Goal: Task Accomplishment & Management: Manage account settings

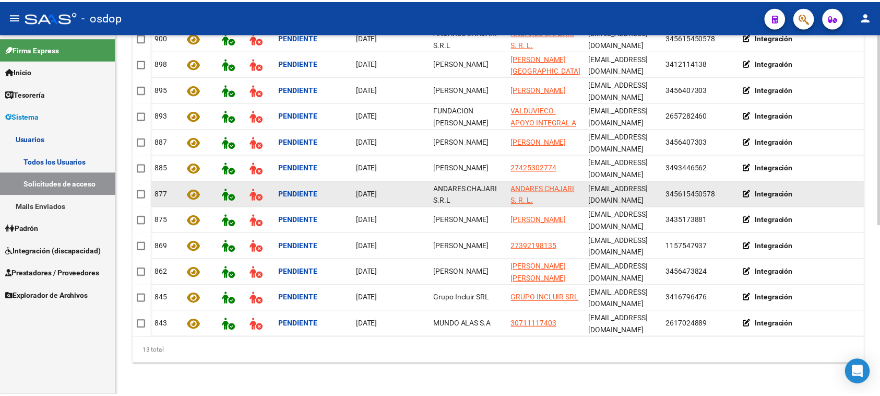
scroll to position [127, 0]
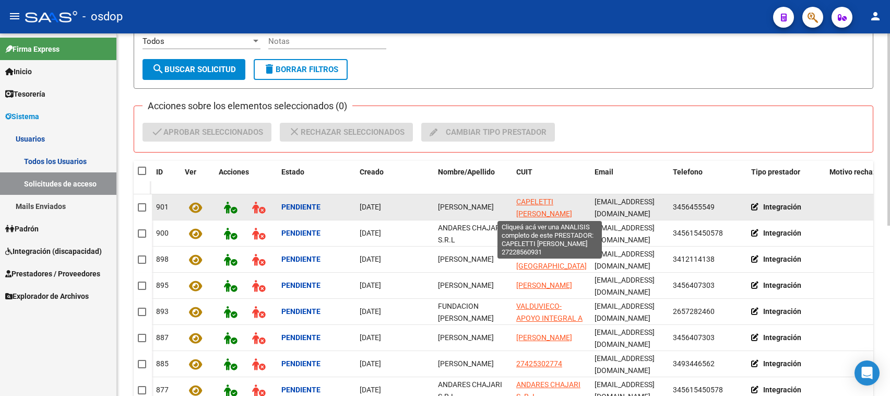
click at [536, 200] on span "CAPELETTI [PERSON_NAME]" at bounding box center [544, 207] width 56 height 20
type textarea "27228560931"
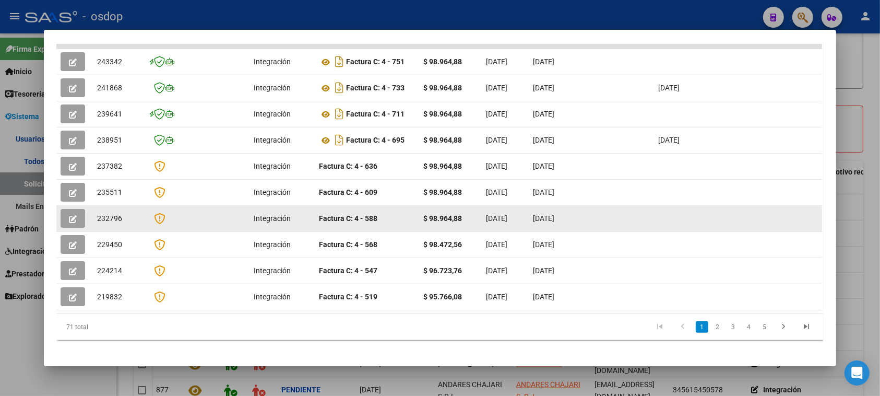
scroll to position [0, 0]
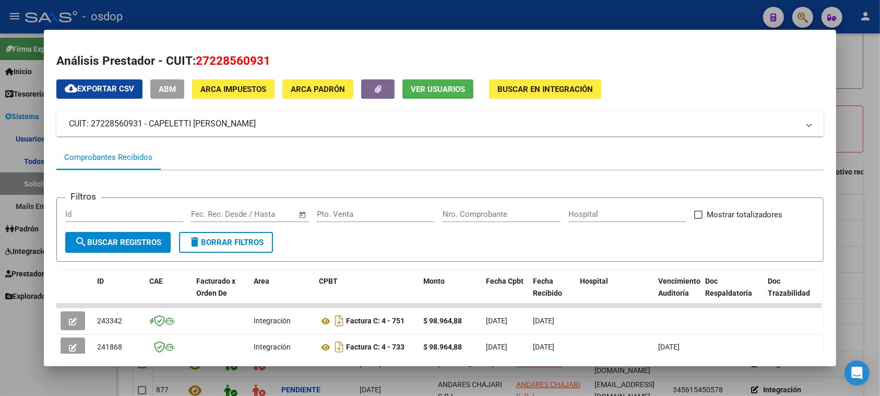
click at [439, 90] on span "Ver Usuarios" at bounding box center [438, 89] width 54 height 9
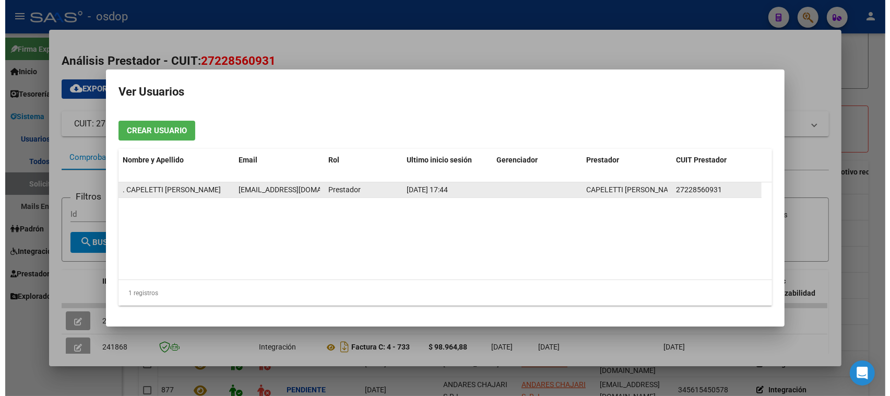
scroll to position [0, 5]
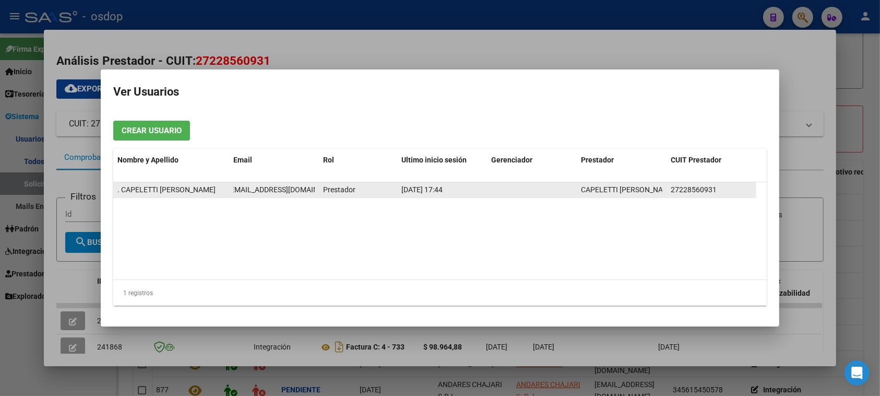
drag, startPoint x: 233, startPoint y: 188, endPoint x: 314, endPoint y: 191, distance: 80.4
click at [314, 191] on span "[EMAIL_ADDRESS][DOMAIN_NAME]" at bounding box center [286, 189] width 116 height 8
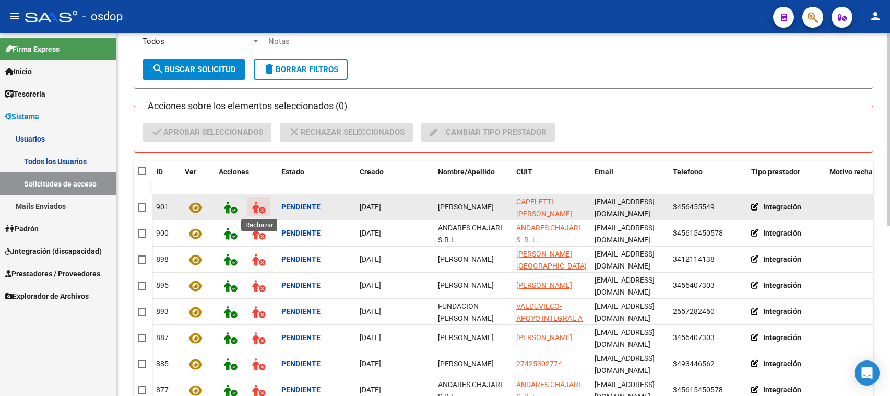
click at [255, 206] on icon at bounding box center [258, 207] width 13 height 12
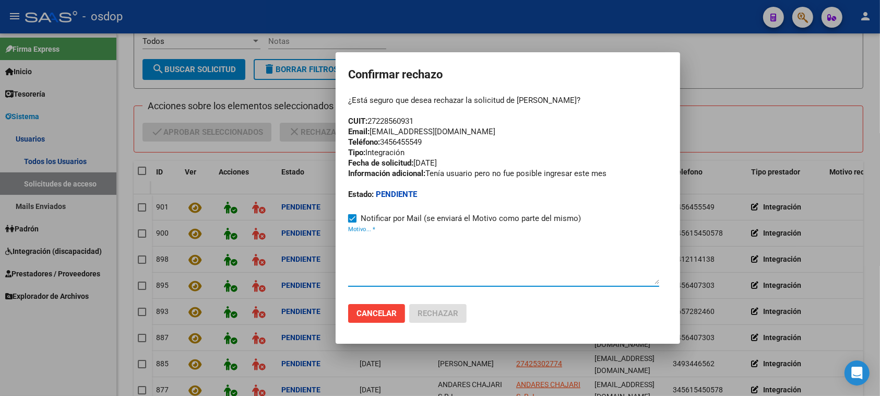
click at [351, 259] on textarea "Motivo... *" at bounding box center [503, 259] width 311 height 49
paste textarea "[EMAIL_ADDRESS][DOMAIN_NAME]"
click at [349, 238] on textarea "[EMAIL_ADDRESS][DOMAIN_NAME]" at bounding box center [503, 259] width 311 height 49
paste textarea "Se encuentra ACTIVA la cuenta de correo electrónico:"
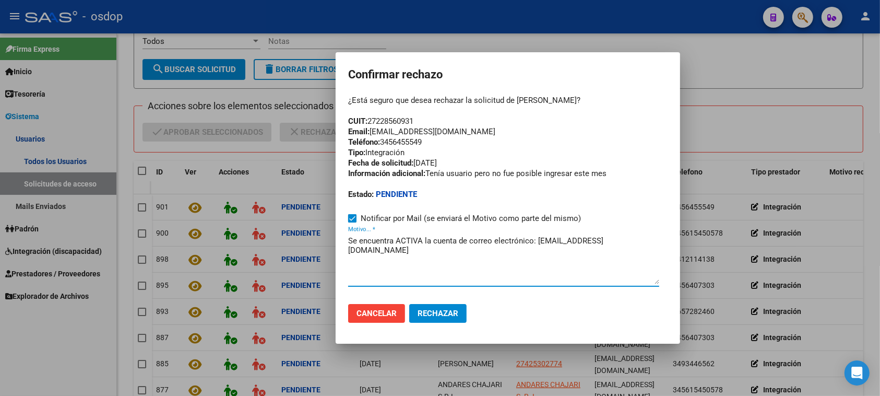
drag, startPoint x: 538, startPoint y: 237, endPoint x: 617, endPoint y: 244, distance: 79.1
click at [641, 239] on textarea "Se encuentra ACTIVA la cuenta de correo electrónico: [EMAIL_ADDRESS][DOMAIN_NAM…" at bounding box center [503, 259] width 311 height 49
type textarea "Se encuentra ACTIVA la cuenta de correo electrónico: [EMAIL_ADDRESS][DOMAIN_NAM…"
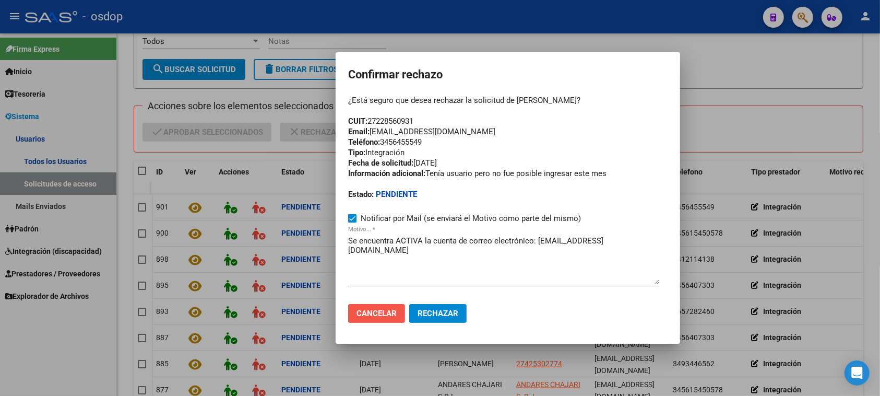
drag, startPoint x: 378, startPoint y: 315, endPoint x: 381, endPoint y: 309, distance: 6.5
click at [379, 313] on span "Cancelar" at bounding box center [376, 312] width 40 height 9
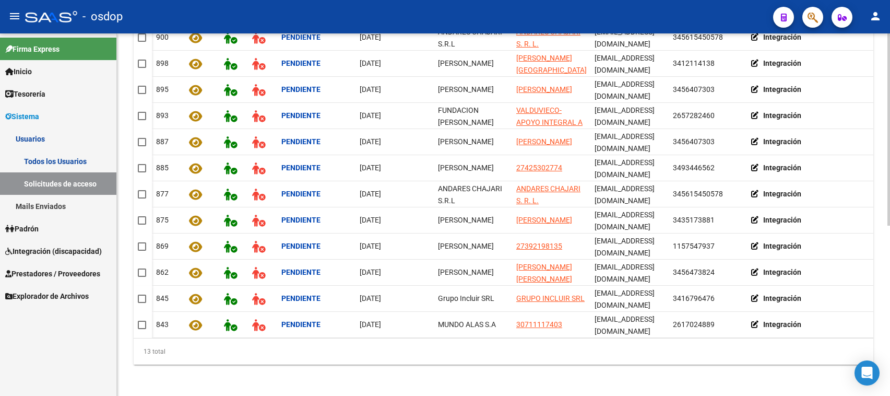
scroll to position [62, 0]
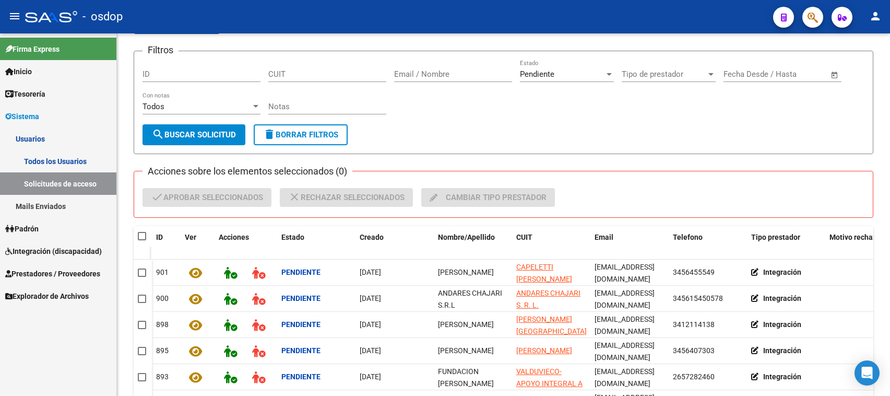
click at [25, 115] on span "Sistema" at bounding box center [22, 116] width 34 height 11
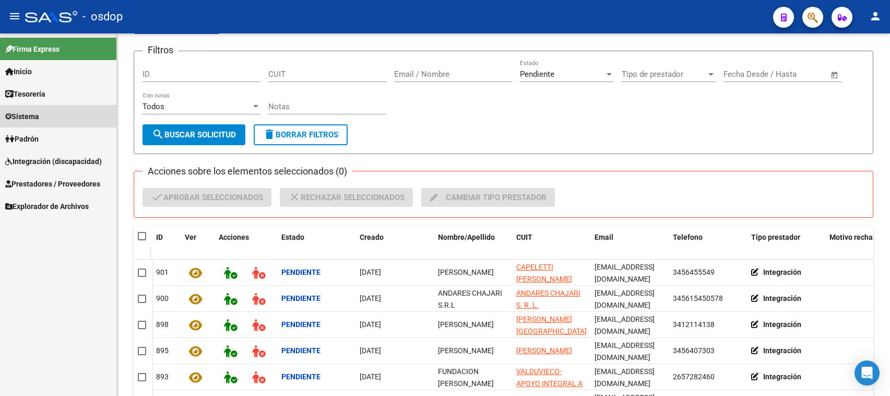
click at [27, 115] on span "Sistema" at bounding box center [22, 116] width 34 height 11
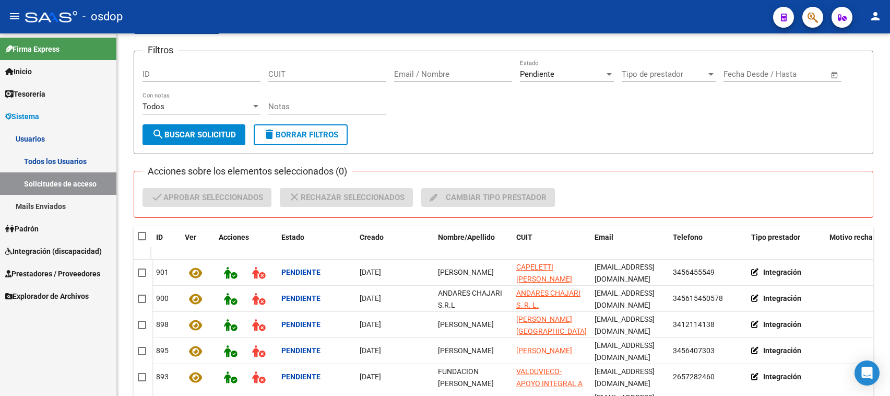
click at [40, 204] on link "Mails Enviados" at bounding box center [58, 206] width 116 height 22
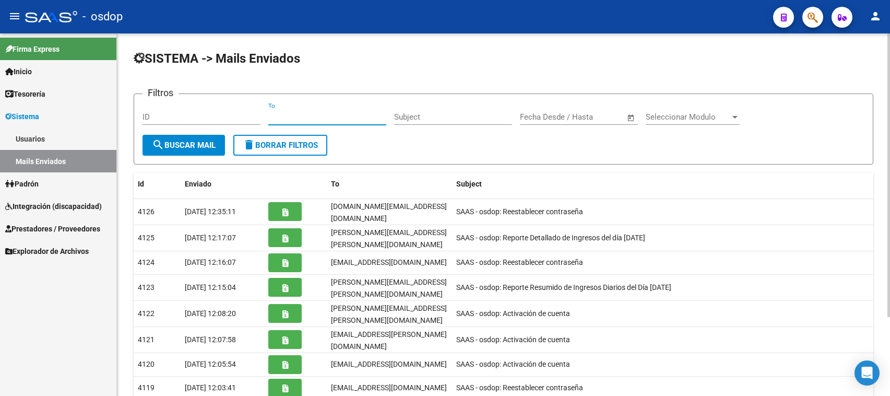
click at [270, 115] on input "To" at bounding box center [327, 116] width 118 height 9
paste input "[EMAIL_ADDRESS][DOMAIN_NAME]"
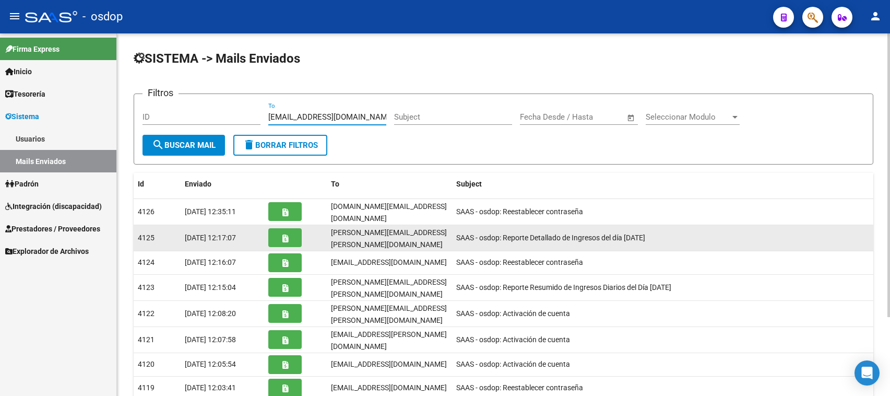
scroll to position [0, 9]
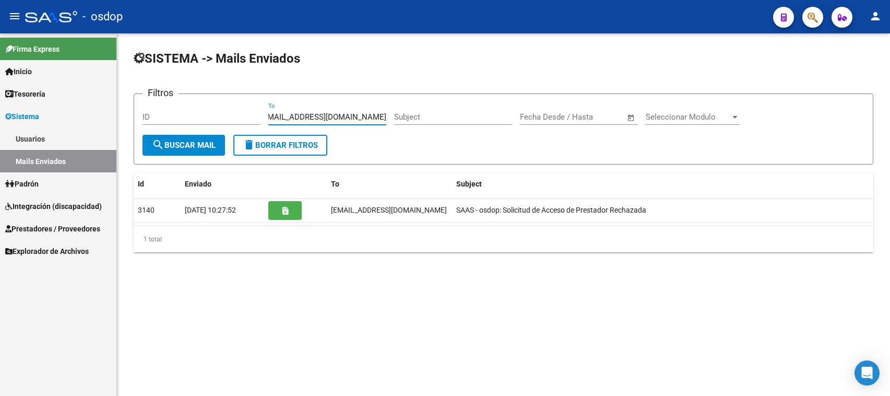
type input "[EMAIL_ADDRESS][DOMAIN_NAME]"
click at [18, 113] on span "Sistema" at bounding box center [22, 116] width 34 height 11
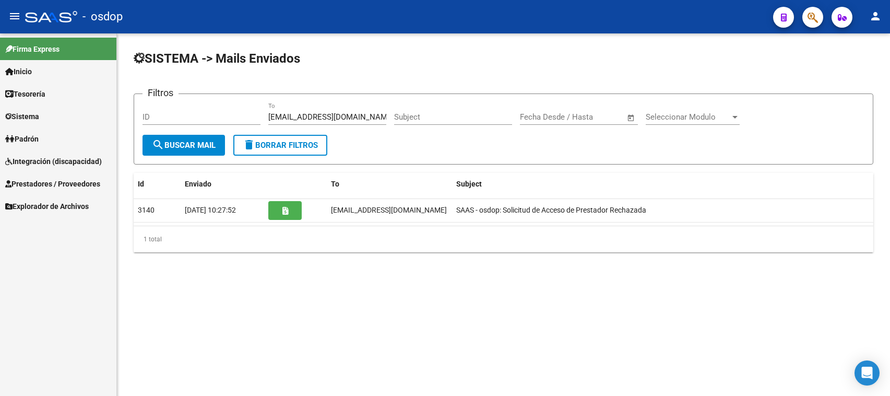
click at [30, 139] on span "Padrón" at bounding box center [21, 138] width 33 height 11
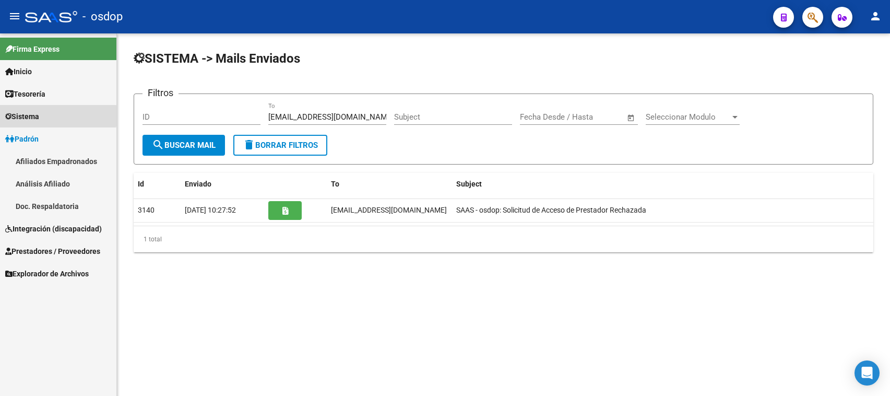
click at [24, 116] on span "Sistema" at bounding box center [22, 116] width 34 height 11
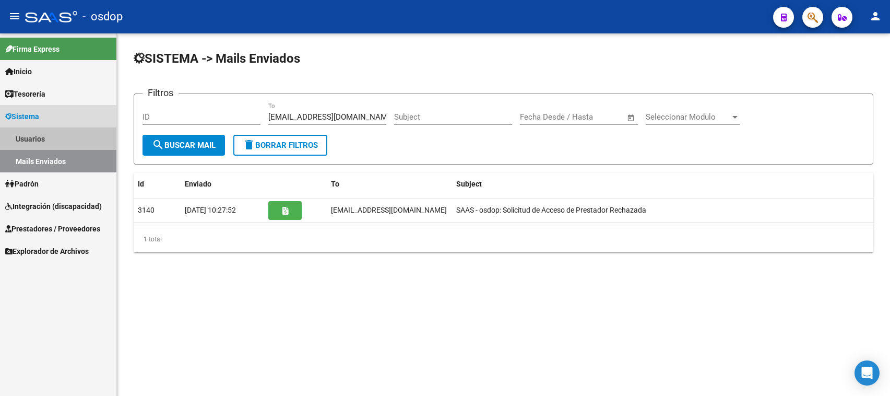
click at [26, 134] on link "Usuarios" at bounding box center [58, 138] width 116 height 22
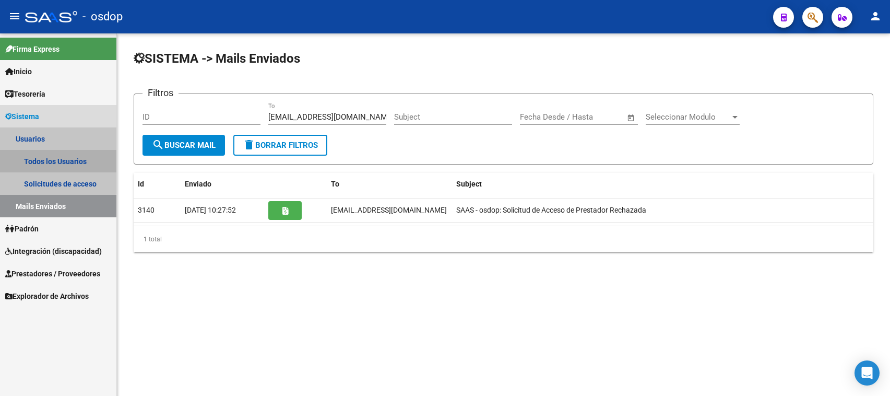
drag, startPoint x: 39, startPoint y: 157, endPoint x: 63, endPoint y: 156, distance: 23.5
click at [40, 157] on link "Todos los Usuarios" at bounding box center [58, 161] width 116 height 22
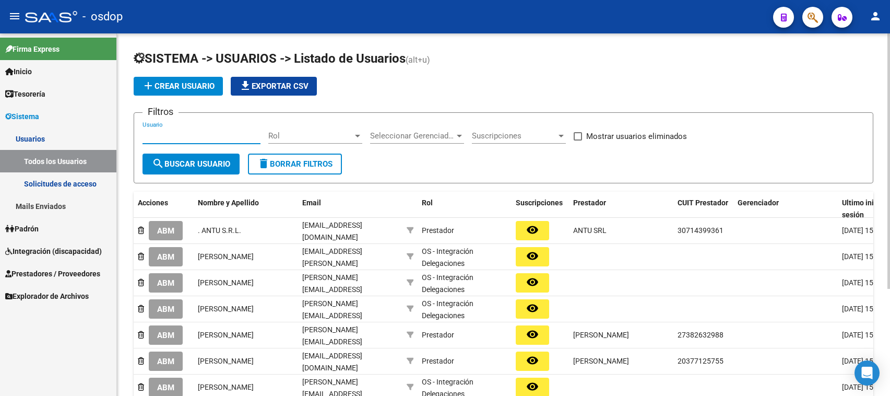
click at [144, 132] on input "Usuario" at bounding box center [201, 135] width 118 height 9
paste input "27265032414"
type input "27265032414"
click at [189, 165] on span "search Buscar Usuario" at bounding box center [191, 163] width 78 height 9
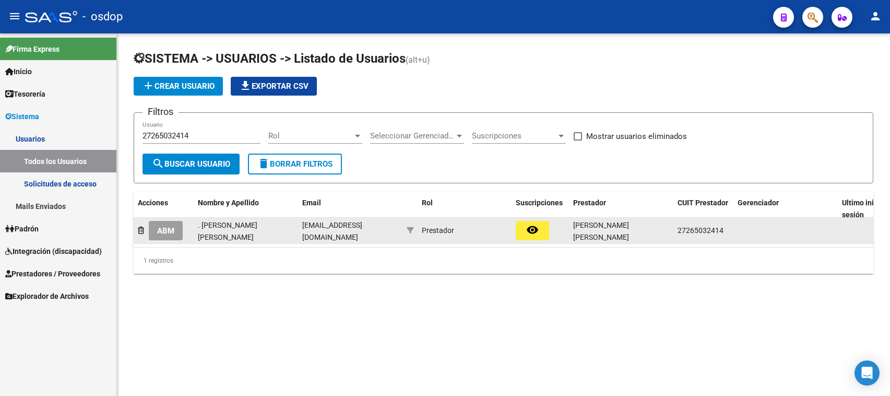
click at [166, 230] on span "ABM" at bounding box center [165, 230] width 17 height 9
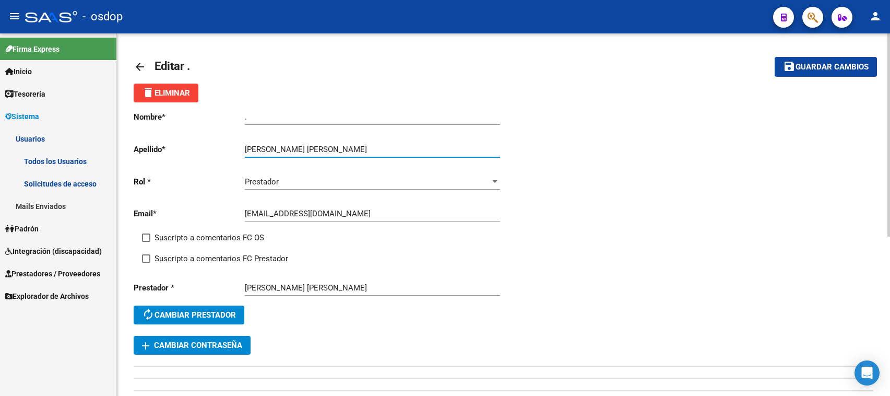
drag, startPoint x: 280, startPoint y: 146, endPoint x: 398, endPoint y: 146, distance: 117.4
click at [398, 146] on input "[PERSON_NAME] [PERSON_NAME]" at bounding box center [372, 149] width 255 height 9
type input "[PERSON_NAME]"
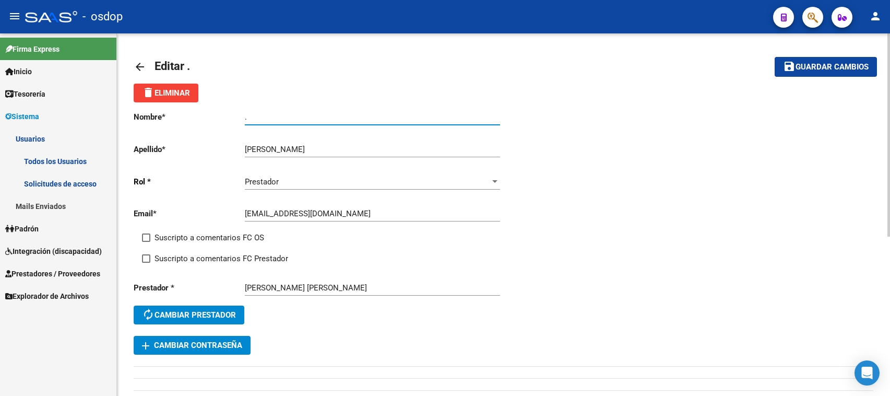
drag, startPoint x: 247, startPoint y: 119, endPoint x: 235, endPoint y: 119, distance: 12.0
click at [235, 119] on app-form-text-field "Nombre * . Ingresar nombre" at bounding box center [317, 116] width 366 height 9
paste input "[PERSON_NAME]"
type input "[PERSON_NAME]"
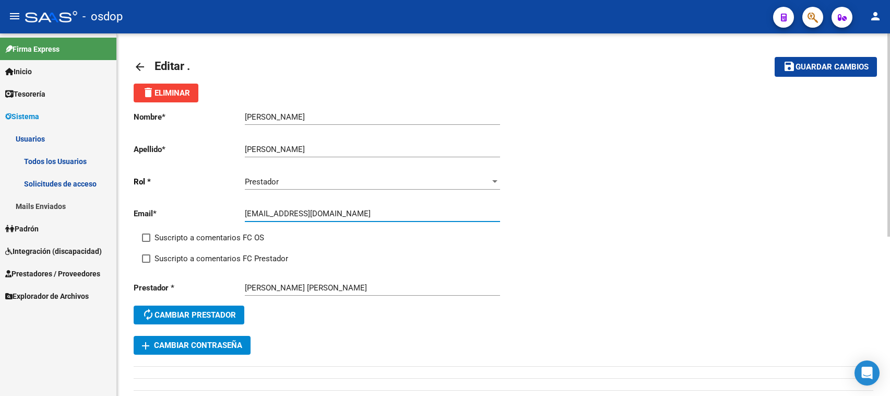
drag, startPoint x: 362, startPoint y: 214, endPoint x: 239, endPoint y: 214, distance: 122.6
click at [239, 214] on app-form-text-field "Email * [EMAIL_ADDRESS][DOMAIN_NAME] Ingresar email" at bounding box center [317, 213] width 366 height 9
click at [812, 64] on span "Guardar cambios" at bounding box center [831, 67] width 73 height 9
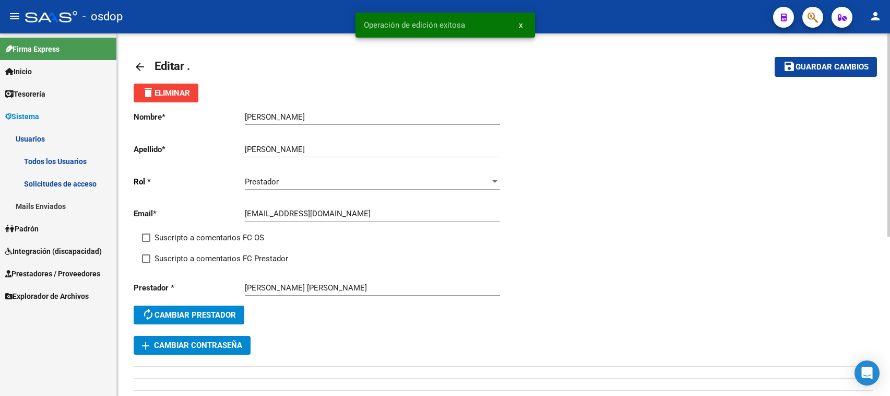
click at [136, 62] on mat-icon "arrow_back" at bounding box center [140, 67] width 13 height 13
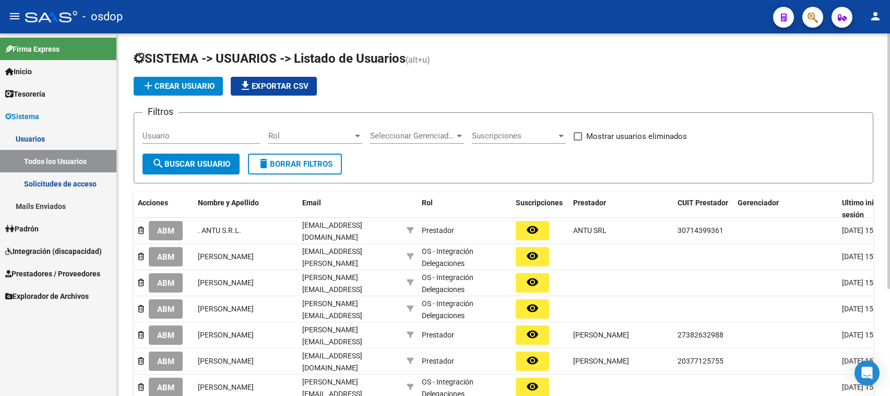
click at [142, 134] on input "Usuario" at bounding box center [201, 135] width 118 height 9
paste input "27265032414"
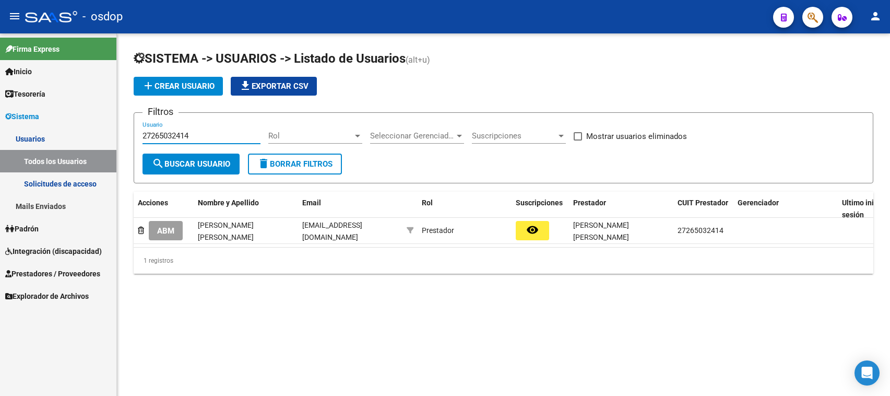
drag, startPoint x: 204, startPoint y: 135, endPoint x: 123, endPoint y: 135, distance: 80.4
click at [123, 135] on div "SISTEMA -> USUARIOS -> Listado de Usuarios (alt+u) add Crear Usuario file_downl…" at bounding box center [503, 169] width 773 height 273
paste input "-29560972-"
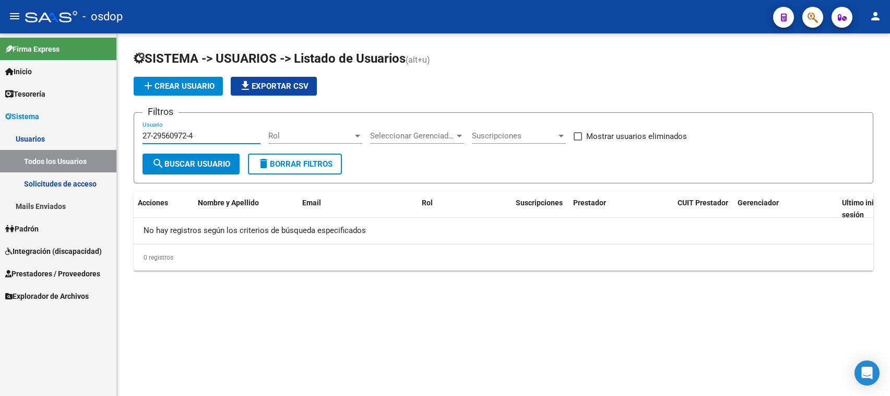
type input "27-29560972-4"
click at [55, 274] on span "Prestadores / Proveedores" at bounding box center [52, 273] width 95 height 11
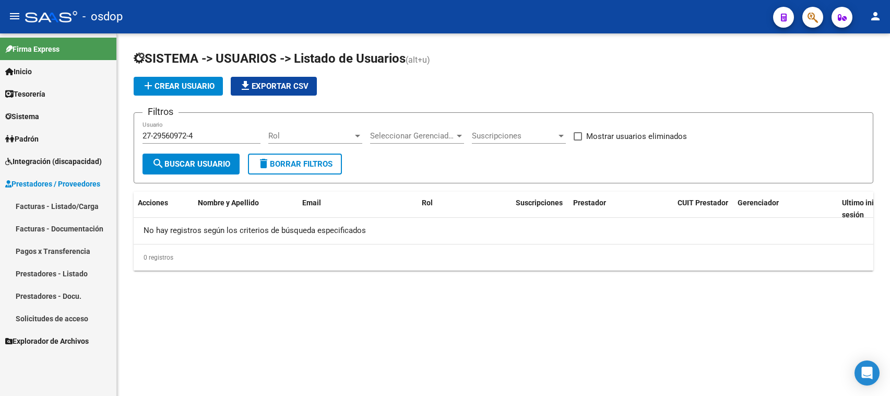
click at [59, 269] on link "Prestadores - Listado" at bounding box center [58, 273] width 116 height 22
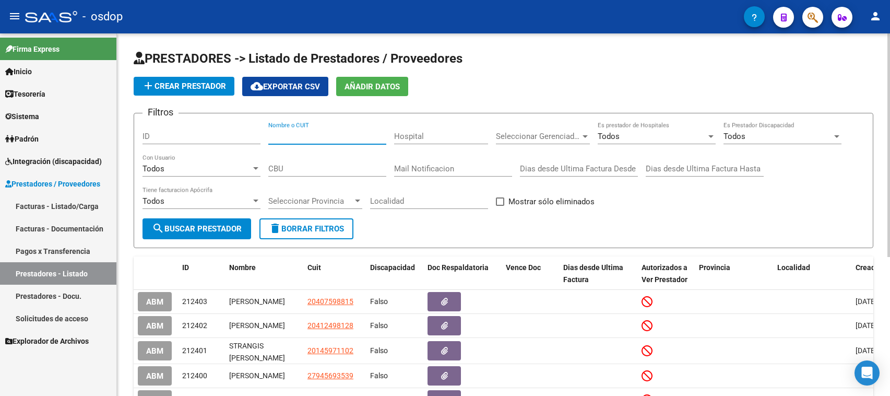
click at [272, 134] on input "Nombre o CUIT" at bounding box center [327, 136] width 118 height 9
paste input "27-29560972-4"
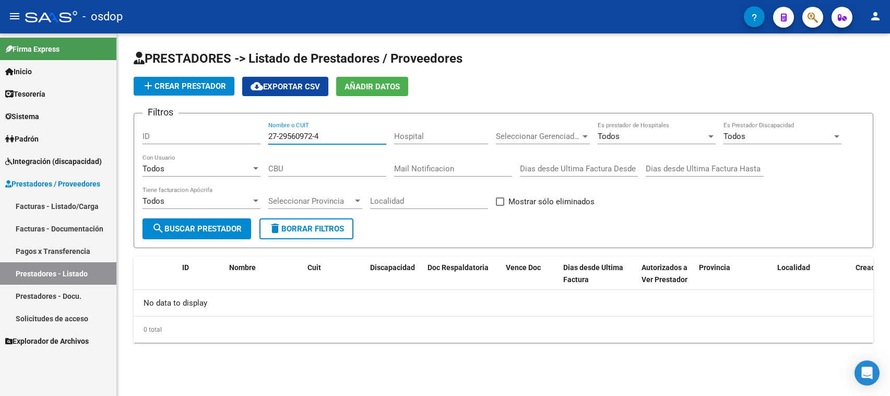
type input "27-29560972-4"
click at [31, 115] on span "Sistema" at bounding box center [22, 116] width 34 height 11
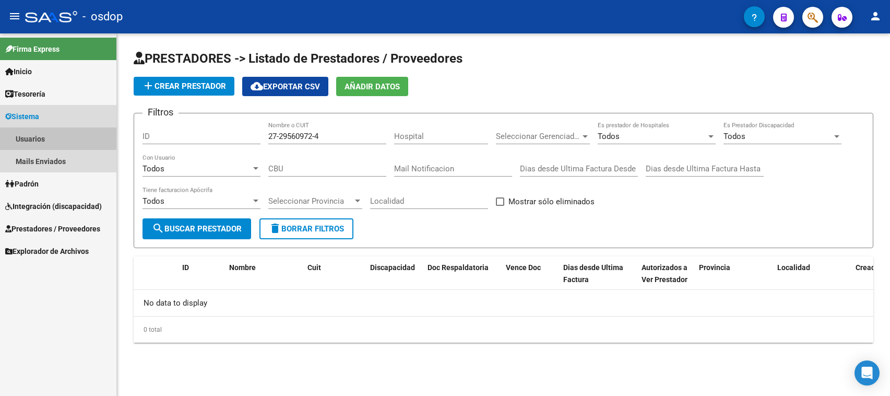
click at [32, 136] on link "Usuarios" at bounding box center [58, 138] width 116 height 22
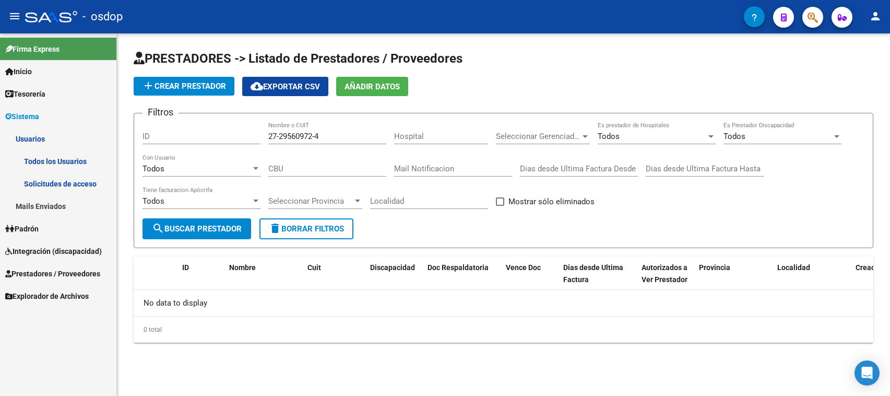
click at [46, 163] on link "Todos los Usuarios" at bounding box center [58, 161] width 116 height 22
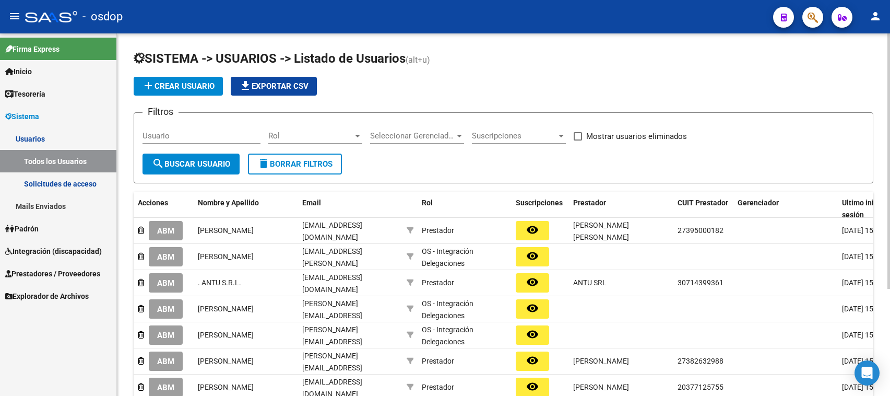
click at [145, 132] on input "Usuario" at bounding box center [201, 135] width 118 height 9
paste input "27339889827"
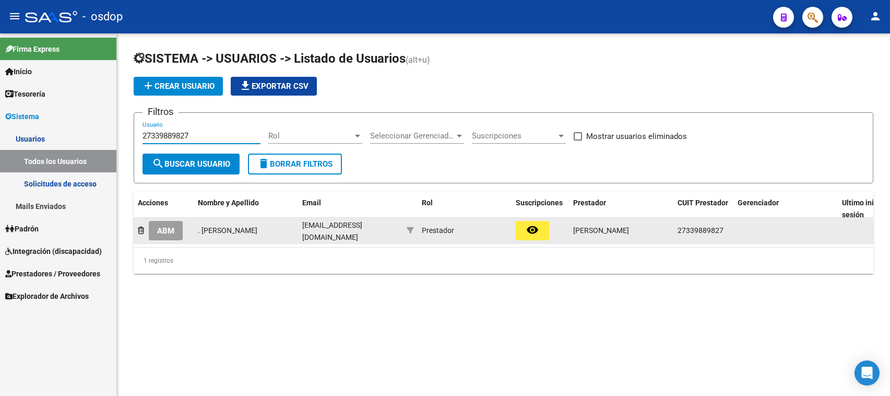
type input "27339889827"
click at [160, 229] on span "ABM" at bounding box center [165, 230] width 17 height 9
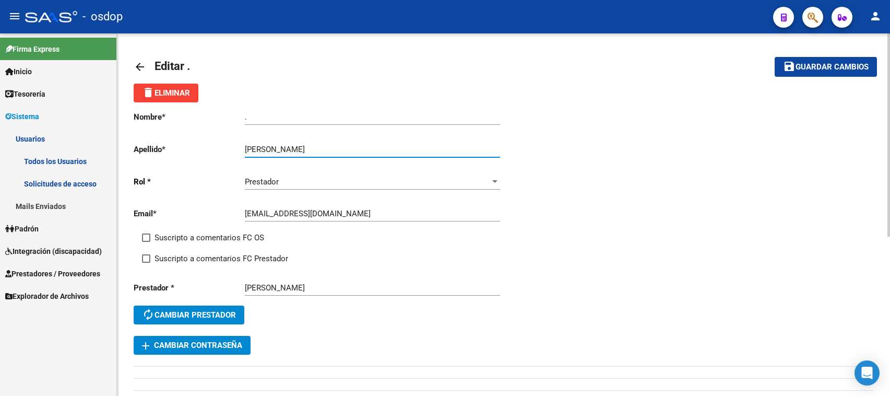
drag, startPoint x: 277, startPoint y: 145, endPoint x: 366, endPoint y: 145, distance: 89.2
click at [366, 145] on input "[PERSON_NAME]" at bounding box center [372, 149] width 255 height 9
type input "ACOSTA"
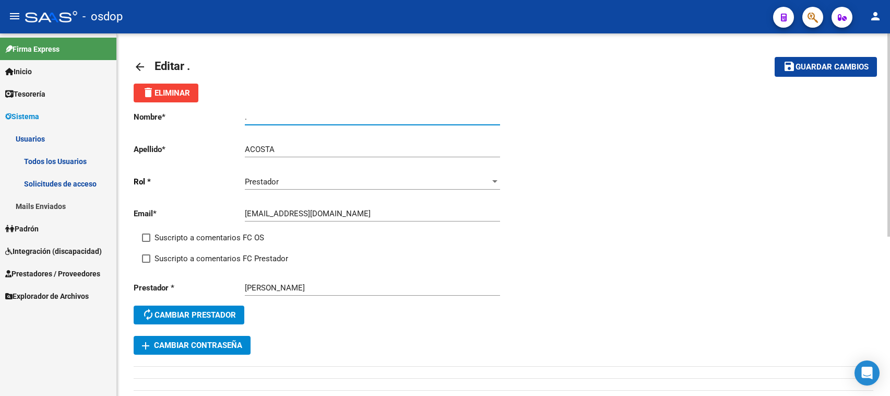
click at [206, 115] on app-form-text-field "Nombre * . Ingresar nombre" at bounding box center [317, 116] width 366 height 9
paste input "[PERSON_NAME]"
type input "[PERSON_NAME]"
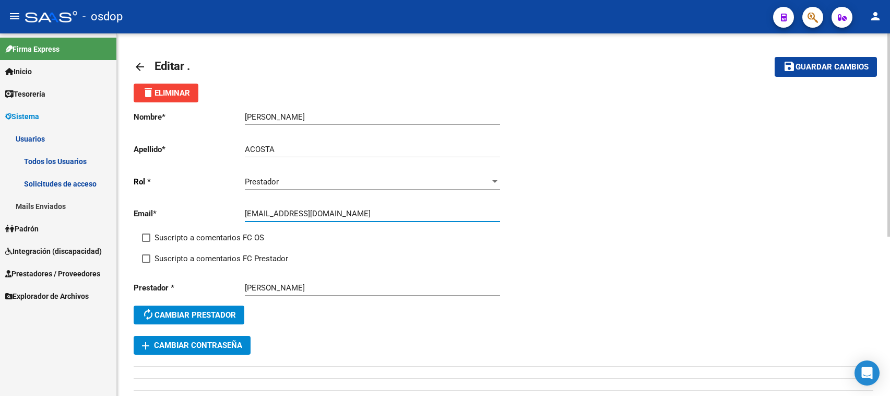
drag, startPoint x: 355, startPoint y: 214, endPoint x: 190, endPoint y: 207, distance: 165.1
click at [190, 209] on app-form-text-field "Email * [EMAIL_ADDRESS][DOMAIN_NAME] Ingresar email" at bounding box center [317, 213] width 366 height 9
paste input "_"
type input "[EMAIL_ADDRESS][DOMAIN_NAME]"
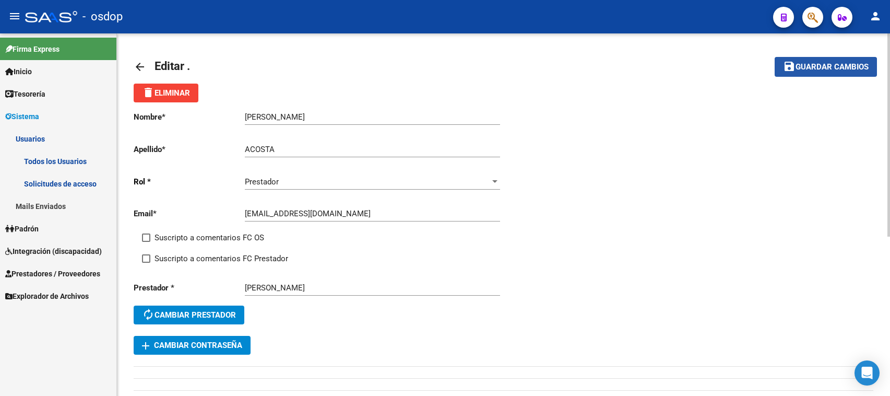
drag, startPoint x: 800, startPoint y: 63, endPoint x: 706, endPoint y: 66, distance: 94.5
click at [798, 63] on span "Guardar cambios" at bounding box center [831, 67] width 73 height 9
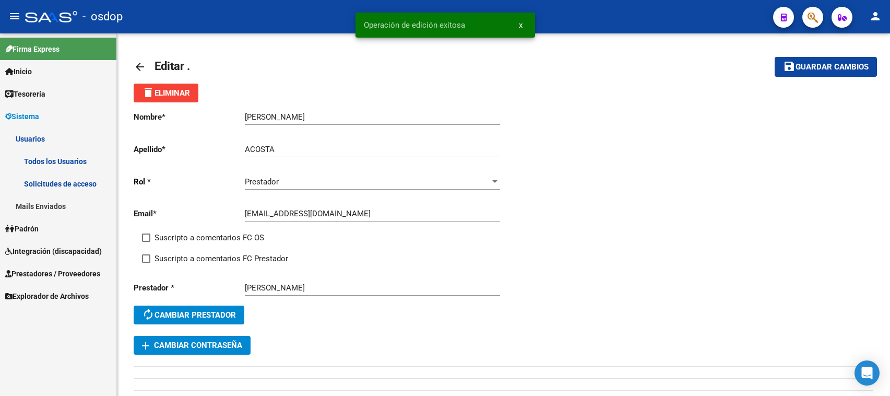
drag, startPoint x: 373, startPoint y: 22, endPoint x: 464, endPoint y: 22, distance: 91.3
click at [468, 22] on simple-snack-bar "Operación de edición exitosa x" at bounding box center [445, 25] width 163 height 10
copy span "Operación de edición exitosa"
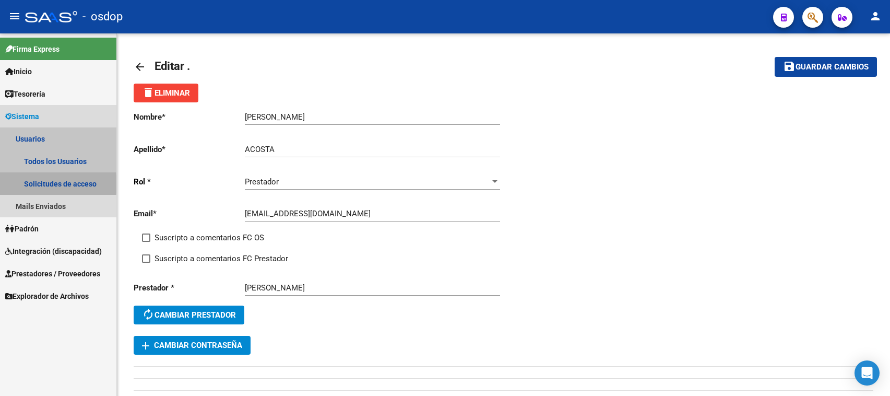
click at [43, 184] on link "Solicitudes de acceso" at bounding box center [58, 183] width 116 height 22
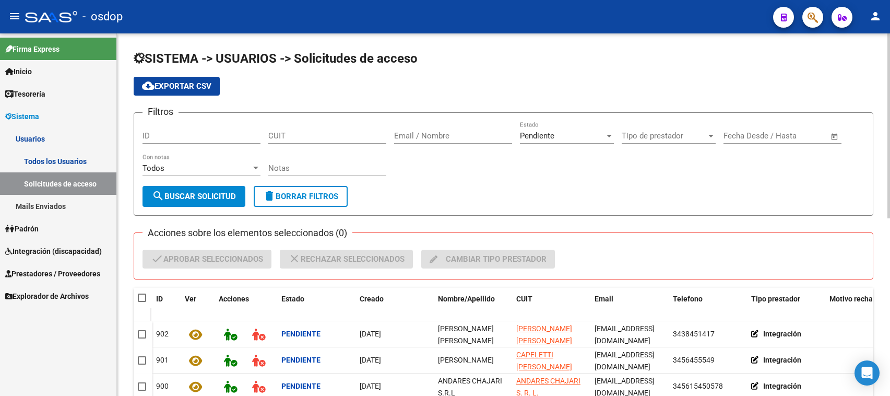
click at [266, 132] on div "Filtros ID CUIT Email / Nombre Pendiente Estado Tipo de prestador Tipo de prest…" at bounding box center [503, 153] width 722 height 65
click at [269, 132] on input "CUIT" at bounding box center [327, 135] width 118 height 9
paste input "27-33988982-7"
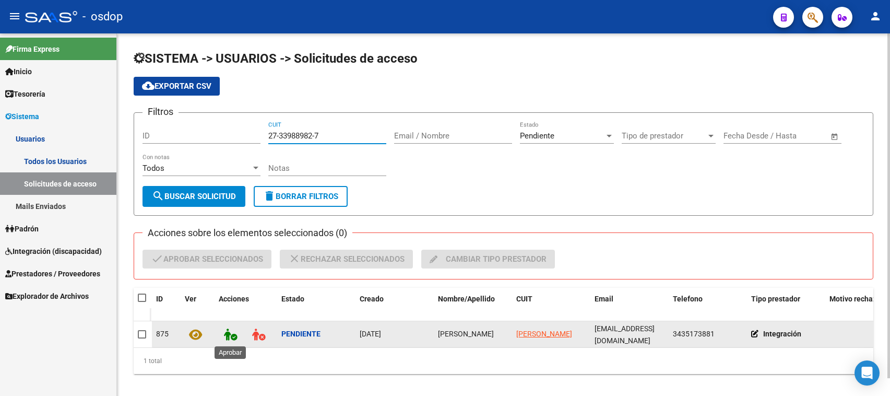
type input "27-33988982-7"
click at [226, 332] on icon at bounding box center [230, 334] width 13 height 12
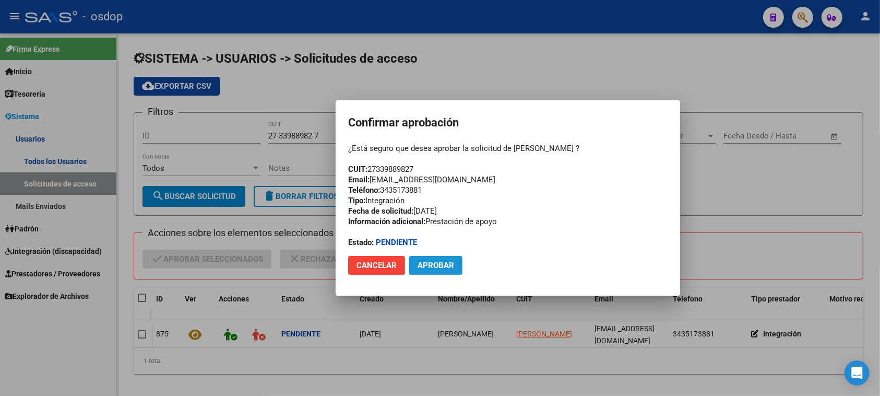
click at [439, 263] on span "Aprobar" at bounding box center [436, 264] width 37 height 9
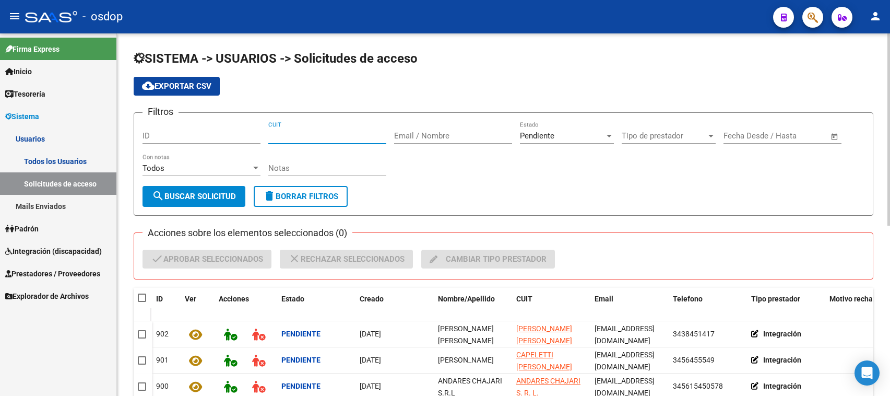
click at [275, 134] on input "CUIT" at bounding box center [327, 135] width 118 height 9
paste input "27-26503241-4"
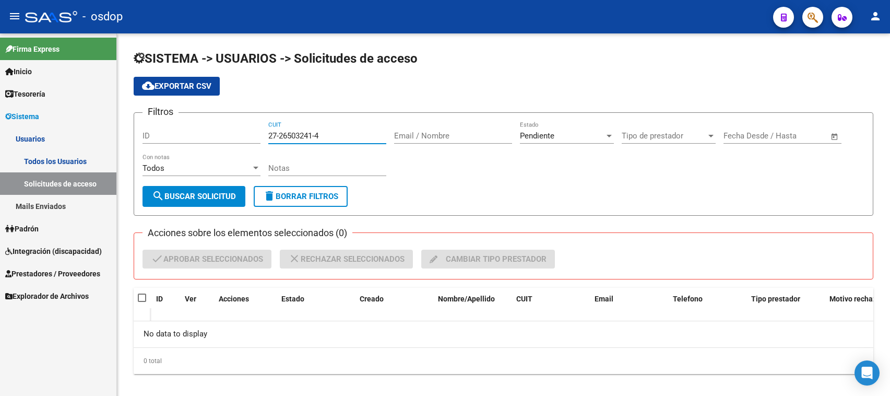
type input "27-26503241-4"
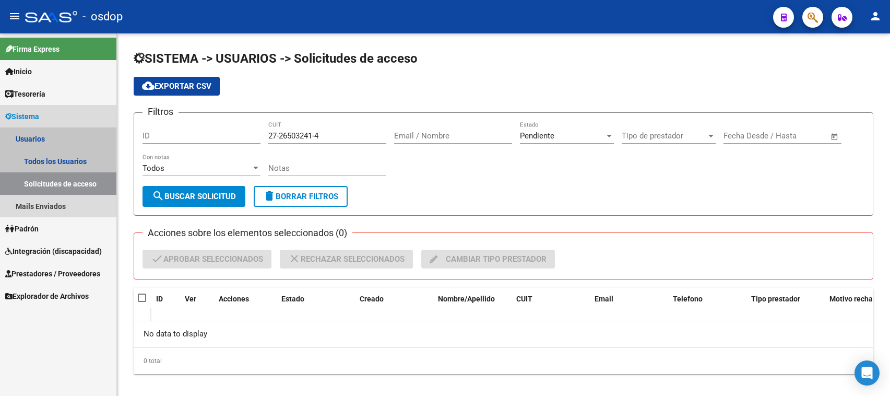
click at [38, 139] on link "Usuarios" at bounding box center [58, 138] width 116 height 22
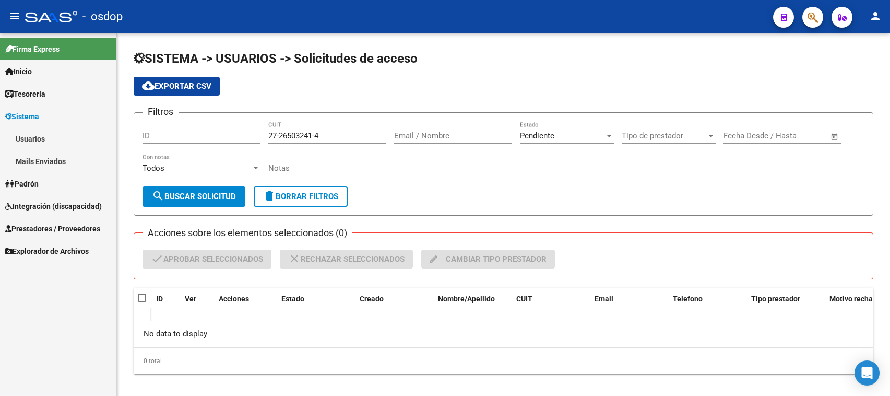
click at [58, 160] on link "Mails Enviados" at bounding box center [58, 161] width 116 height 22
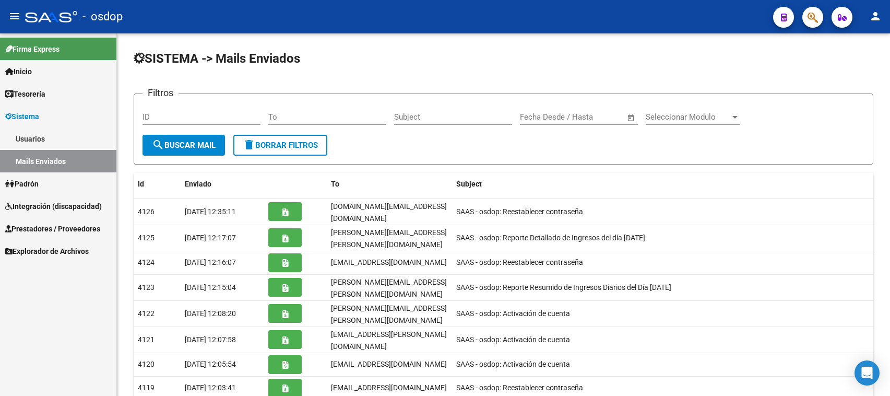
click at [40, 132] on link "Usuarios" at bounding box center [58, 138] width 116 height 22
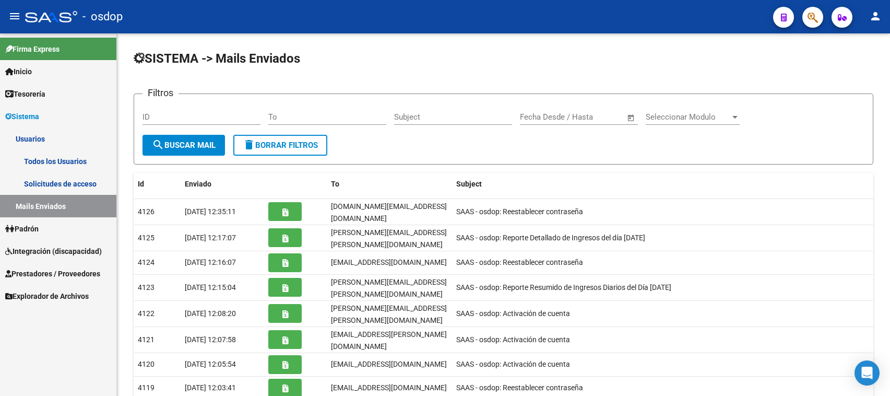
click at [63, 156] on link "Todos los Usuarios" at bounding box center [58, 161] width 116 height 22
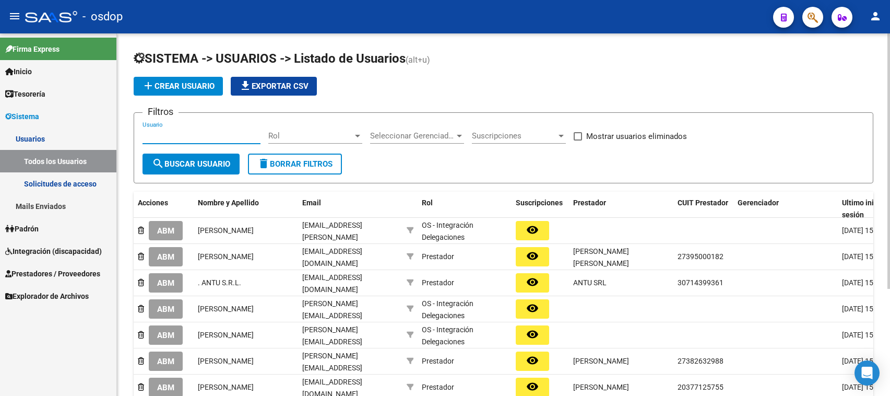
click at [142, 134] on input "Usuario" at bounding box center [201, 135] width 118 height 9
paste input "27265032414"
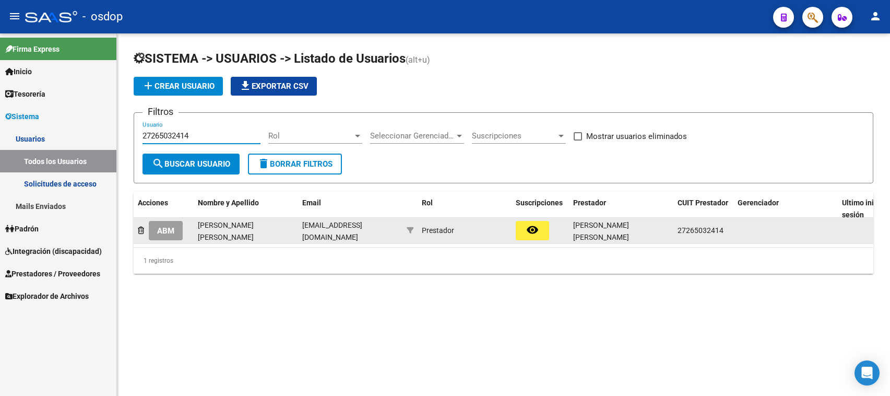
type input "27265032414"
click at [166, 226] on span "ABM" at bounding box center [165, 230] width 17 height 9
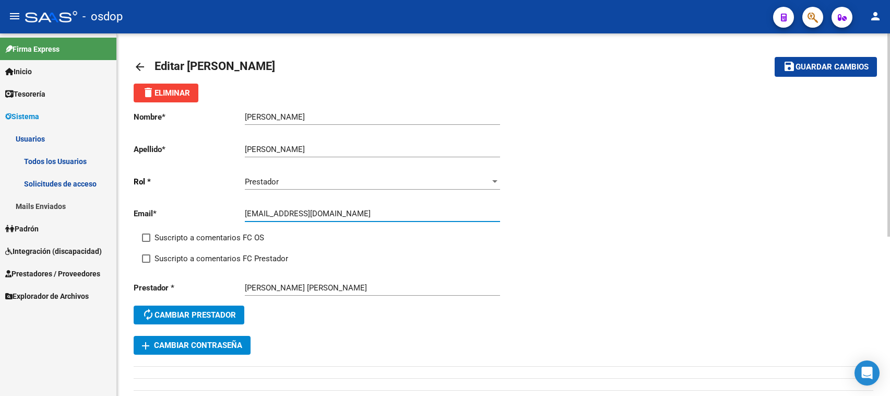
drag, startPoint x: 359, startPoint y: 208, endPoint x: 240, endPoint y: 204, distance: 119.0
click at [240, 204] on div "Email * [EMAIL_ADDRESS][DOMAIN_NAME] Ingresar email" at bounding box center [319, 215] width 370 height 32
paste input "autonomieconsultorios"
type input "[EMAIL_ADDRESS][DOMAIN_NAME]"
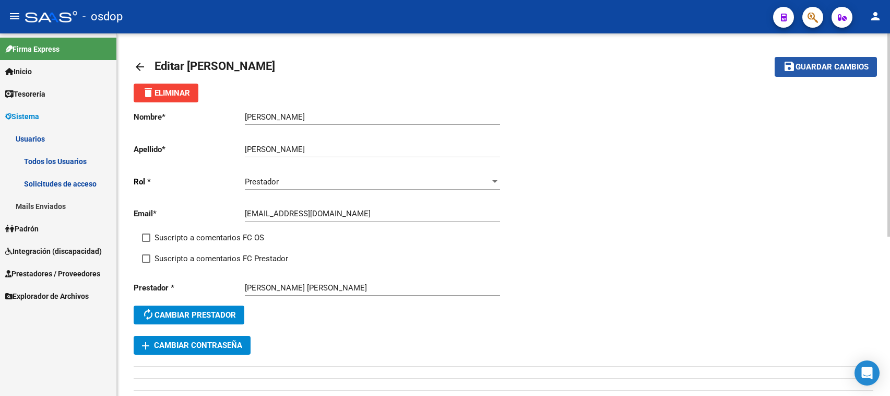
click at [798, 71] on span "Guardar cambios" at bounding box center [831, 67] width 73 height 9
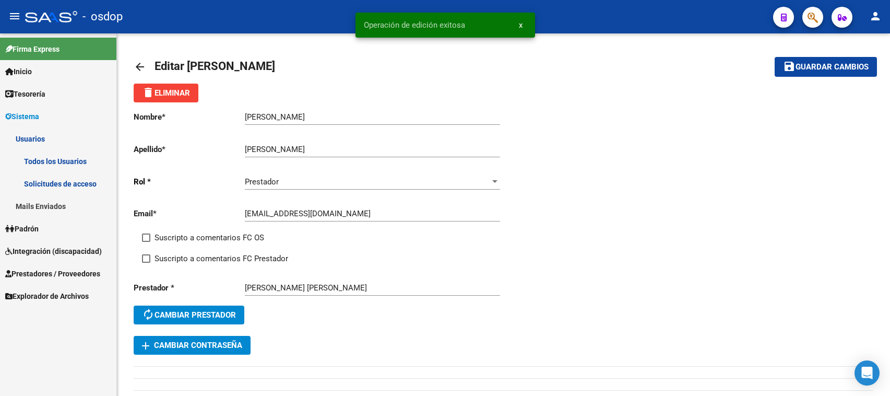
drag, startPoint x: 449, startPoint y: 25, endPoint x: 359, endPoint y: 25, distance: 90.3
click at [359, 25] on snack-bar-container "Operación de edición exitosa x" at bounding box center [445, 25] width 180 height 25
copy span "Operación de edición exitosa"
click at [135, 63] on mat-icon "arrow_back" at bounding box center [140, 67] width 13 height 13
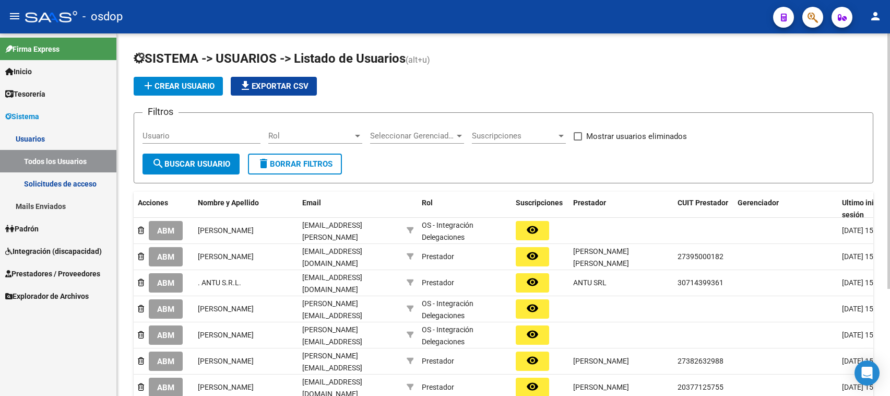
click at [56, 162] on link "Todos los Usuarios" at bounding box center [58, 161] width 116 height 22
drag, startPoint x: 142, startPoint y: 134, endPoint x: 148, endPoint y: 129, distance: 7.4
click at [142, 133] on input "Usuario" at bounding box center [201, 135] width 118 height 9
paste input "27265032414"
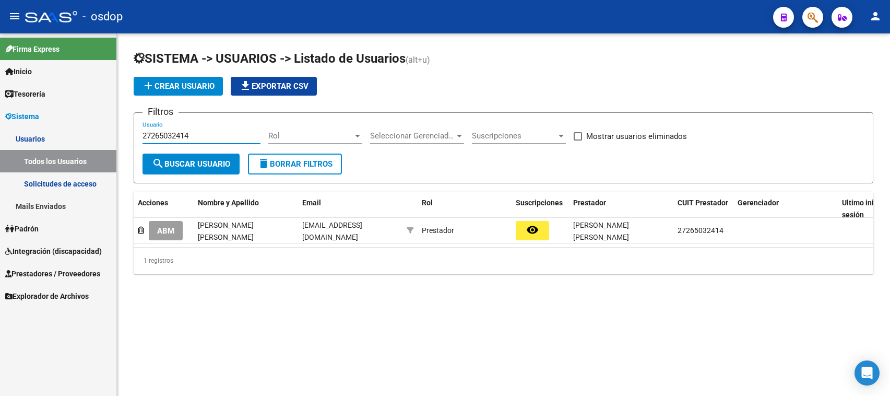
type input "27265032414"
click at [51, 178] on link "Solicitudes de acceso" at bounding box center [58, 183] width 116 height 22
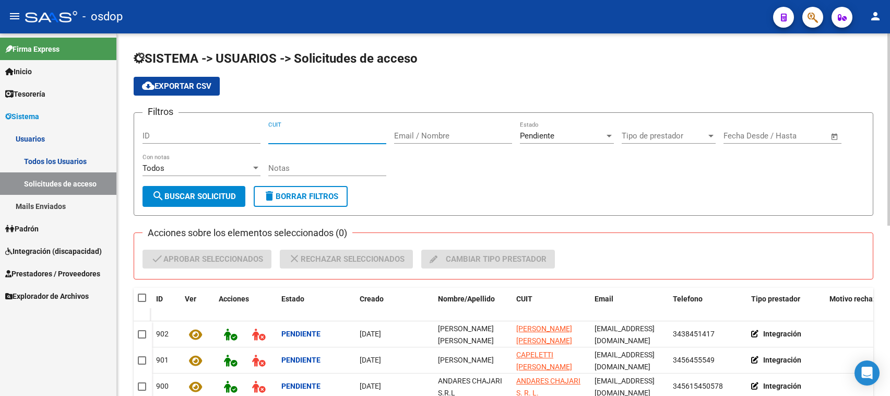
click at [270, 132] on input "CUIT" at bounding box center [327, 135] width 118 height 9
paste input "27-26503241-4"
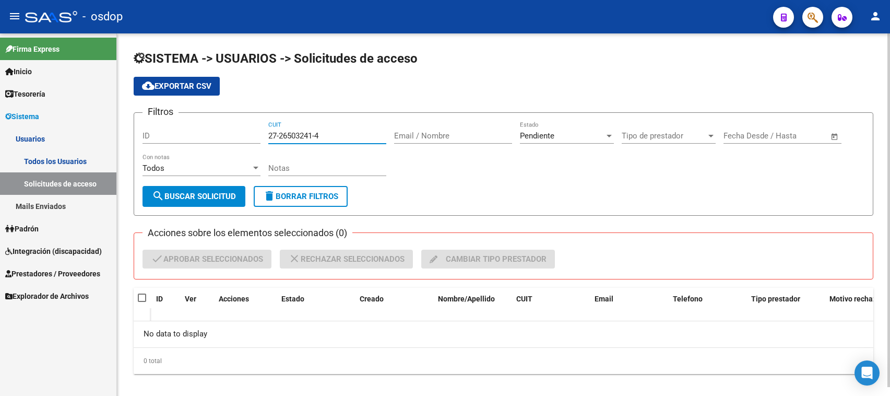
drag, startPoint x: 332, startPoint y: 134, endPoint x: 241, endPoint y: 134, distance: 90.8
click at [241, 134] on div "Filtros ID 27-26503241-4 CUIT Email / Nombre Pendiente Estado Tipo de prestador…" at bounding box center [503, 153] width 722 height 65
paste input "31569721-8"
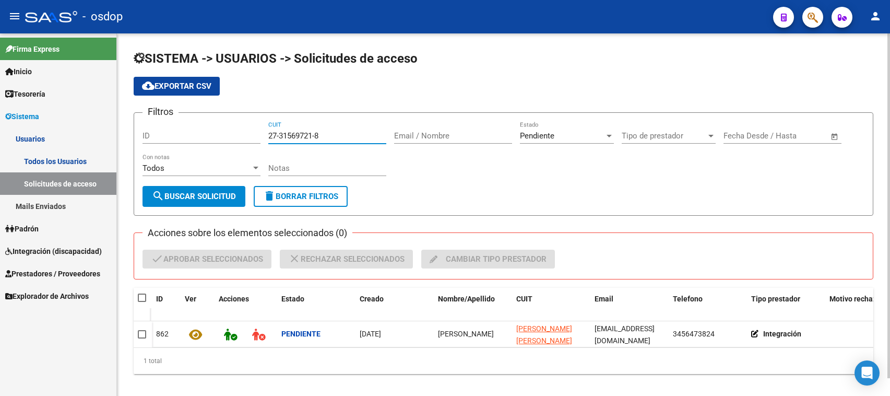
type input "27-31569721-8"
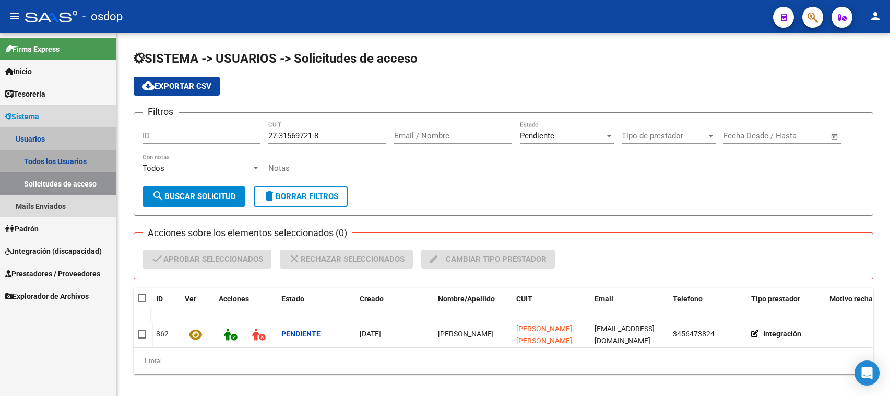
click at [47, 160] on link "Todos los Usuarios" at bounding box center [58, 161] width 116 height 22
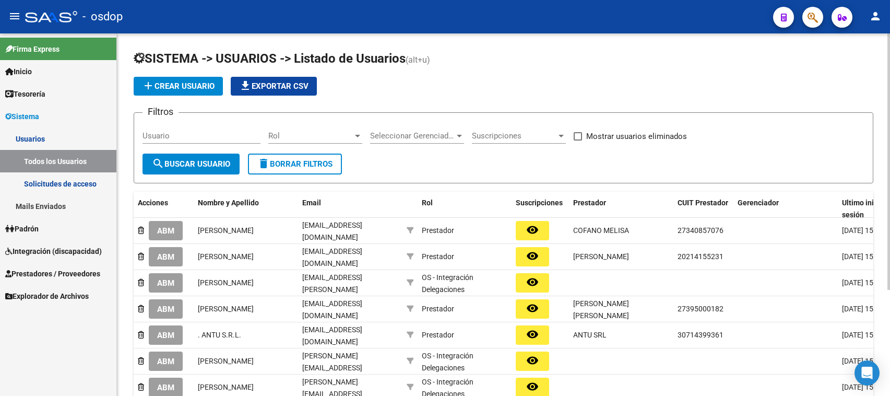
click at [145, 134] on input "Usuario" at bounding box center [201, 135] width 118 height 9
paste input "27315697218"
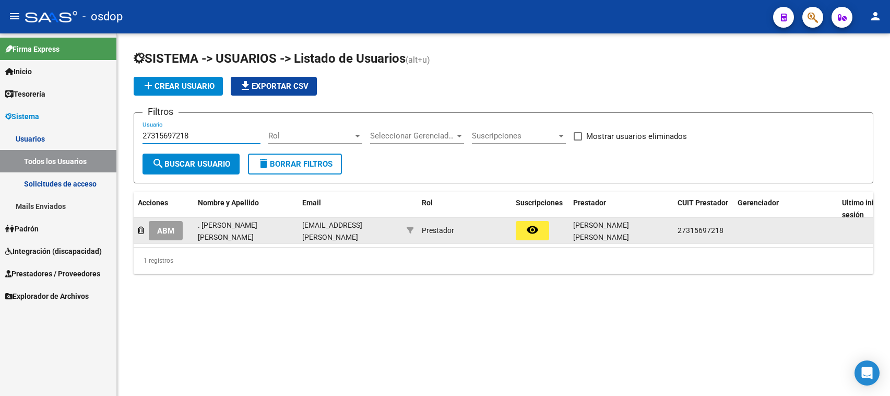
type input "27315697218"
click at [165, 228] on span "ABM" at bounding box center [165, 230] width 17 height 9
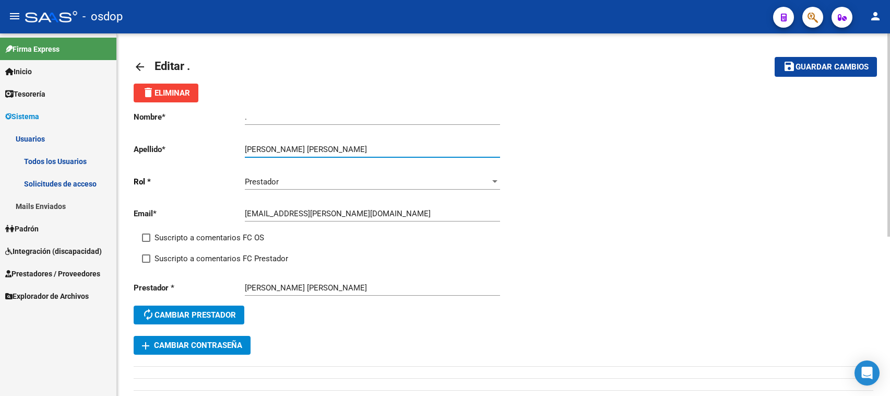
drag, startPoint x: 279, startPoint y: 146, endPoint x: 362, endPoint y: 140, distance: 82.7
click at [362, 140] on div "[PERSON_NAME] [PERSON_NAME] apellido" at bounding box center [372, 146] width 255 height 22
type input "[PERSON_NAME]"
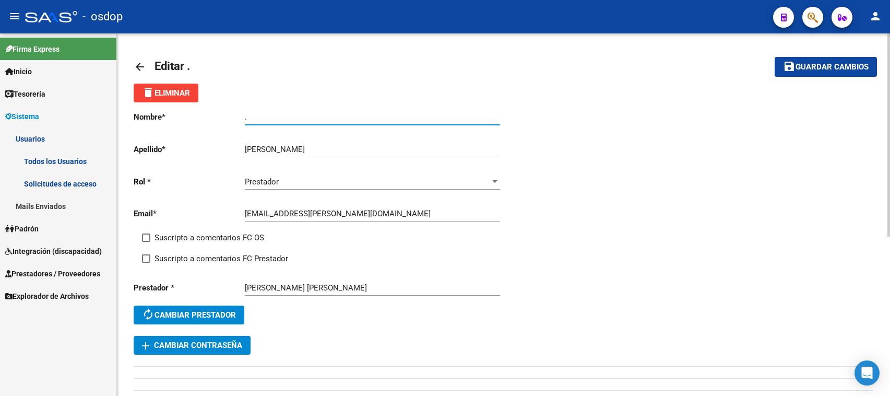
drag, startPoint x: 266, startPoint y: 116, endPoint x: 207, endPoint y: 115, distance: 59.5
click at [207, 116] on app-form-text-field "Nombre * . Ingresar nombre" at bounding box center [317, 116] width 366 height 9
paste input "[PERSON_NAME]"
type input "[PERSON_NAME]"
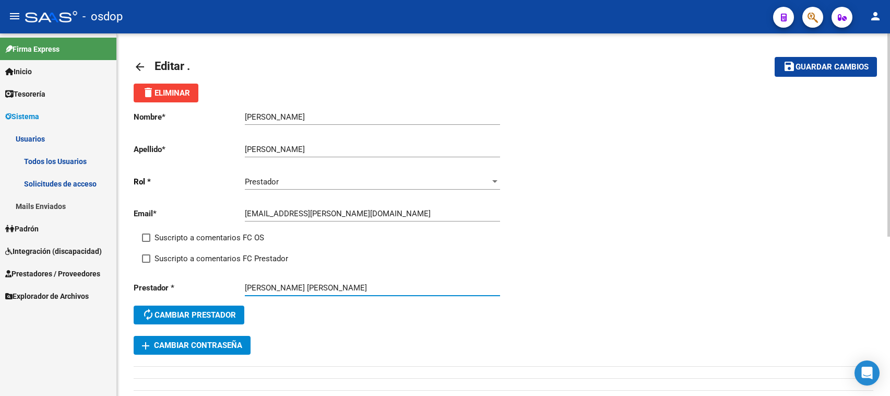
click at [361, 285] on input "[PERSON_NAME] [PERSON_NAME]" at bounding box center [372, 287] width 255 height 9
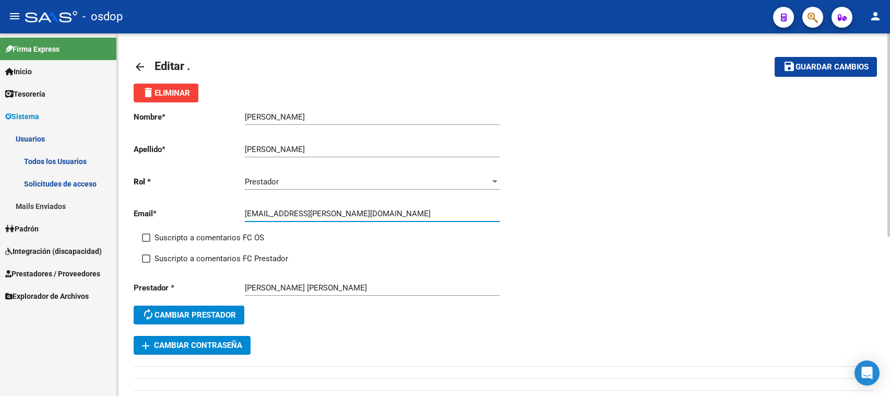
drag, startPoint x: 340, startPoint y: 211, endPoint x: 226, endPoint y: 206, distance: 114.4
click at [226, 206] on div "Email * [EMAIL_ADDRESS][PERSON_NAME][DOMAIN_NAME] Ingresar email" at bounding box center [319, 215] width 370 height 32
paste input "_"
type input "[EMAIL_ADDRESS][DOMAIN_NAME]"
click at [804, 68] on span "Guardar cambios" at bounding box center [831, 67] width 73 height 9
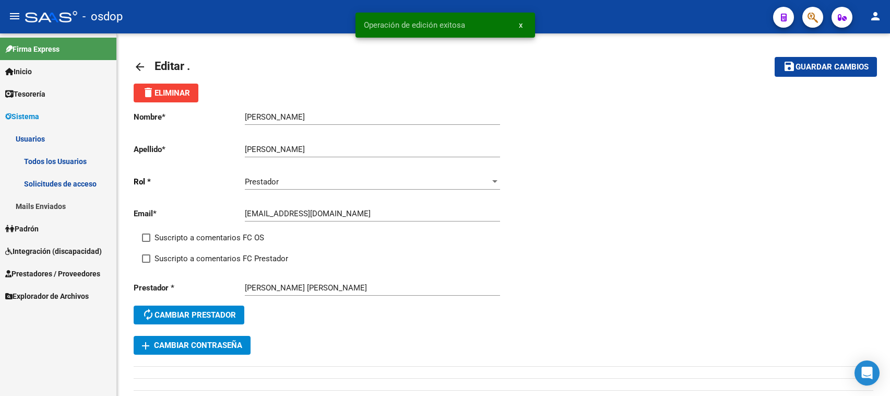
drag, startPoint x: 481, startPoint y: 22, endPoint x: 356, endPoint y: 26, distance: 124.8
click at [356, 26] on snack-bar-container "Operación de edición exitosa x" at bounding box center [445, 25] width 180 height 25
copy span "Operación de edición exitosa"
click at [156, 64] on span "Editar ." at bounding box center [171, 65] width 35 height 13
click at [139, 63] on mat-icon "arrow_back" at bounding box center [140, 67] width 13 height 13
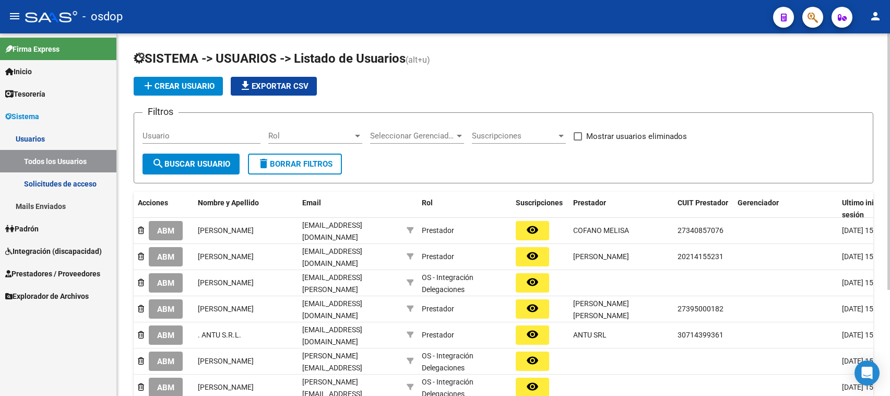
click at [42, 179] on link "Solicitudes de acceso" at bounding box center [58, 183] width 116 height 22
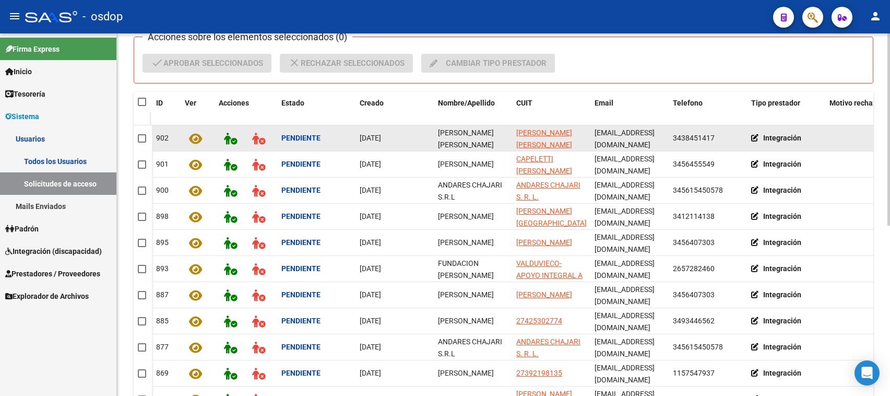
scroll to position [261, 0]
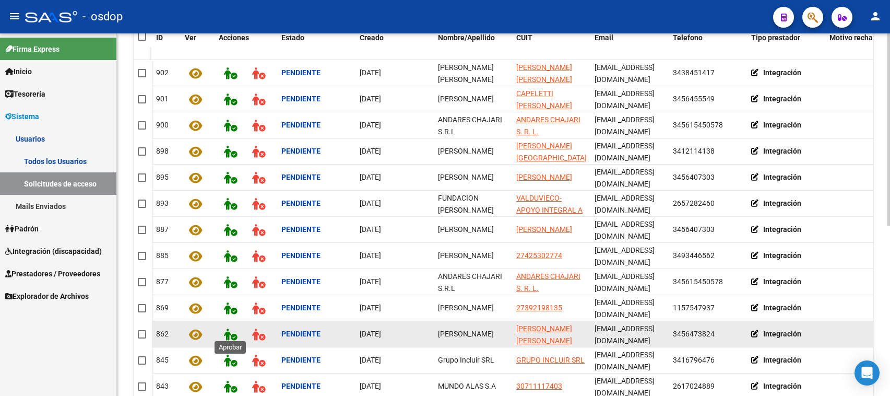
click at [229, 331] on icon at bounding box center [230, 334] width 13 height 12
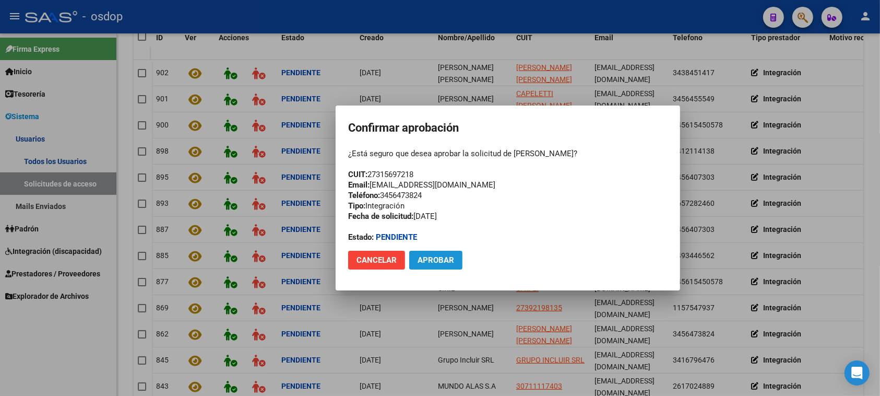
click at [433, 261] on span "Aprobar" at bounding box center [436, 259] width 37 height 9
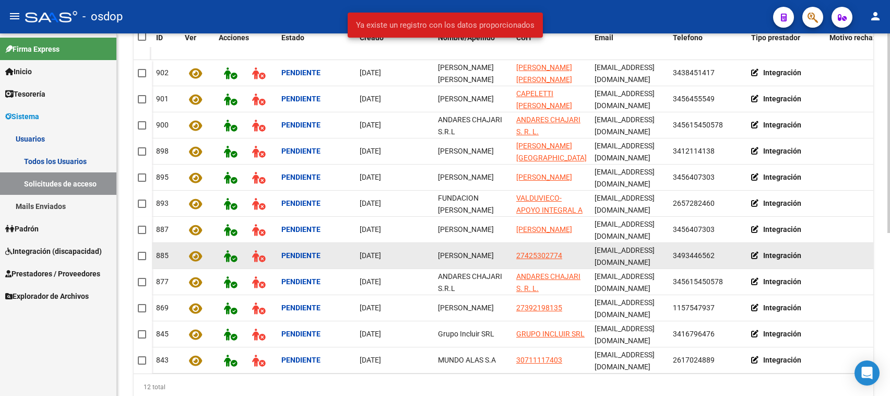
scroll to position [1, 0]
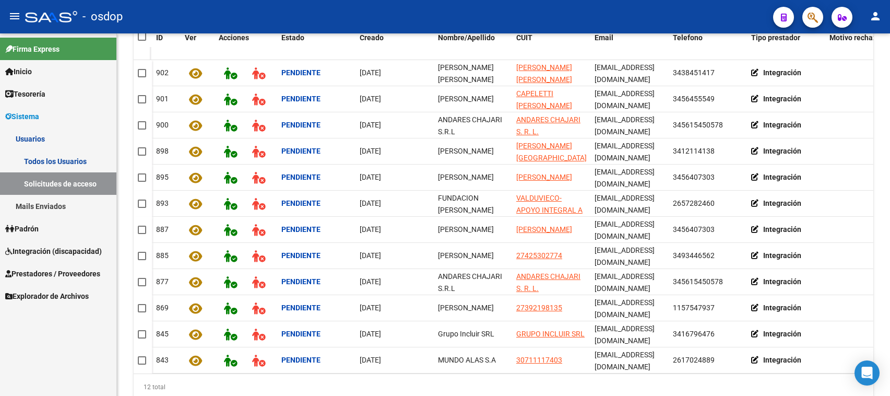
click at [62, 157] on link "Todos los Usuarios" at bounding box center [58, 161] width 116 height 22
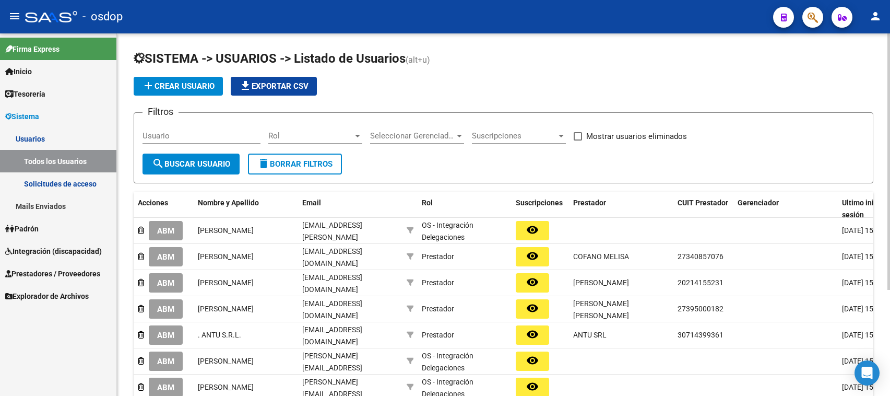
click at [141, 132] on form "Filtros Usuario Rol Rol Seleccionar Gerenciador Seleccionar Gerenciador Suscrip…" at bounding box center [504, 147] width 740 height 71
click at [144, 133] on input "Usuario" at bounding box center [201, 135] width 118 height 9
paste input "[PERSON_NAME]"
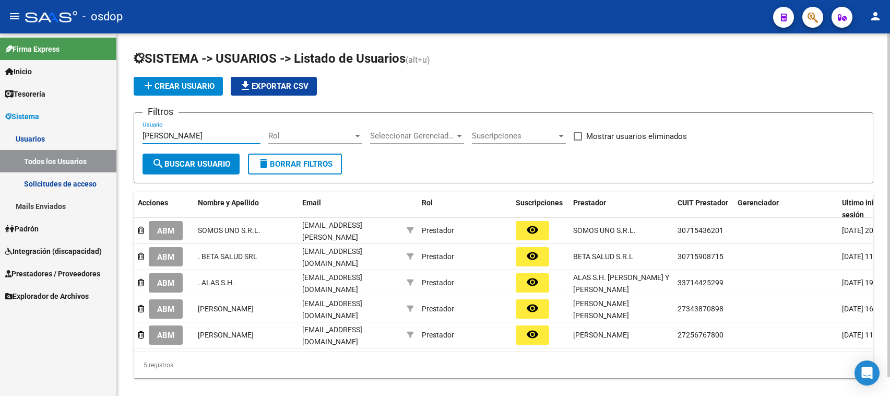
type input "[PERSON_NAME]"
click at [74, 181] on link "Solicitudes de acceso" at bounding box center [58, 183] width 116 height 22
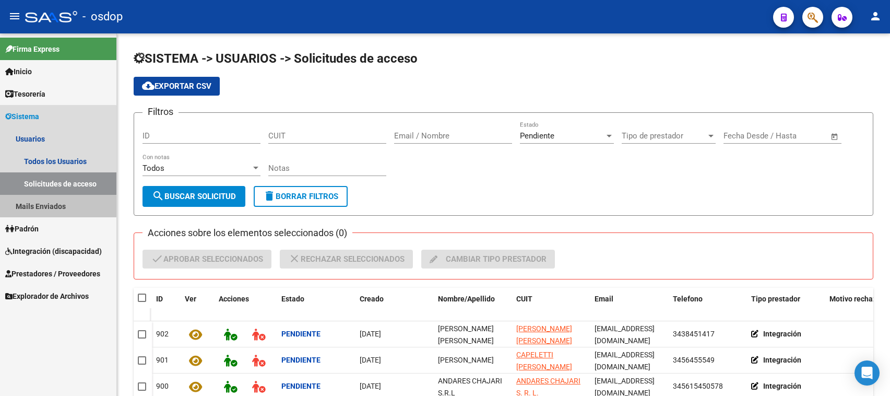
drag, startPoint x: 57, startPoint y: 207, endPoint x: 101, endPoint y: 204, distance: 43.4
click at [56, 207] on link "Mails Enviados" at bounding box center [58, 206] width 116 height 22
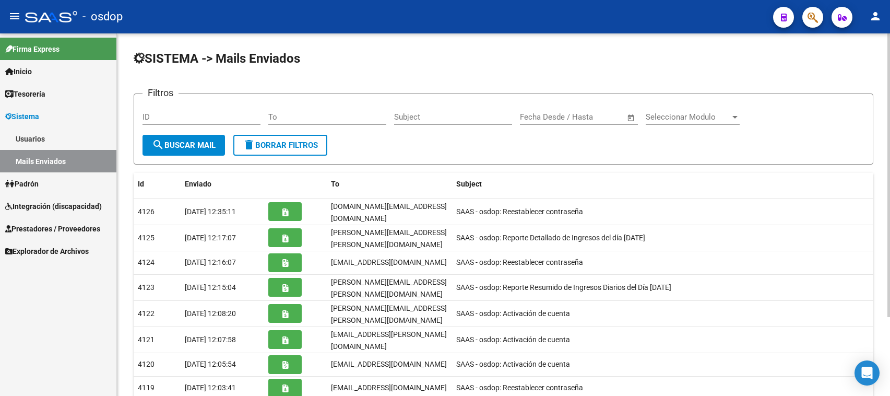
click at [268, 113] on input "To" at bounding box center [327, 116] width 118 height 9
paste input "[EMAIL_ADDRESS][DOMAIN_NAME]"
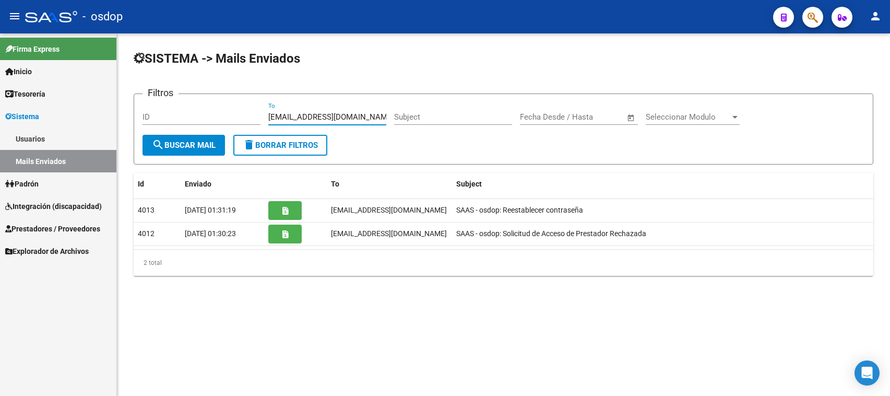
type input "[EMAIL_ADDRESS][DOMAIN_NAME]"
click at [55, 230] on span "Prestadores / Proveedores" at bounding box center [52, 228] width 95 height 11
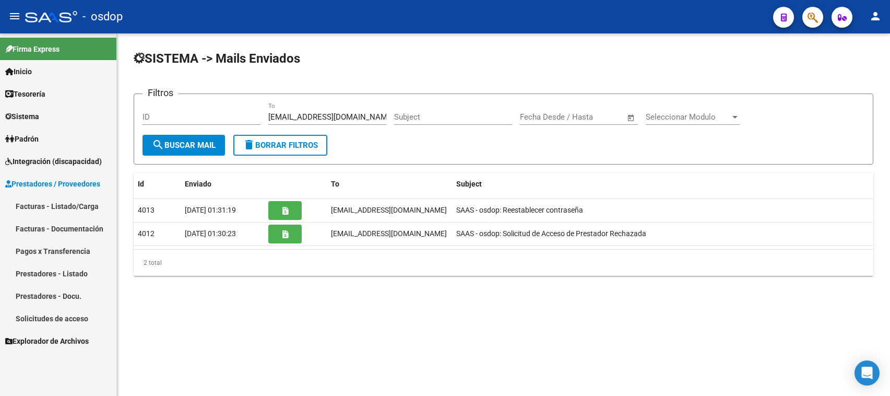
click at [69, 270] on link "Prestadores - Listado" at bounding box center [58, 273] width 116 height 22
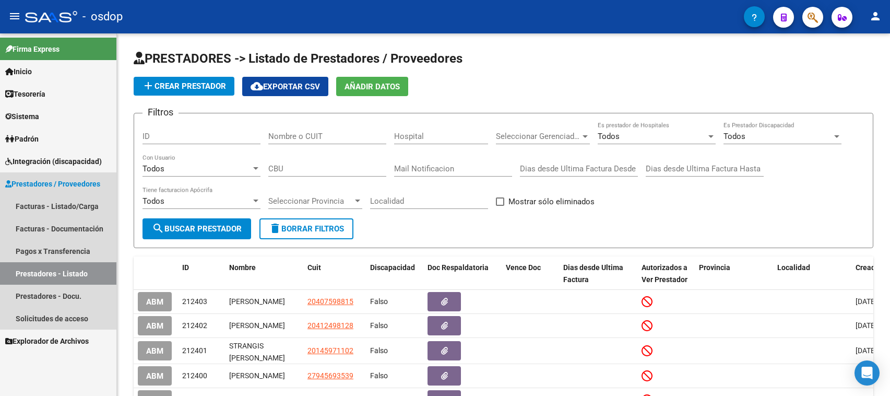
drag, startPoint x: 70, startPoint y: 269, endPoint x: 102, endPoint y: 271, distance: 31.4
click at [71, 269] on link "Prestadores - Listado" at bounding box center [58, 273] width 116 height 22
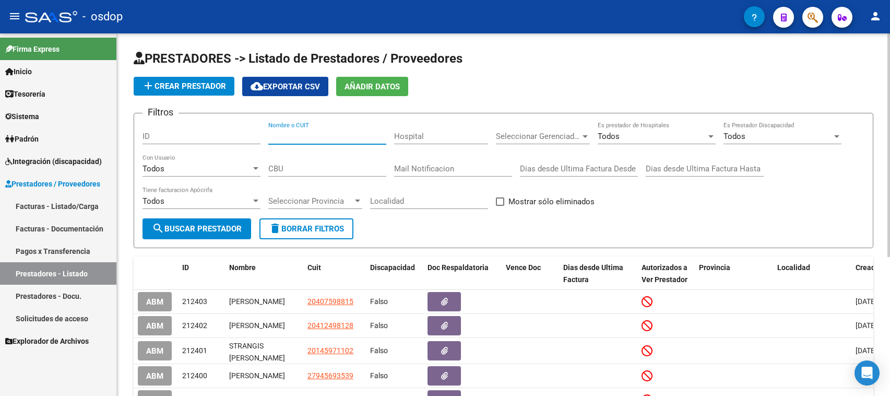
click at [269, 133] on input "Nombre o CUIT" at bounding box center [327, 136] width 118 height 9
paste input "[PERSON_NAME]"
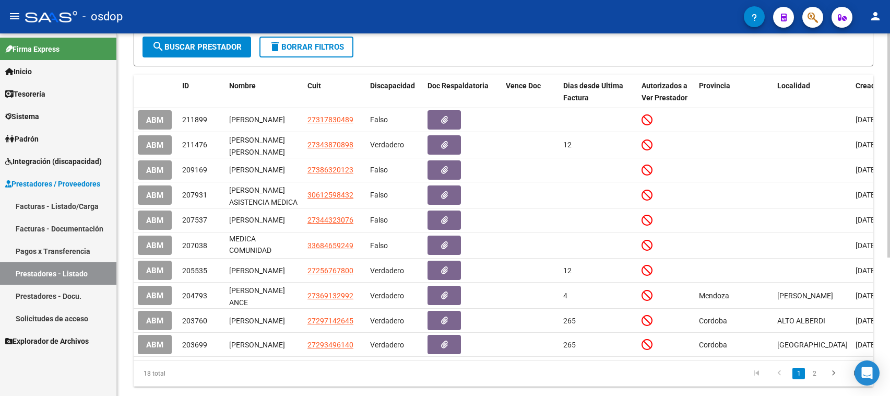
scroll to position [224, 0]
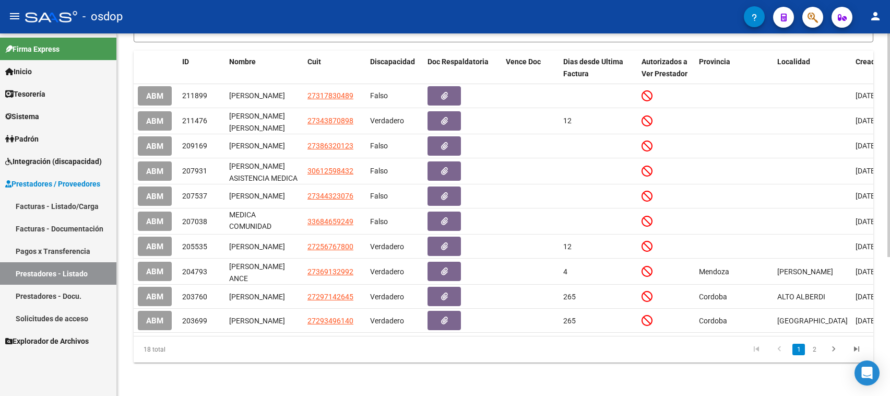
click at [888, 287] on div at bounding box center [888, 284] width 3 height 224
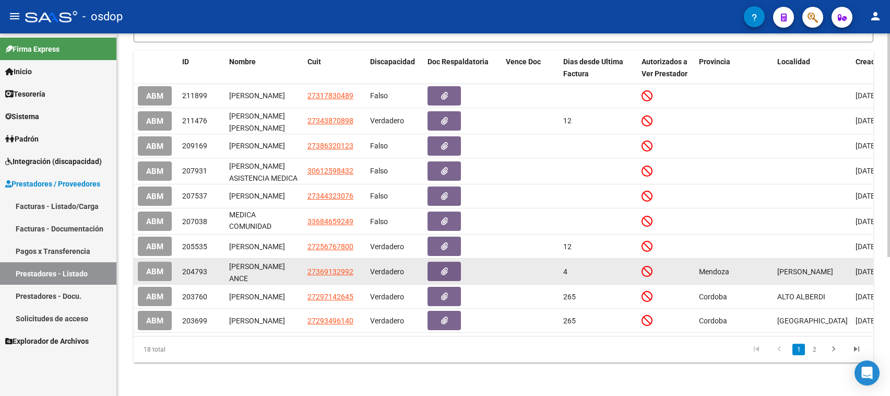
type input "[PERSON_NAME]"
click at [162, 267] on span "ABM" at bounding box center [154, 271] width 17 height 9
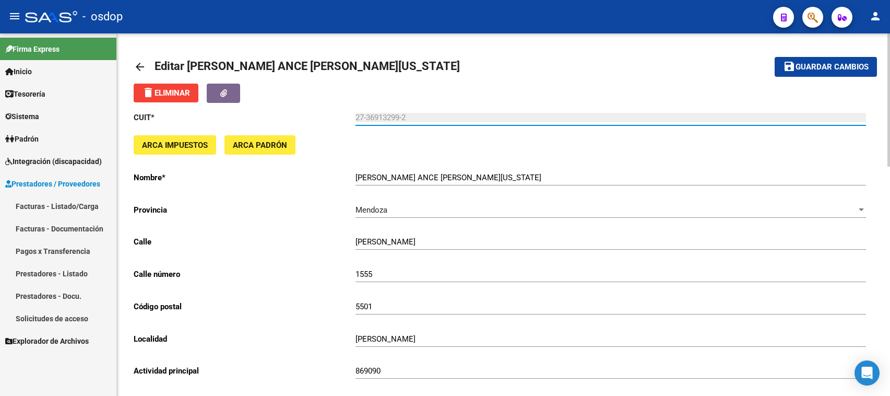
drag, startPoint x: 415, startPoint y: 117, endPoint x: 352, endPoint y: 118, distance: 62.6
click at [352, 118] on app-form-text-field "CUIT * 27-36913299-2 Ingresar cuit" at bounding box center [500, 117] width 732 height 9
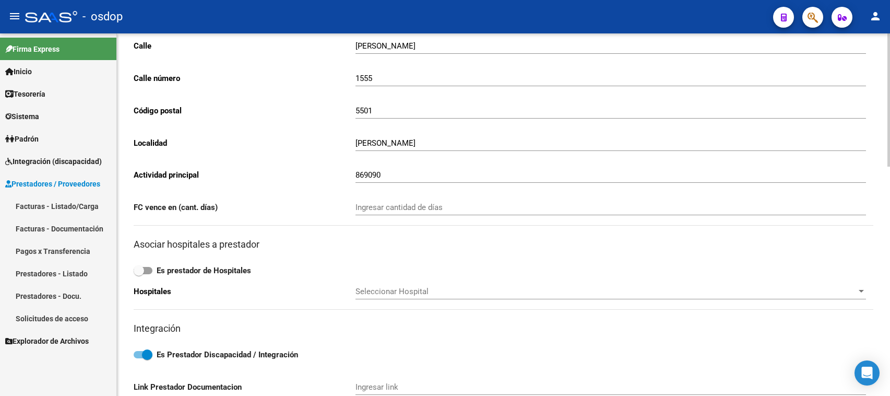
scroll to position [326, 0]
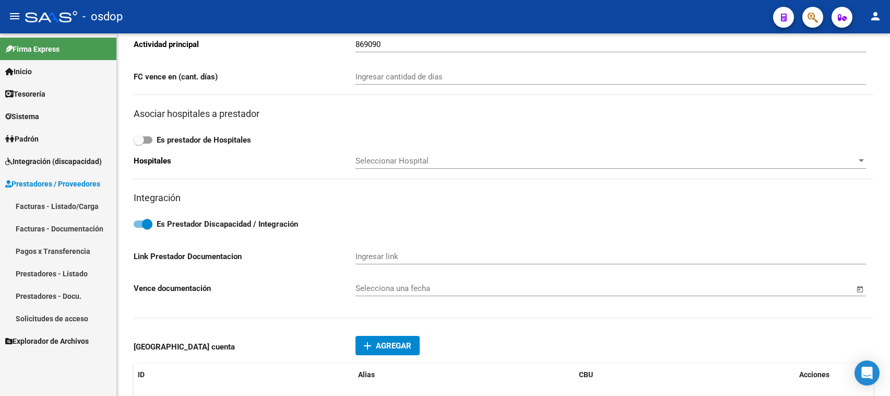
drag, startPoint x: 32, startPoint y: 113, endPoint x: 35, endPoint y: 120, distance: 7.3
click at [33, 114] on span "Sistema" at bounding box center [22, 116] width 34 height 11
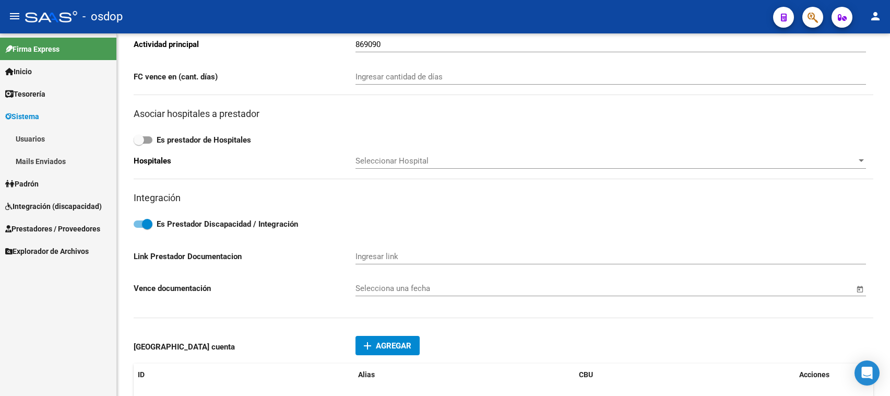
click at [30, 133] on link "Usuarios" at bounding box center [58, 138] width 116 height 22
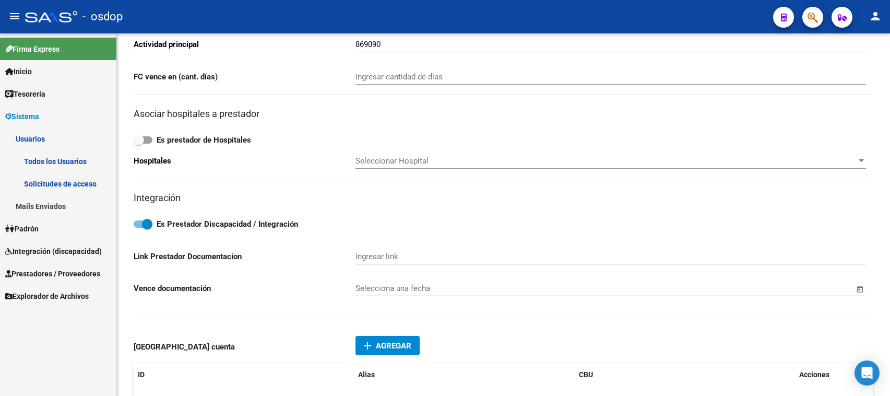
click at [44, 158] on link "Todos los Usuarios" at bounding box center [58, 161] width 116 height 22
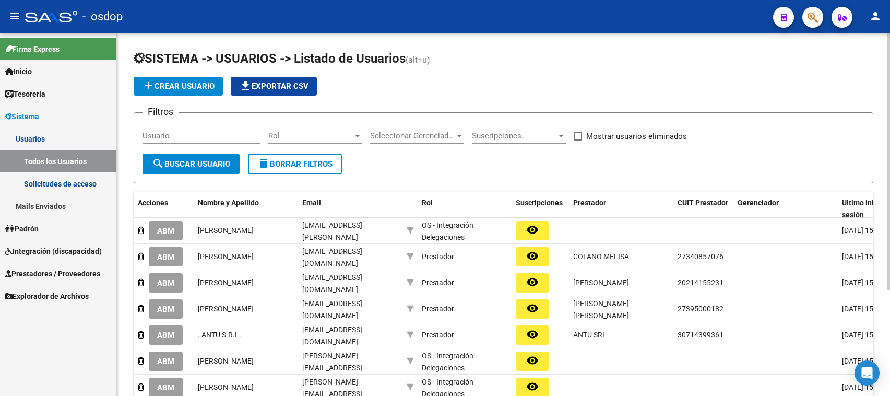
click at [142, 134] on input "Usuario" at bounding box center [201, 135] width 118 height 9
paste input "27-36913299-2"
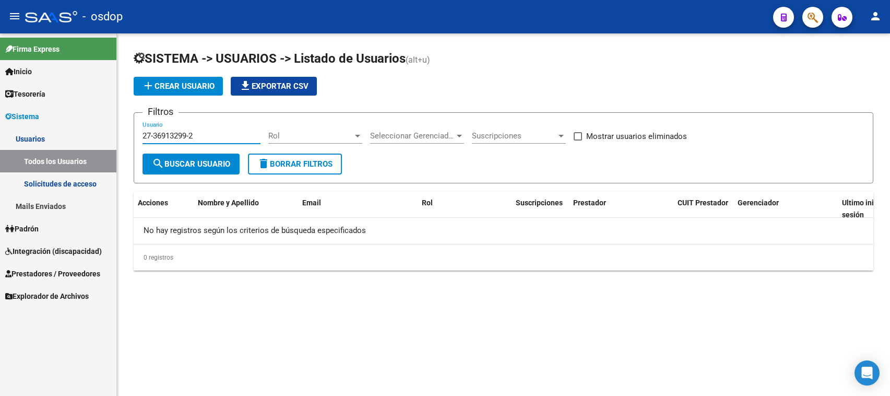
type input "27-36913299-2"
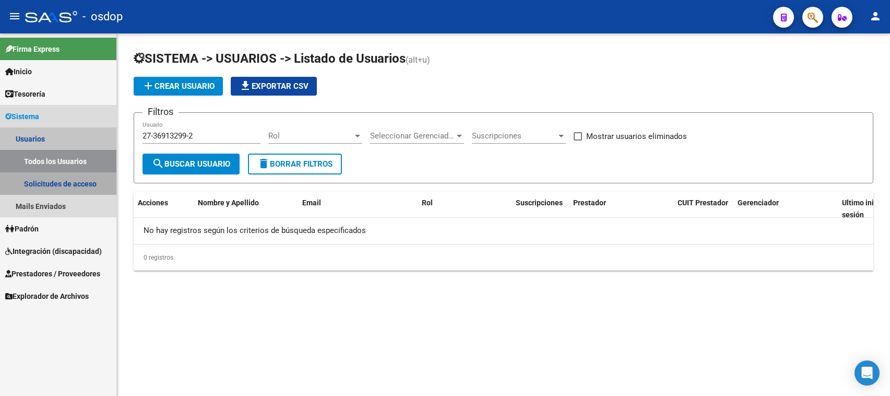
click at [66, 179] on link "Solicitudes de acceso" at bounding box center [58, 183] width 116 height 22
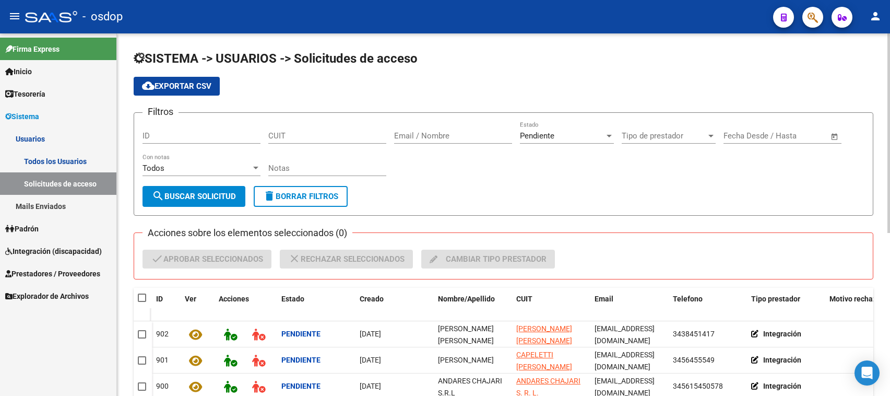
click at [268, 134] on div "Filtros ID CUIT Email / Nombre Pendiente Estado Tipo de prestador Tipo de prest…" at bounding box center [503, 153] width 722 height 65
drag, startPoint x: 269, startPoint y: 134, endPoint x: 275, endPoint y: 141, distance: 9.7
click at [270, 134] on input "CUIT" at bounding box center [327, 135] width 118 height 9
paste input "27-36913299-2"
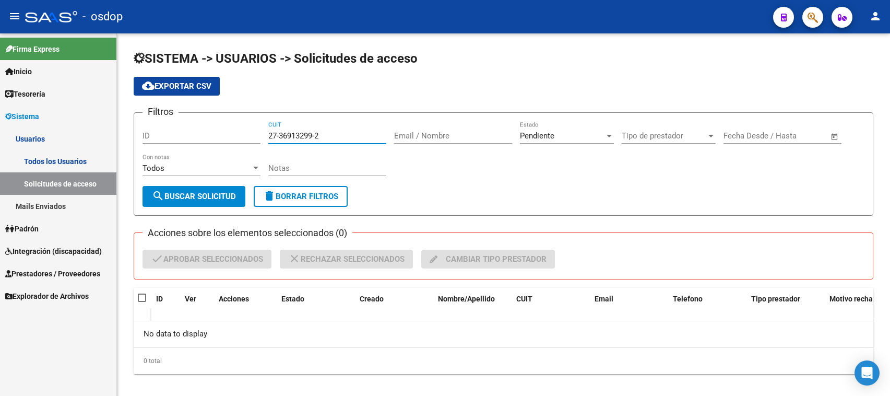
type input "27-36913299-2"
click at [52, 265] on link "Prestadores / Proveedores" at bounding box center [58, 273] width 116 height 22
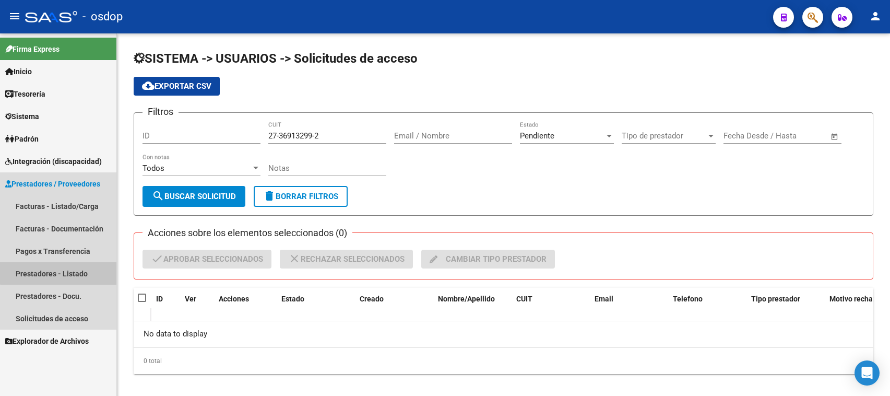
click at [67, 269] on link "Prestadores - Listado" at bounding box center [58, 273] width 116 height 22
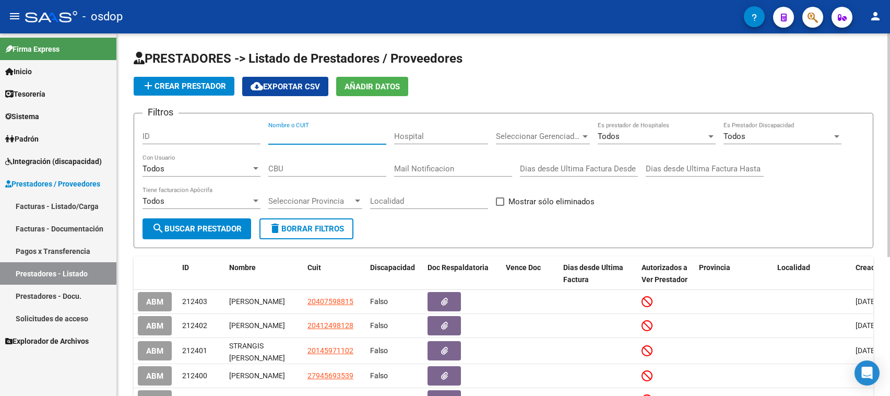
click at [269, 133] on input "Nombre o CUIT" at bounding box center [327, 136] width 118 height 9
paste input "27-36913299-2"
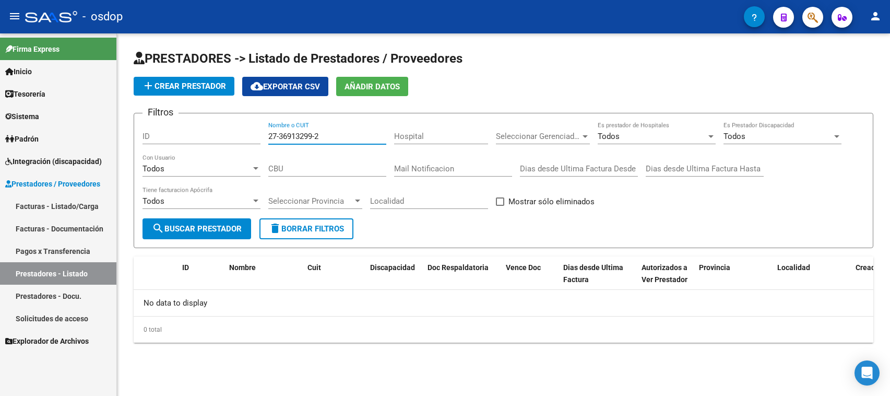
type input "27-36913299-2"
drag, startPoint x: 319, startPoint y: 228, endPoint x: 308, endPoint y: 224, distance: 10.9
click at [318, 227] on span "delete Borrar Filtros" at bounding box center [306, 228] width 75 height 9
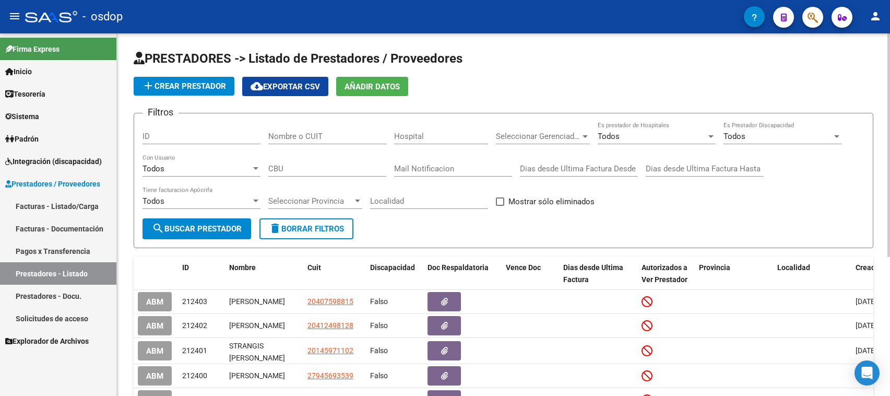
click at [269, 137] on input "Nombre o CUIT" at bounding box center [327, 136] width 118 height 9
paste input "27-36913299-2"
type input "27-36913299-2"
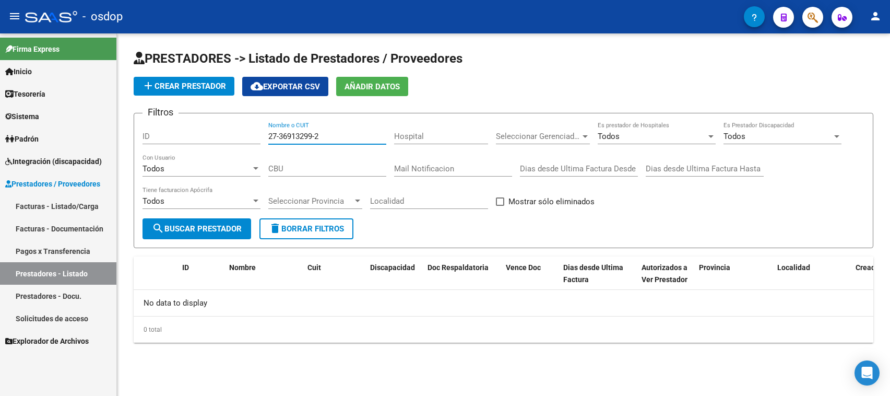
drag, startPoint x: 329, startPoint y: 135, endPoint x: 220, endPoint y: 134, distance: 109.6
click at [220, 134] on div "Filtros ID 27-36913299-2 Nombre o CUIT Hospital Seleccionar Gerenciador Selecci…" at bounding box center [503, 170] width 722 height 97
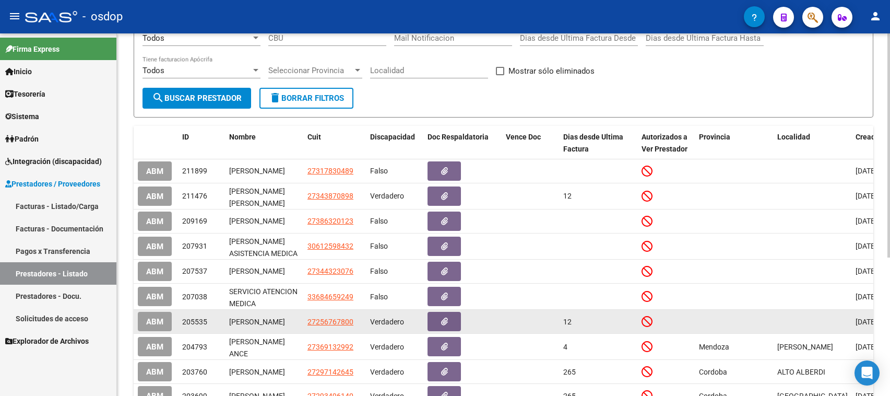
scroll to position [196, 0]
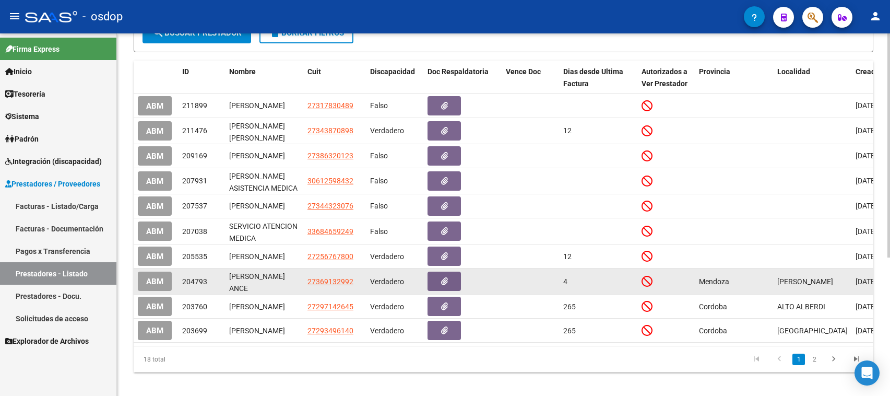
type input "[PERSON_NAME]"
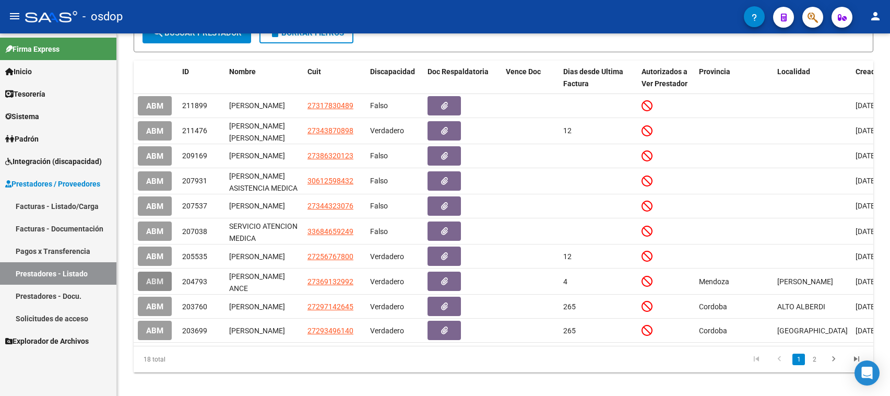
click at [146, 286] on span "ABM" at bounding box center [154, 281] width 17 height 9
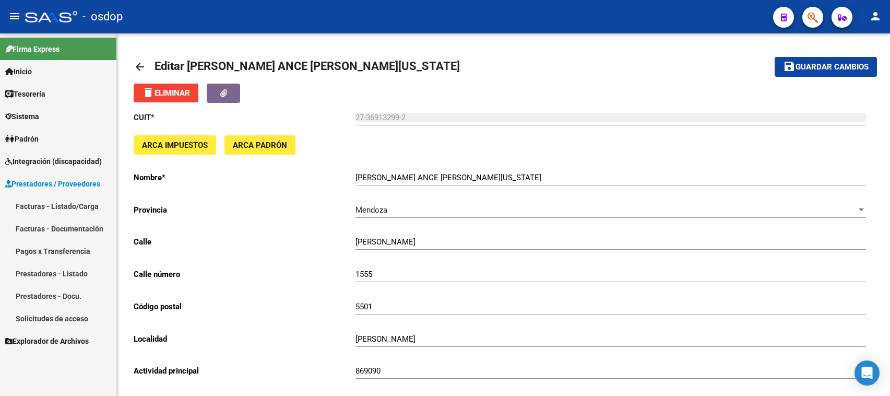
click at [16, 117] on span "Sistema" at bounding box center [22, 116] width 34 height 11
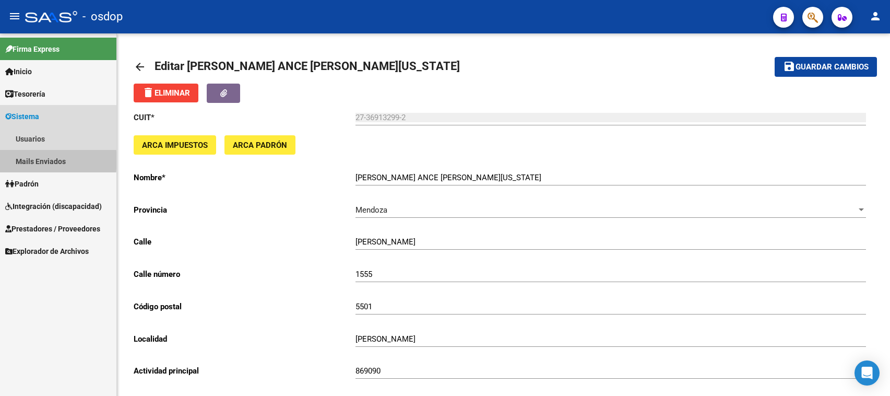
drag, startPoint x: 34, startPoint y: 160, endPoint x: 71, endPoint y: 157, distance: 37.2
click at [34, 159] on link "Mails Enviados" at bounding box center [58, 161] width 116 height 22
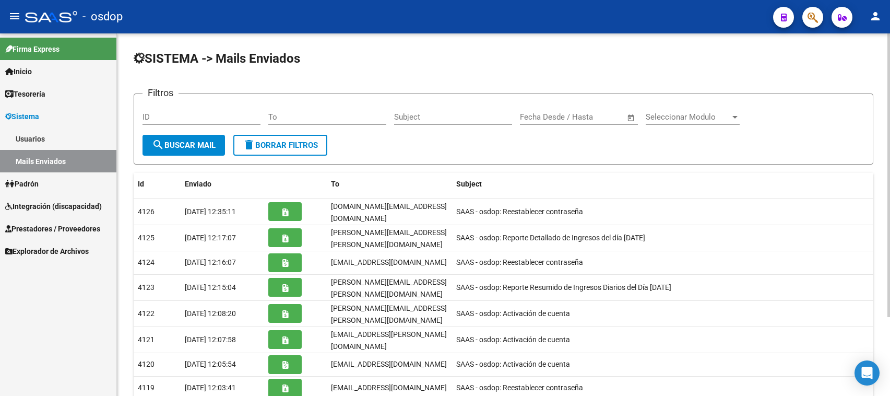
click at [270, 115] on input "To" at bounding box center [327, 116] width 118 height 9
paste input "[EMAIL_ADDRESS][DOMAIN_NAME]"
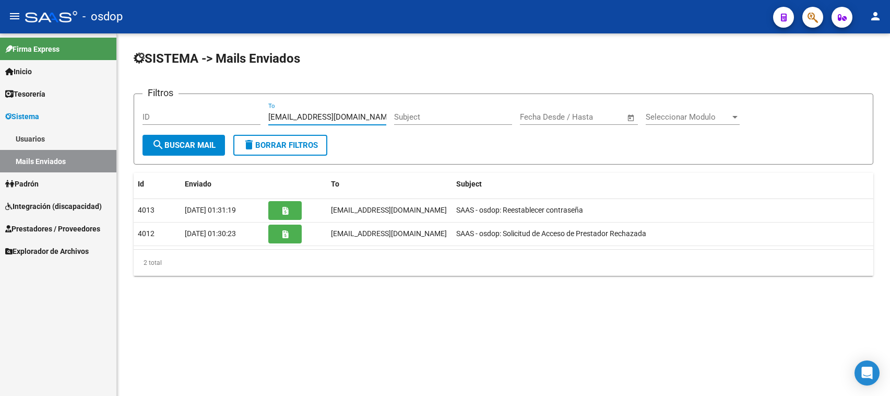
type input "[EMAIL_ADDRESS][DOMAIN_NAME]"
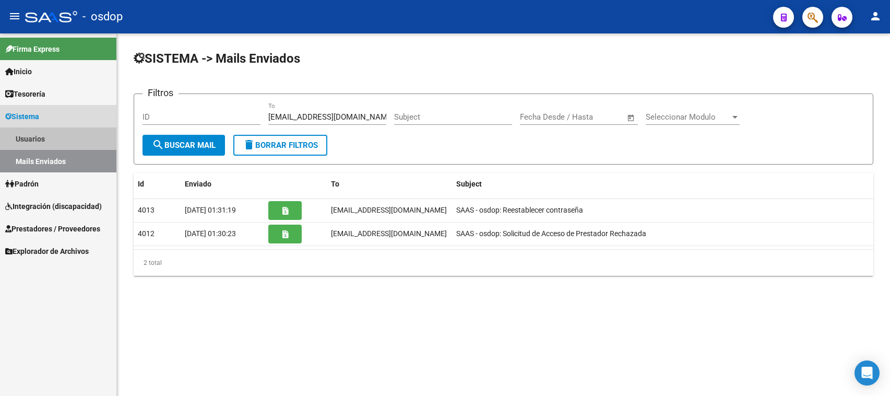
click at [31, 136] on link "Usuarios" at bounding box center [58, 138] width 116 height 22
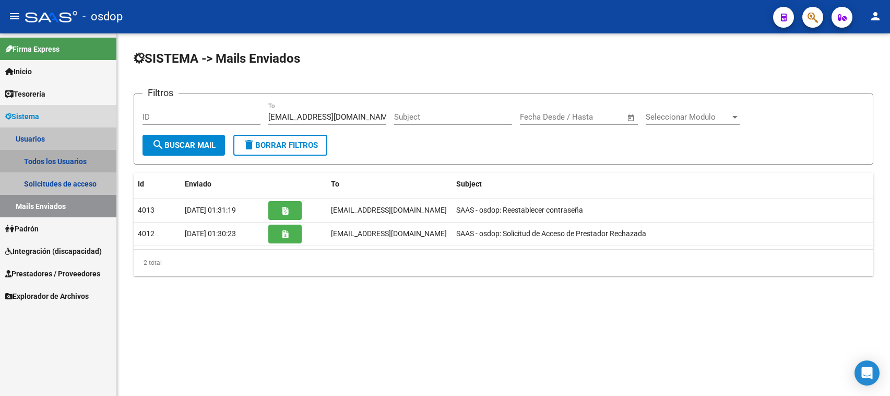
click at [45, 156] on link "Todos los Usuarios" at bounding box center [58, 161] width 116 height 22
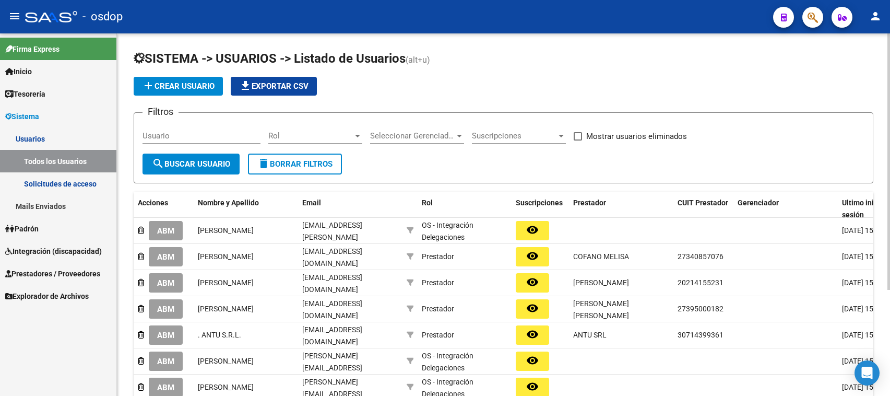
click at [148, 134] on input "Usuario" at bounding box center [201, 135] width 118 height 9
type input "t"
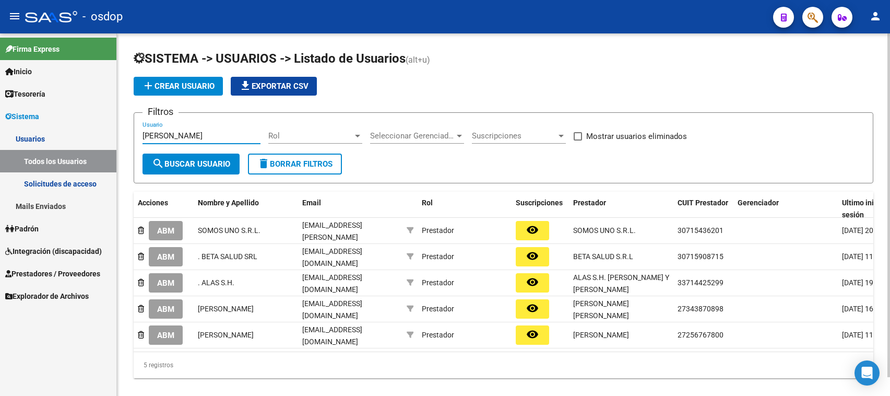
click at [166, 131] on input "[PERSON_NAME]" at bounding box center [201, 135] width 118 height 9
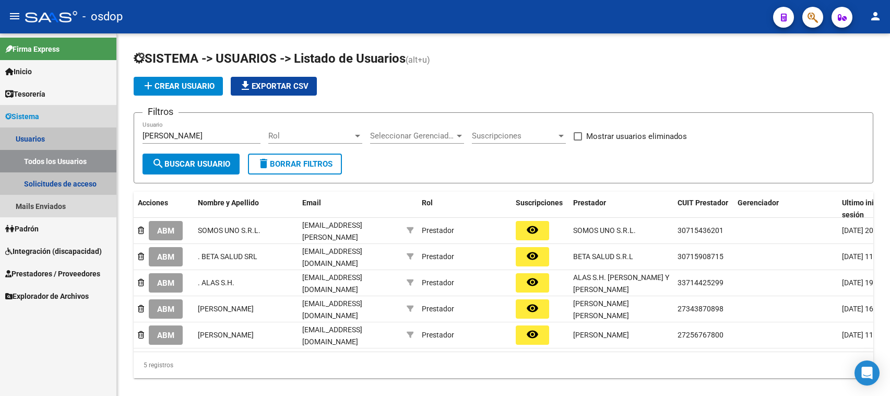
click at [30, 138] on link "Usuarios" at bounding box center [58, 138] width 116 height 22
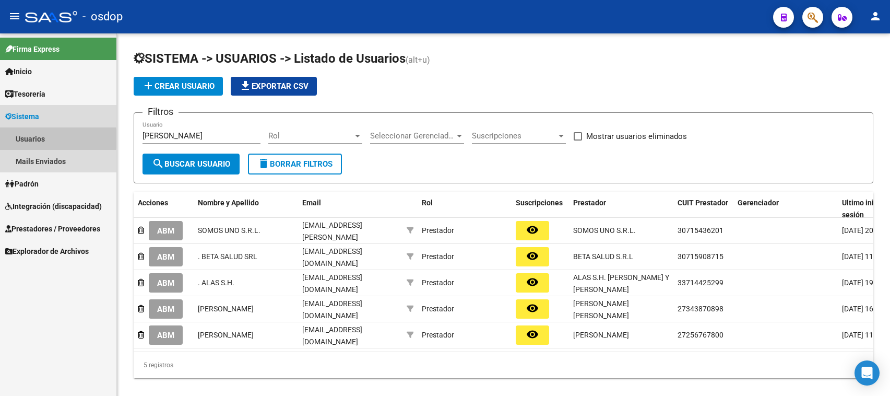
click at [29, 139] on link "Usuarios" at bounding box center [58, 138] width 116 height 22
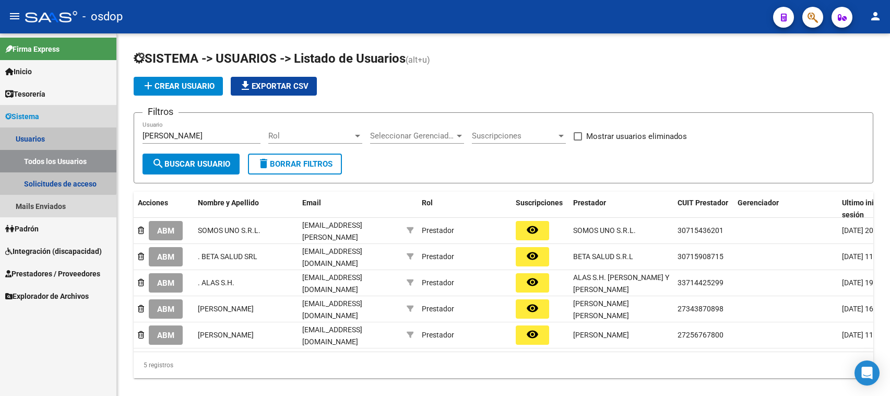
click at [37, 158] on link "Todos los Usuarios" at bounding box center [58, 161] width 116 height 22
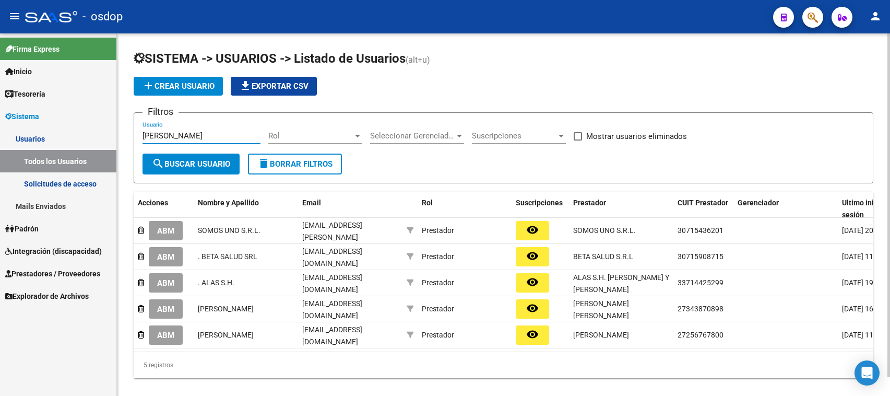
click at [165, 135] on input "[PERSON_NAME]" at bounding box center [201, 135] width 118 height 9
type input "rolda"
click at [55, 272] on span "Prestadores / Proveedores" at bounding box center [52, 273] width 95 height 11
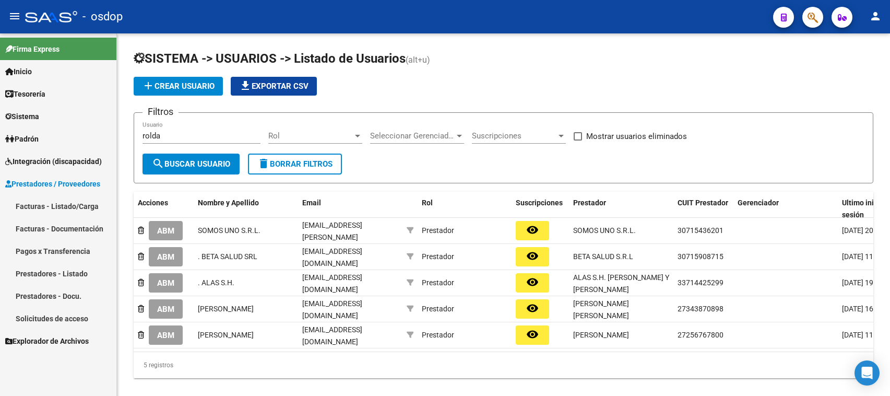
click at [56, 267] on link "Prestadores - Listado" at bounding box center [58, 273] width 116 height 22
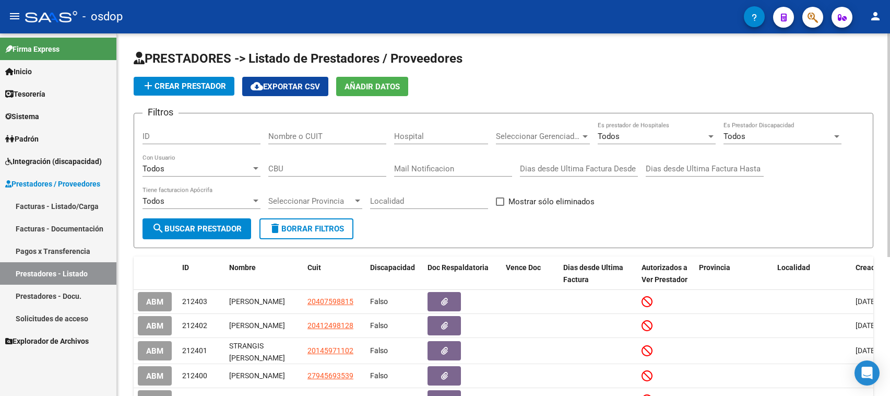
click at [272, 137] on input "Nombre o CUIT" at bounding box center [327, 136] width 118 height 9
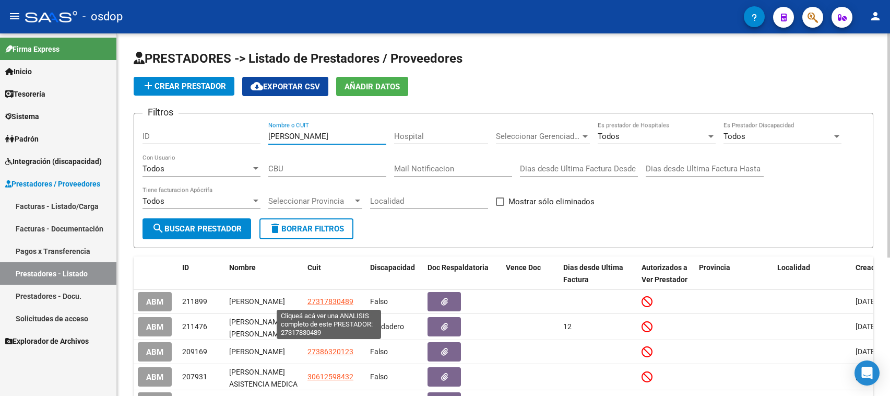
scroll to position [196, 0]
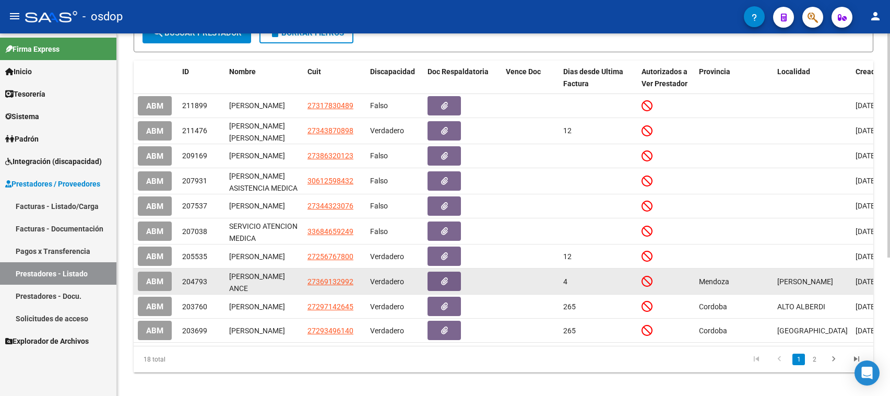
type input "[PERSON_NAME]"
click at [150, 285] on span "ABM" at bounding box center [154, 281] width 17 height 9
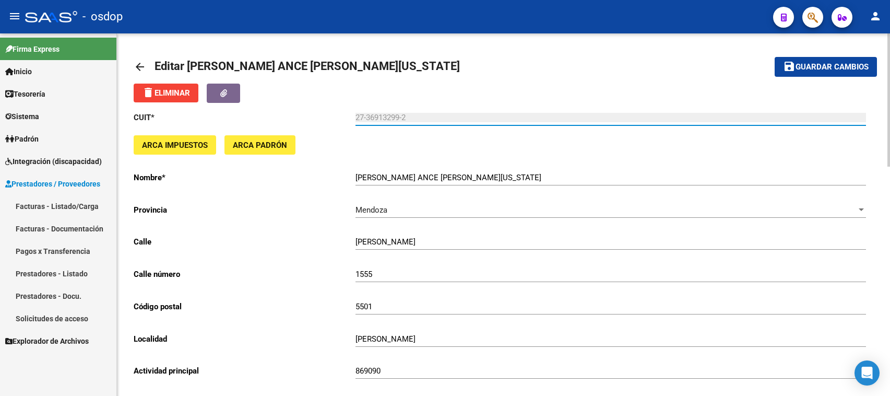
drag, startPoint x: 418, startPoint y: 114, endPoint x: 353, endPoint y: 114, distance: 64.7
click at [351, 114] on app-form-text-field "CUIT * 27-36913299-2 Ingresar cuit" at bounding box center [500, 117] width 732 height 9
click at [27, 115] on span "Sistema" at bounding box center [22, 116] width 34 height 11
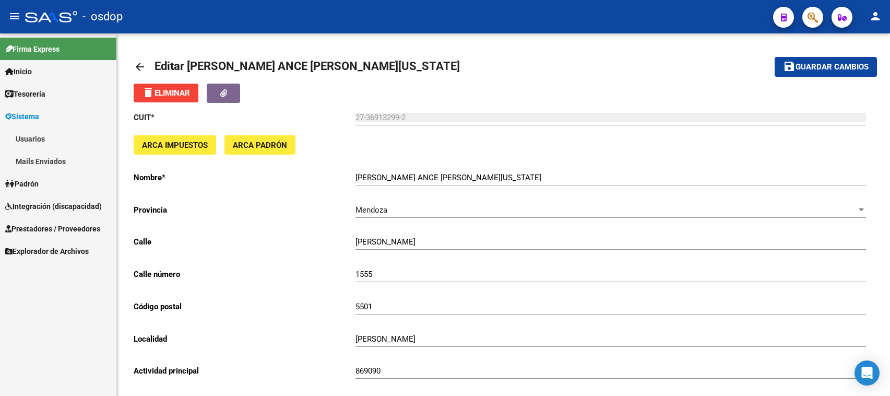
click at [25, 136] on link "Usuarios" at bounding box center [58, 138] width 116 height 22
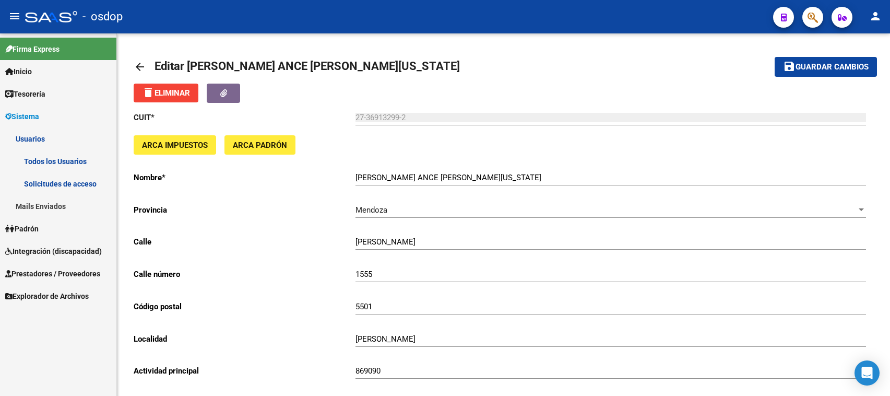
click at [47, 156] on link "Todos los Usuarios" at bounding box center [58, 161] width 116 height 22
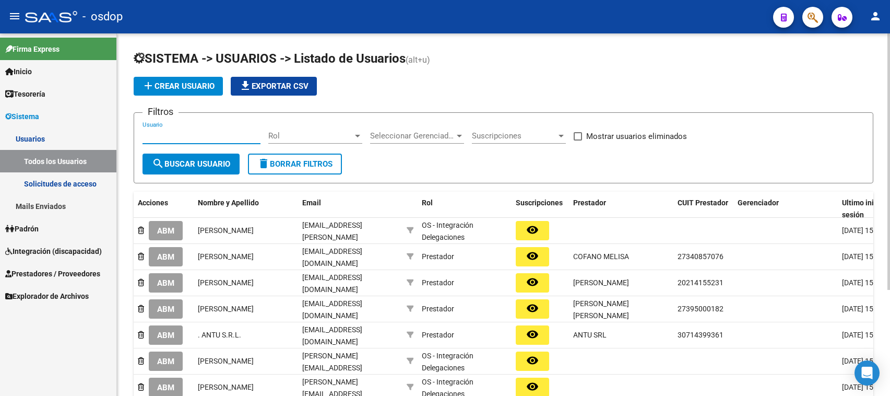
drag, startPoint x: 142, startPoint y: 134, endPoint x: 161, endPoint y: 127, distance: 19.5
click at [144, 134] on input "Usuario" at bounding box center [201, 135] width 118 height 9
paste input "33714152489"
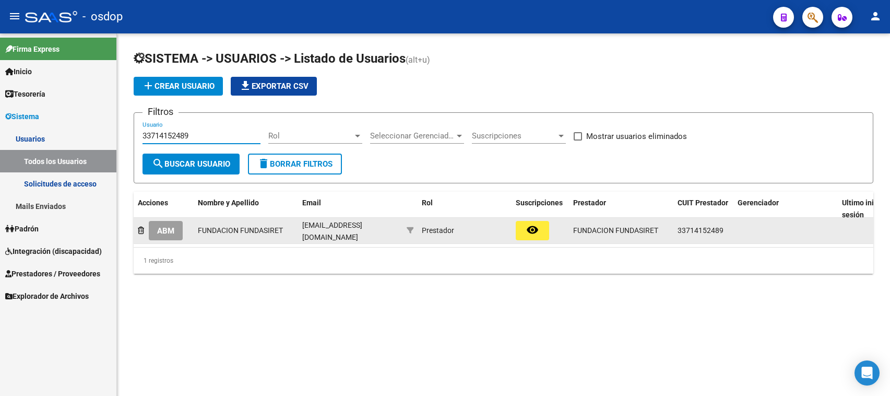
type input "33714152489"
click at [165, 231] on span "ABM" at bounding box center [165, 230] width 17 height 9
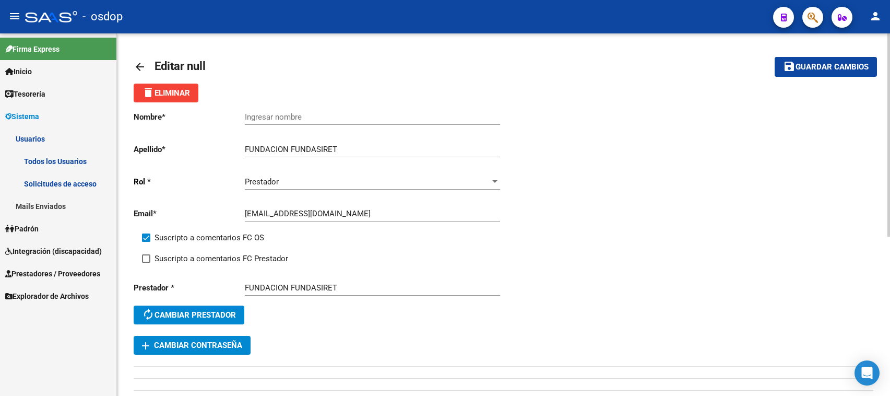
click at [830, 66] on span "Guardar cambios" at bounding box center [831, 67] width 73 height 9
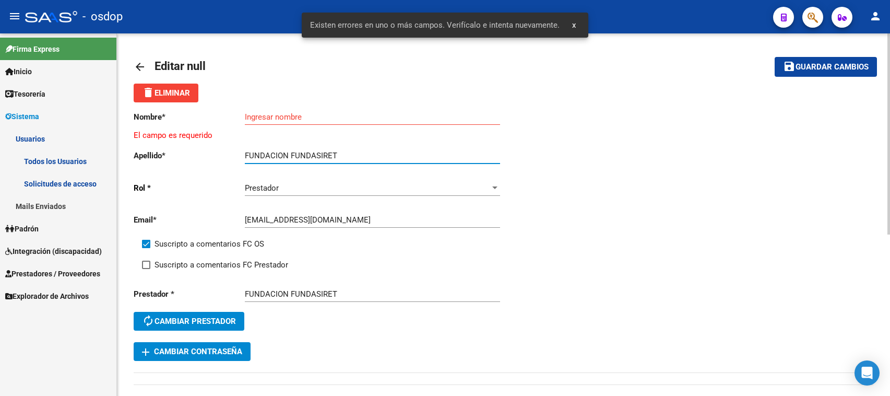
drag, startPoint x: 290, startPoint y: 153, endPoint x: 214, endPoint y: 152, distance: 76.2
click at [214, 152] on app-form-text-field "Apellido * FUNDACION FUNDASIRET Ingresar apellido" at bounding box center [317, 155] width 366 height 9
type input "FUNDASIRET"
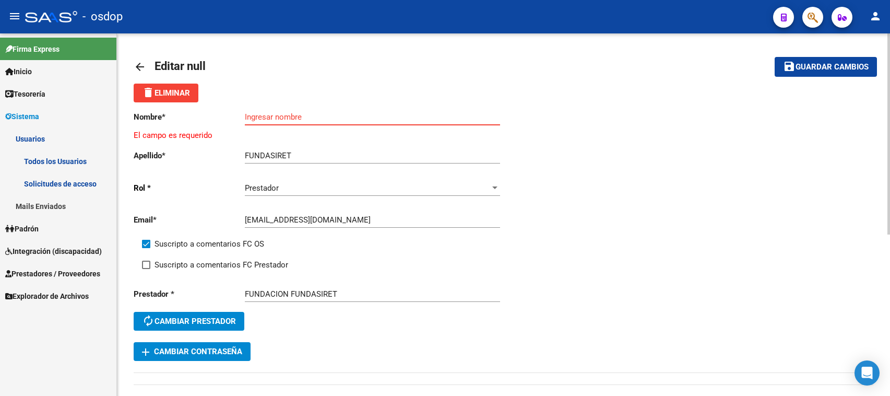
click at [274, 113] on input "Ingresar nombre" at bounding box center [372, 116] width 255 height 9
paste input "FUNDACION"
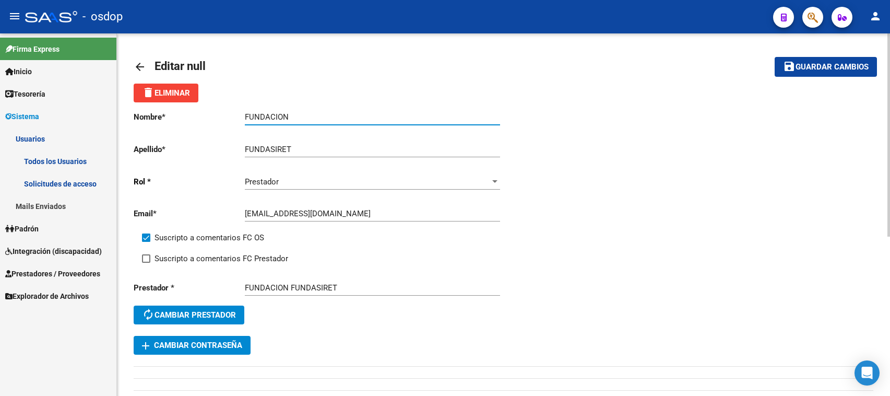
type input "FUNDACION"
drag, startPoint x: 807, startPoint y: 65, endPoint x: 804, endPoint y: 61, distance: 5.5
click at [807, 63] on span "Guardar cambios" at bounding box center [831, 67] width 73 height 9
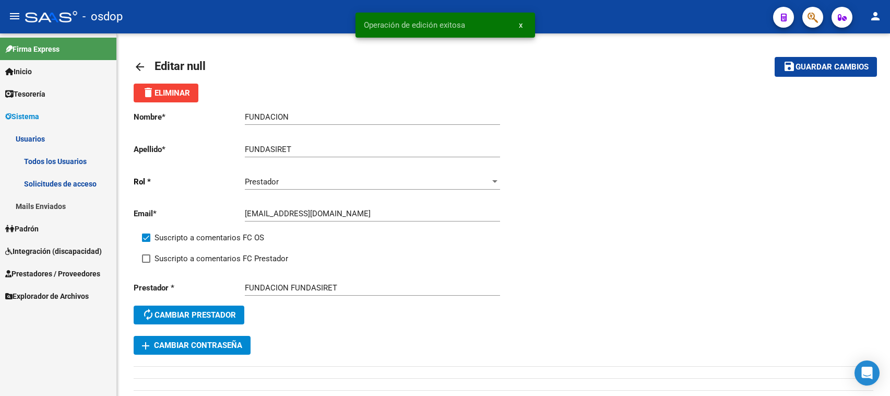
drag, startPoint x: 363, startPoint y: 25, endPoint x: 467, endPoint y: 30, distance: 104.0
click at [467, 30] on snack-bar-container "Operación de edición exitosa x" at bounding box center [445, 25] width 180 height 25
copy span "Operación de edición exitosa"
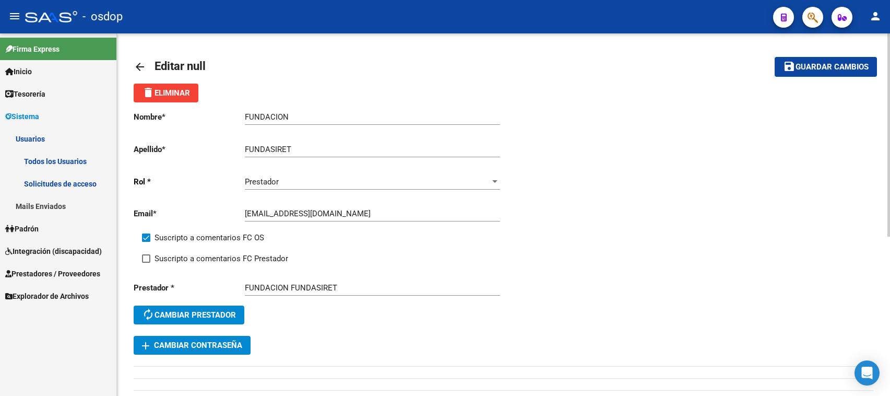
click at [138, 65] on mat-icon "arrow_back" at bounding box center [140, 67] width 13 height 13
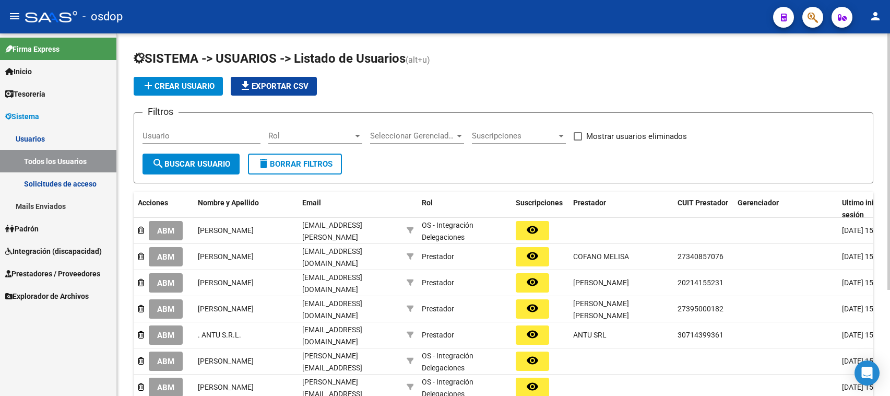
click at [144, 135] on input "Usuario" at bounding box center [201, 135] width 118 height 9
paste input "33-71076619-9"
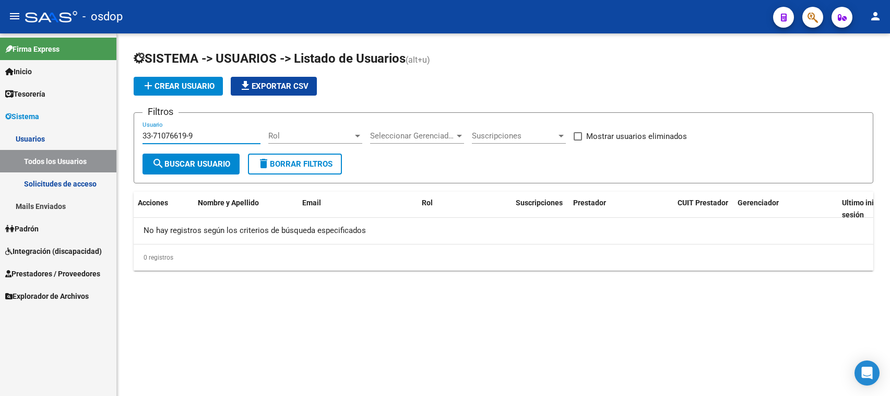
type input "33-71076619-9"
click at [63, 271] on span "Prestadores / Proveedores" at bounding box center [52, 273] width 95 height 11
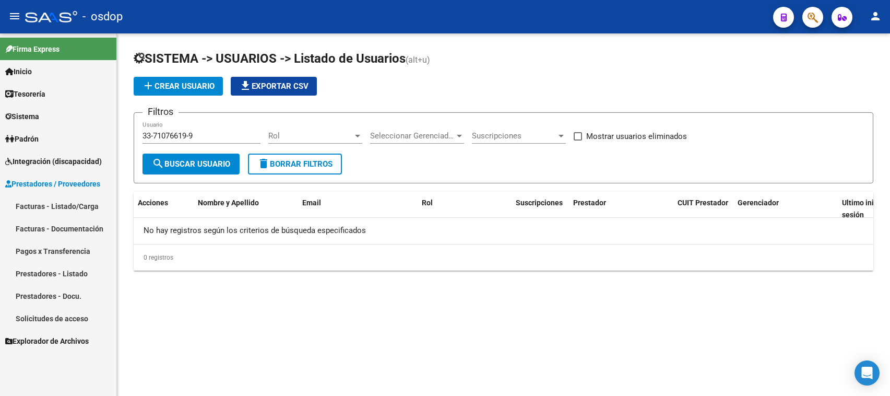
click at [70, 270] on link "Prestadores - Listado" at bounding box center [58, 273] width 116 height 22
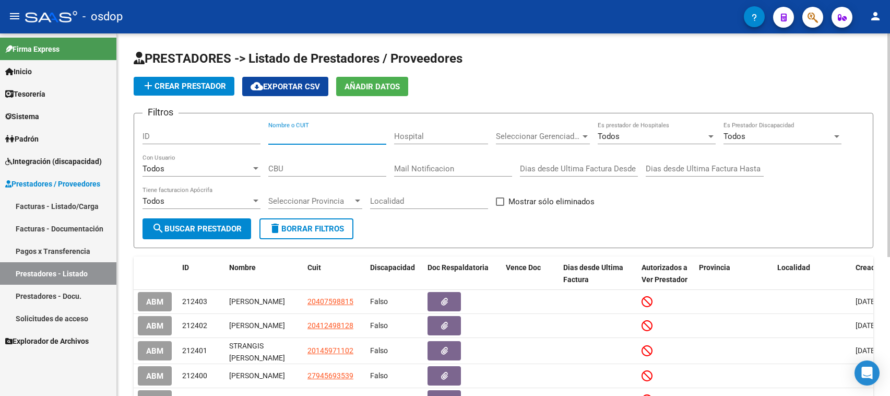
click at [270, 134] on input "Nombre o CUIT" at bounding box center [327, 136] width 118 height 9
paste input "33-71076619-9"
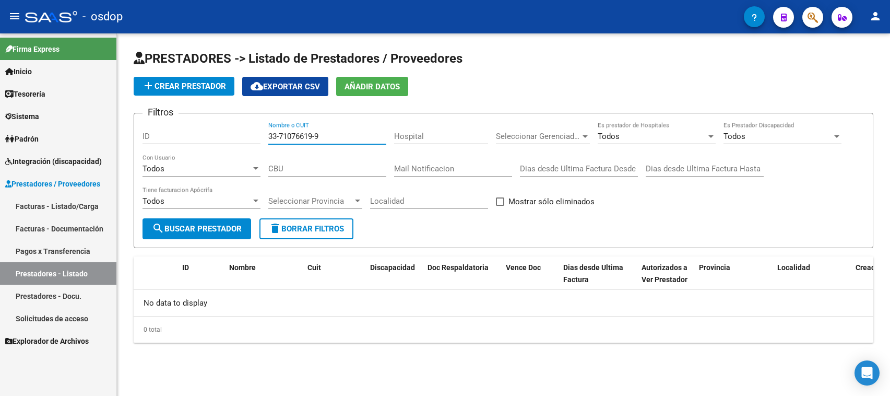
type input "33-71076619-9"
click at [30, 112] on span "Sistema" at bounding box center [22, 116] width 34 height 11
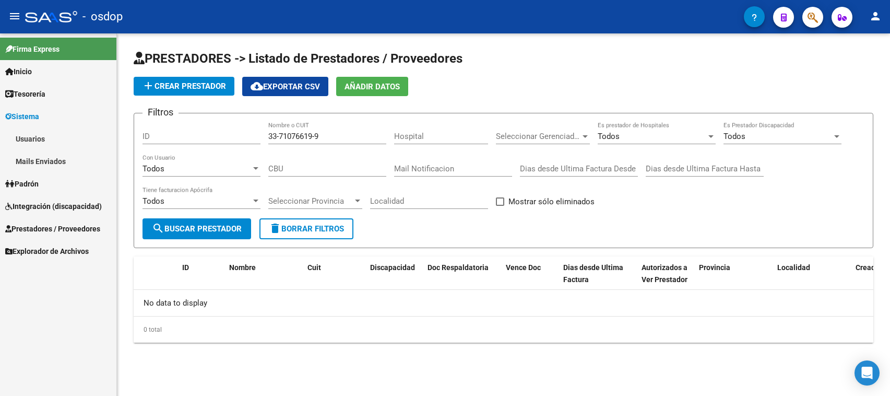
click at [39, 136] on link "Usuarios" at bounding box center [58, 138] width 116 height 22
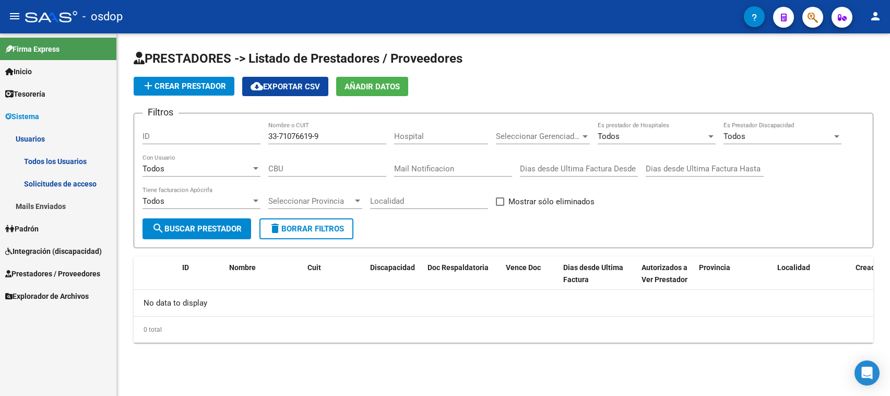
click at [68, 181] on link "Solicitudes de acceso" at bounding box center [58, 183] width 116 height 22
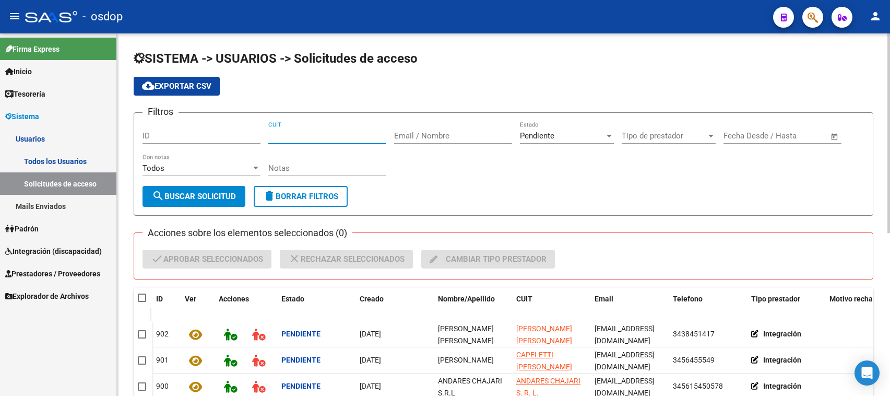
click at [270, 131] on input "CUIT" at bounding box center [327, 135] width 118 height 9
paste input "33-71076619-9"
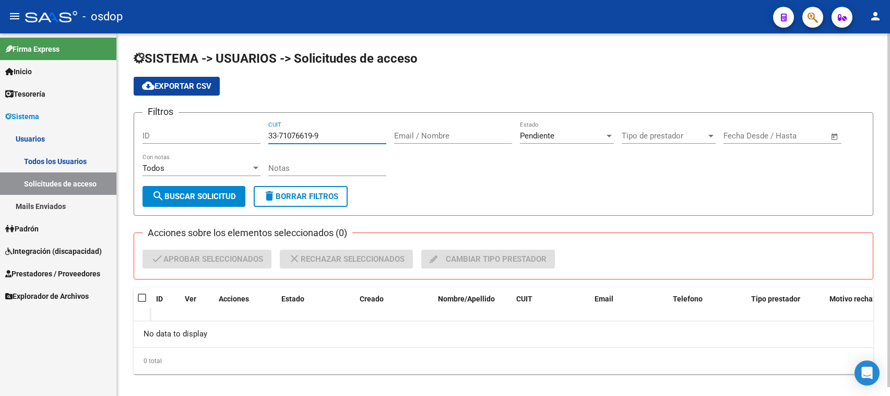
type input "33-71076619-9"
drag, startPoint x: 333, startPoint y: 133, endPoint x: 205, endPoint y: 134, distance: 127.9
click at [209, 134] on div "Filtros ID 33-71076619-9 CUIT Email / Nombre Pendiente Estado Tipo de prestador…" at bounding box center [503, 153] width 722 height 65
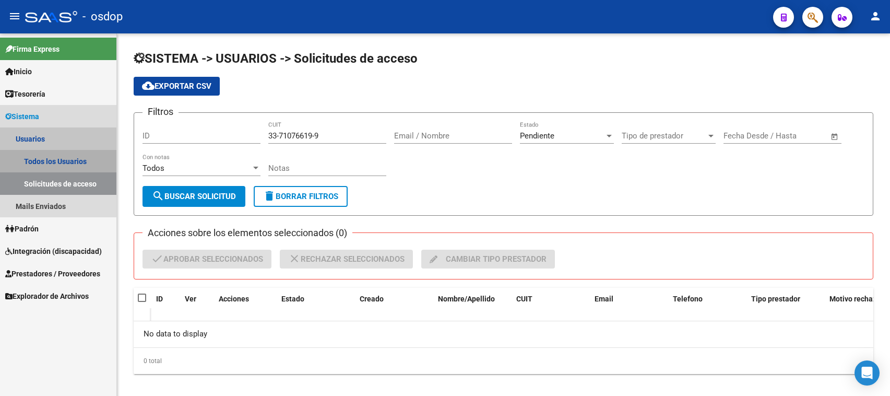
click at [42, 160] on link "Todos los Usuarios" at bounding box center [58, 161] width 116 height 22
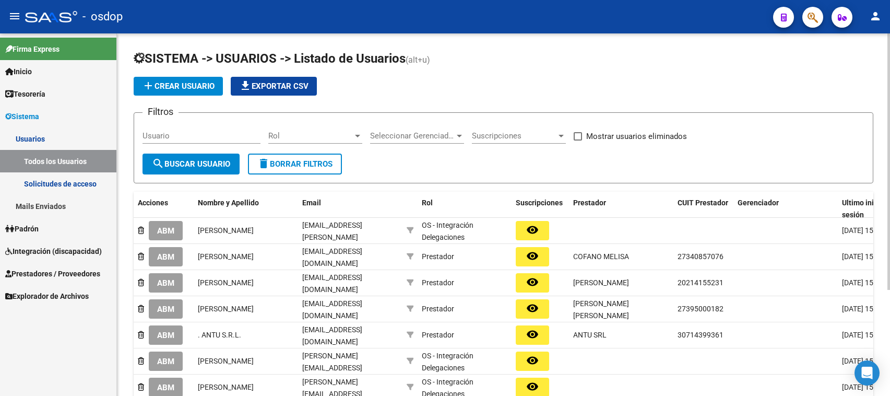
click at [145, 134] on input "Usuario" at bounding box center [201, 135] width 118 height 9
paste input "[PERSON_NAME]"
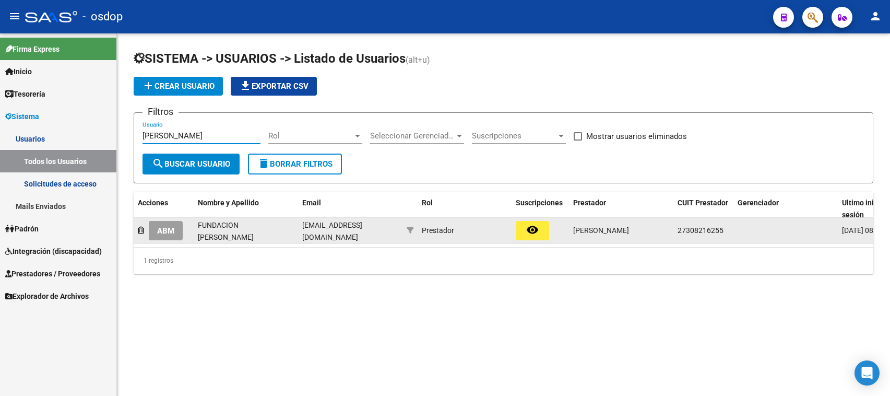
type input "[PERSON_NAME]"
click at [168, 228] on span "ABM" at bounding box center [165, 230] width 17 height 9
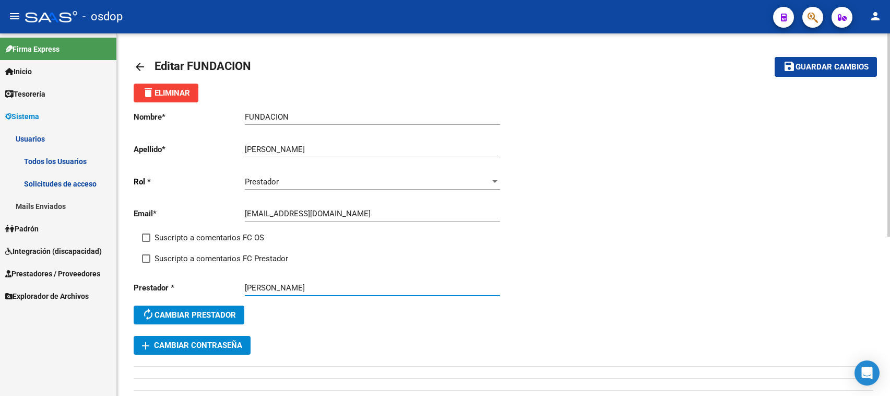
drag, startPoint x: 365, startPoint y: 282, endPoint x: 371, endPoint y: 239, distance: 43.2
click at [364, 280] on div "[PERSON_NAME]" at bounding box center [372, 284] width 255 height 22
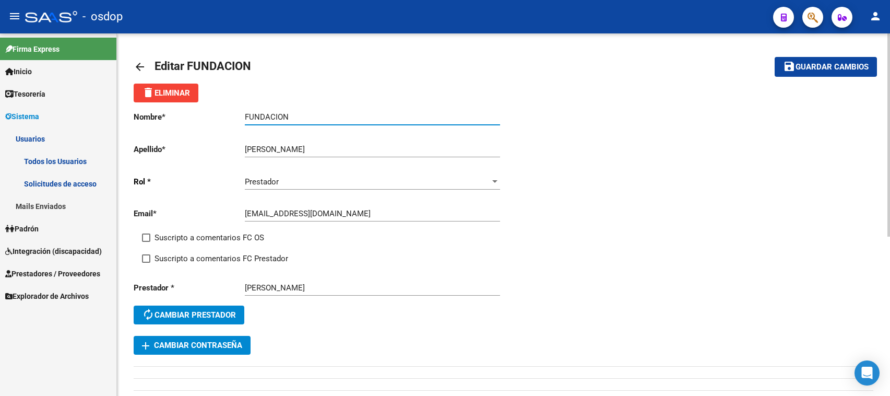
drag, startPoint x: 293, startPoint y: 113, endPoint x: 225, endPoint y: 113, distance: 67.8
click at [225, 113] on app-form-text-field "Nombre * FUNDACION Ingresar nombre" at bounding box center [317, 116] width 366 height 9
drag, startPoint x: 350, startPoint y: 281, endPoint x: 367, endPoint y: 293, distance: 20.6
click at [252, 277] on div "[PERSON_NAME]" at bounding box center [372, 284] width 255 height 22
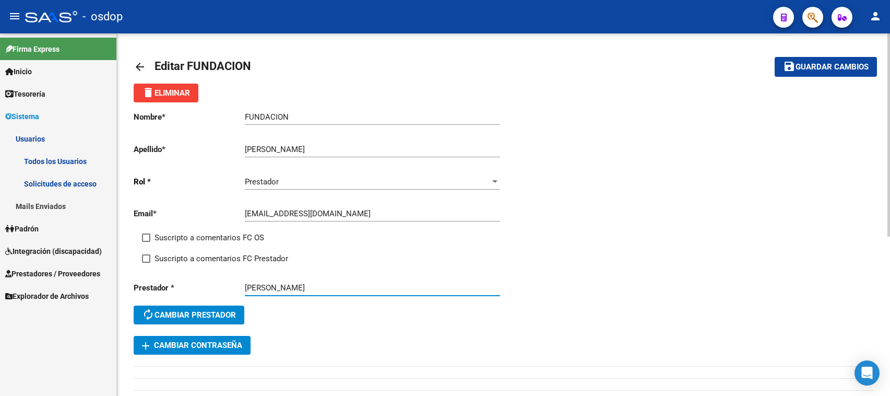
drag, startPoint x: 363, startPoint y: 282, endPoint x: 241, endPoint y: 281, distance: 122.1
click at [241, 281] on div "Prestador * [PERSON_NAME] [PERSON_NAME] prestador" at bounding box center [319, 304] width 370 height 63
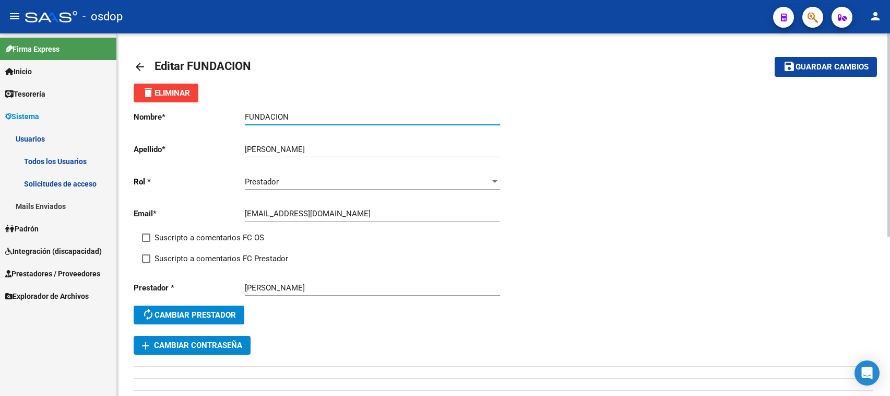
drag, startPoint x: 248, startPoint y: 116, endPoint x: 235, endPoint y: 116, distance: 12.5
click at [235, 116] on app-form-text-field "Nombre * FUNDACION Ingresar nombre" at bounding box center [317, 116] width 366 height 9
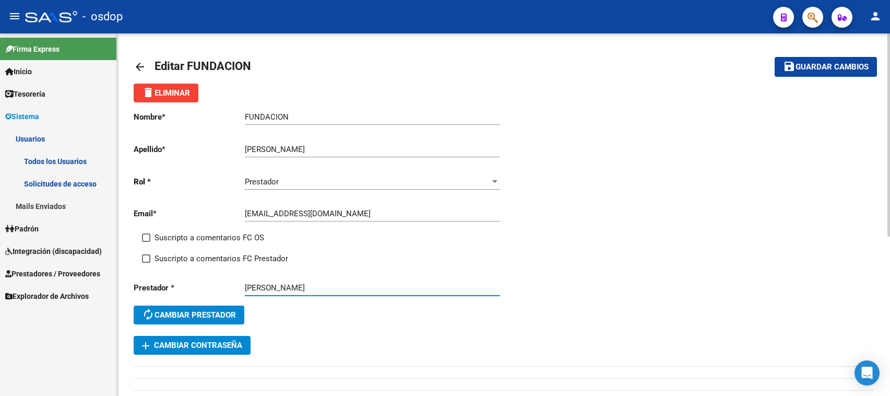
drag, startPoint x: 357, startPoint y: 287, endPoint x: 228, endPoint y: 270, distance: 130.6
click at [228, 270] on div "Nombre * FUNDACION Ingresar nombre Apellido * [PERSON_NAME] apellido [PERSON_NA…" at bounding box center [319, 218] width 370 height 233
drag, startPoint x: 301, startPoint y: 153, endPoint x: 235, endPoint y: 149, distance: 66.4
click at [234, 149] on app-form-text-field "Apellido * [PERSON_NAME] apellido" at bounding box center [317, 149] width 366 height 9
copy div
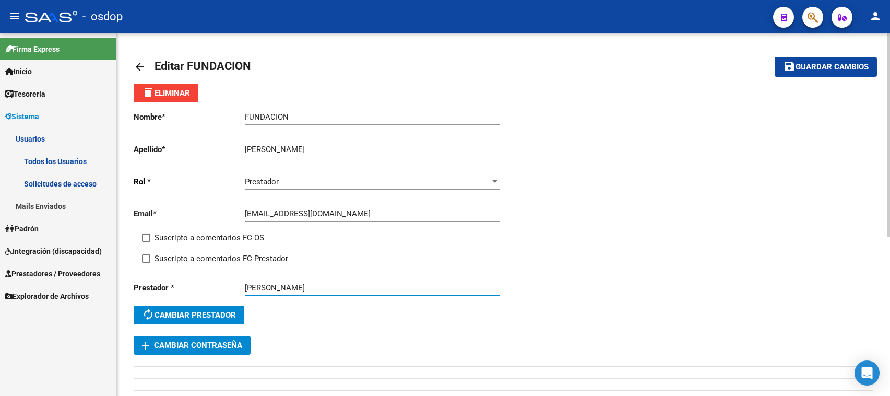
click at [361, 283] on input "[PERSON_NAME]" at bounding box center [372, 287] width 255 height 9
drag, startPoint x: 361, startPoint y: 282, endPoint x: 239, endPoint y: 280, distance: 122.1
click at [239, 280] on div "Prestador * [PERSON_NAME] [PERSON_NAME] prestador" at bounding box center [319, 304] width 370 height 63
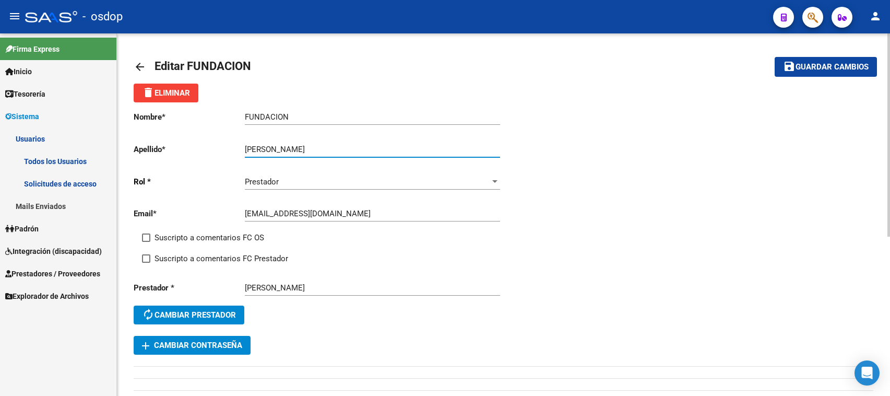
click at [299, 150] on input "[PERSON_NAME]" at bounding box center [372, 149] width 255 height 9
drag, startPoint x: 351, startPoint y: 272, endPoint x: 355, endPoint y: 277, distance: 5.9
click at [355, 275] on div "Nombre * FUNDACION Ingresar nombre Apellido * [PERSON_NAME] apellido [PERSON_NA…" at bounding box center [319, 218] width 370 height 233
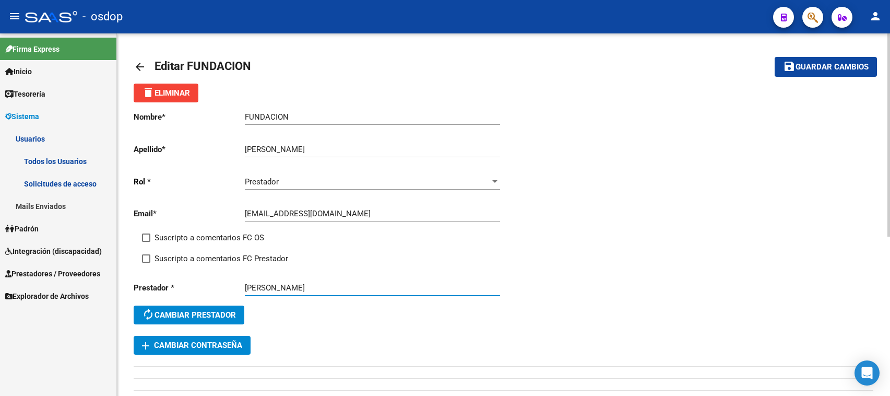
drag, startPoint x: 354, startPoint y: 282, endPoint x: 244, endPoint y: 283, distance: 110.1
click at [245, 283] on input "[PERSON_NAME]" at bounding box center [372, 287] width 255 height 9
drag, startPoint x: 246, startPoint y: 286, endPoint x: 257, endPoint y: 283, distance: 11.8
click at [248, 285] on input "[PERSON_NAME]" at bounding box center [372, 287] width 255 height 9
click at [260, 286] on input "[PERSON_NAME]" at bounding box center [372, 287] width 255 height 9
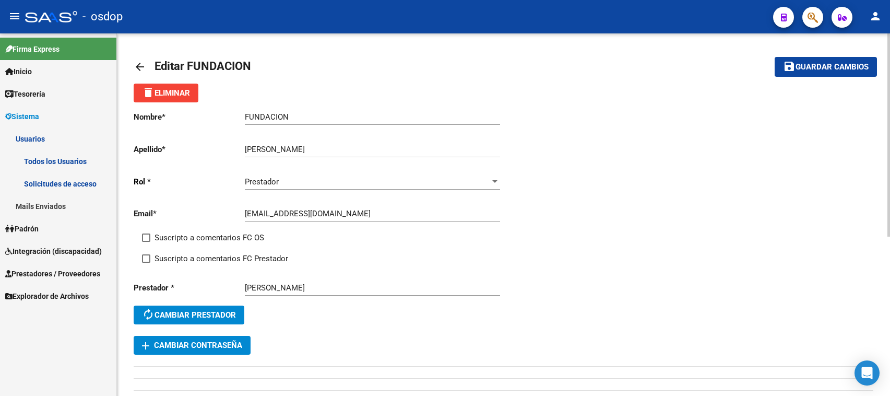
click at [302, 292] on div "[PERSON_NAME]" at bounding box center [372, 284] width 255 height 22
drag, startPoint x: 169, startPoint y: 317, endPoint x: 218, endPoint y: 312, distance: 49.9
click at [169, 316] on button "autorenew Cambiar prestador" at bounding box center [189, 314] width 111 height 19
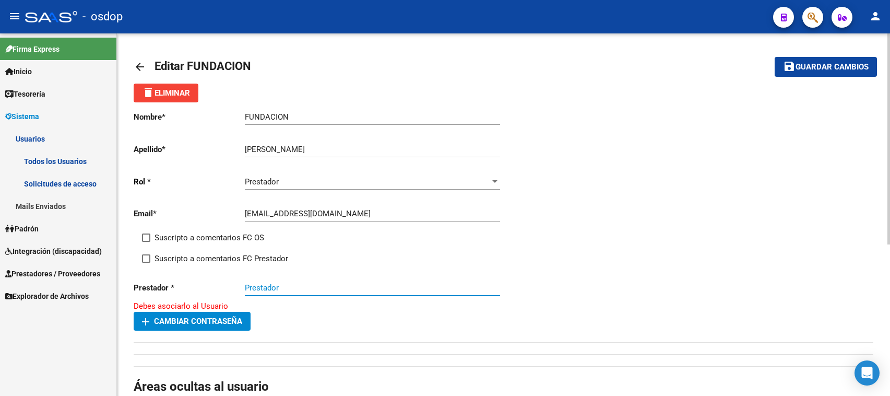
click at [256, 286] on input "Prestador" at bounding box center [372, 287] width 255 height 9
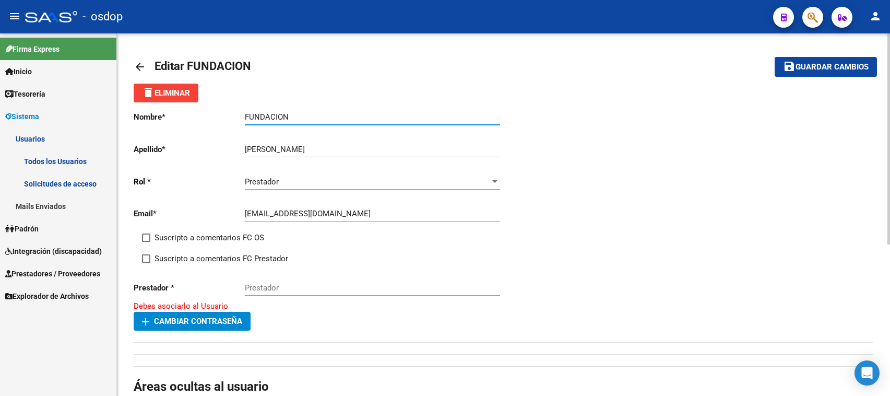
drag, startPoint x: 289, startPoint y: 113, endPoint x: 223, endPoint y: 113, distance: 65.8
click at [223, 113] on app-form-text-field "Nombre * FUNDACION Ingresar nombre" at bounding box center [317, 116] width 366 height 9
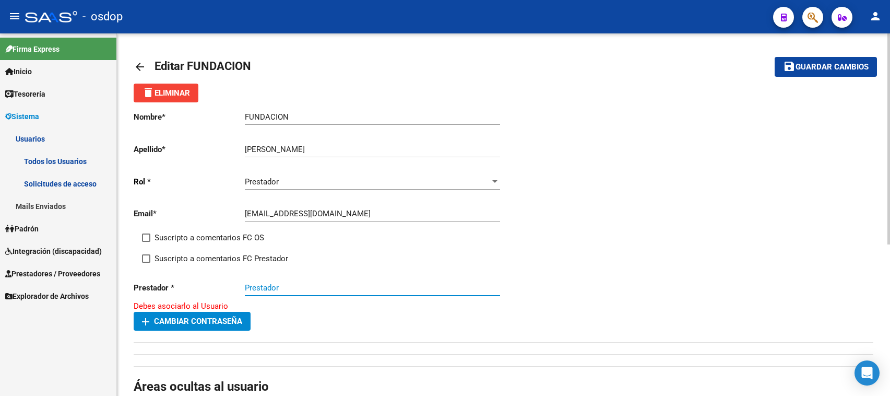
click at [245, 283] on input "Prestador" at bounding box center [372, 287] width 255 height 9
paste input "FUNDACION"
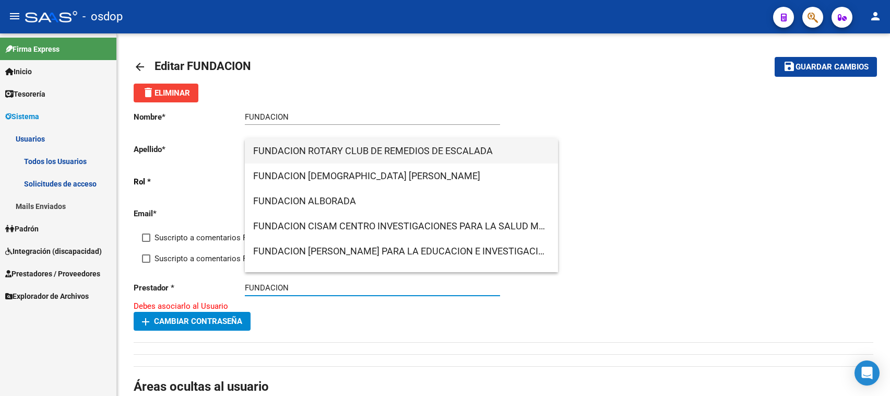
click at [304, 147] on span "FUNDACION ROTARY CLUB DE REMEDIOS DE ESCALADA" at bounding box center [401, 150] width 296 height 25
type input "FUNDACION ROTARY CLUB DE REMEDIOS DE ESCALADA"
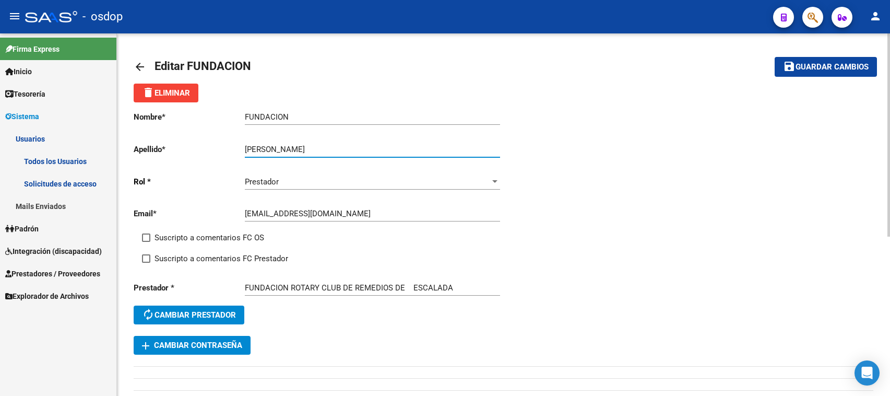
click at [300, 147] on input "[PERSON_NAME]" at bounding box center [372, 149] width 255 height 9
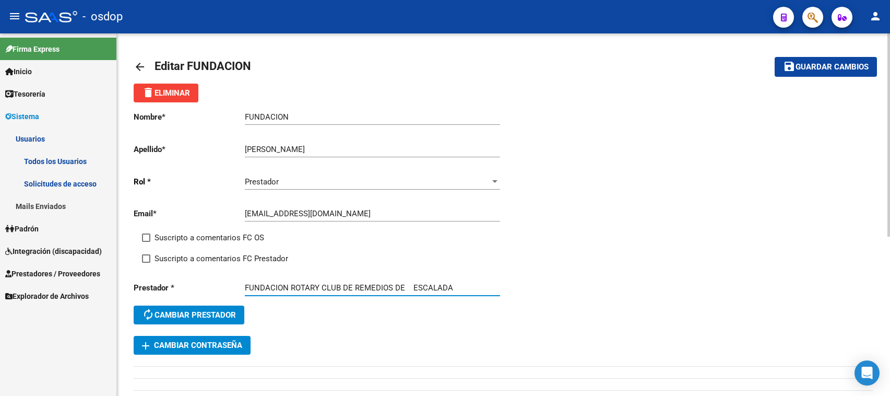
drag, startPoint x: 453, startPoint y: 283, endPoint x: 290, endPoint y: 283, distance: 163.4
click at [290, 283] on input "FUNDACION ROTARY CLUB DE REMEDIOS DE ESCALADA" at bounding box center [372, 287] width 255 height 9
click at [185, 312] on span "autorenew Cambiar prestador" at bounding box center [189, 314] width 94 height 9
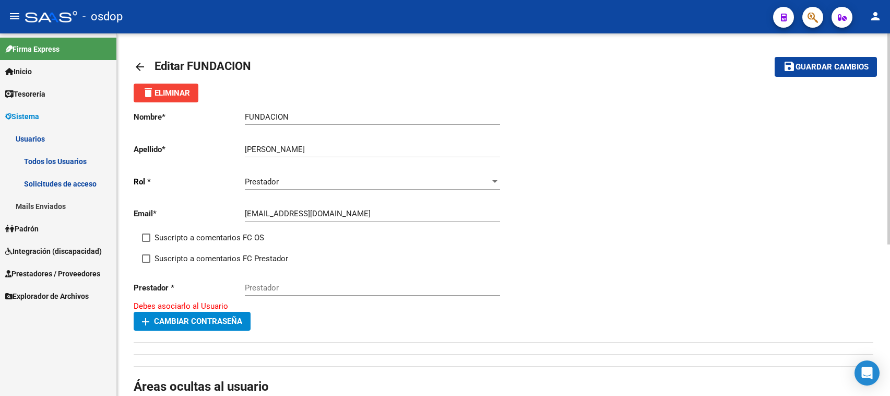
click at [244, 285] on div "Prestador * Prestador" at bounding box center [319, 289] width 370 height 32
click at [253, 283] on input "Prestador" at bounding box center [372, 287] width 255 height 9
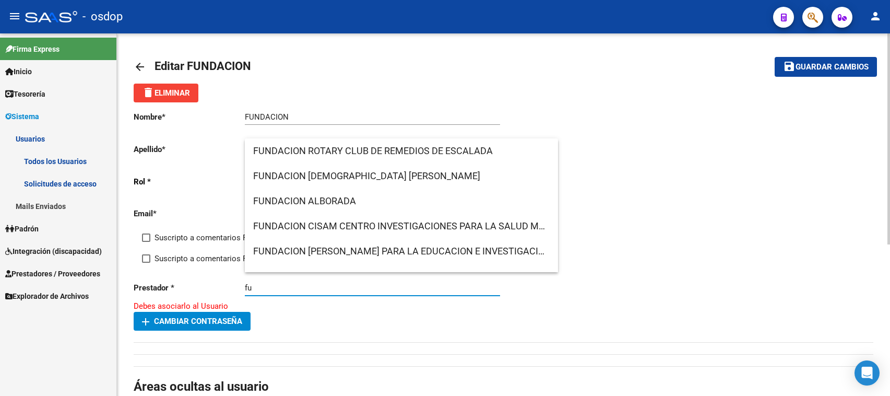
type input "f"
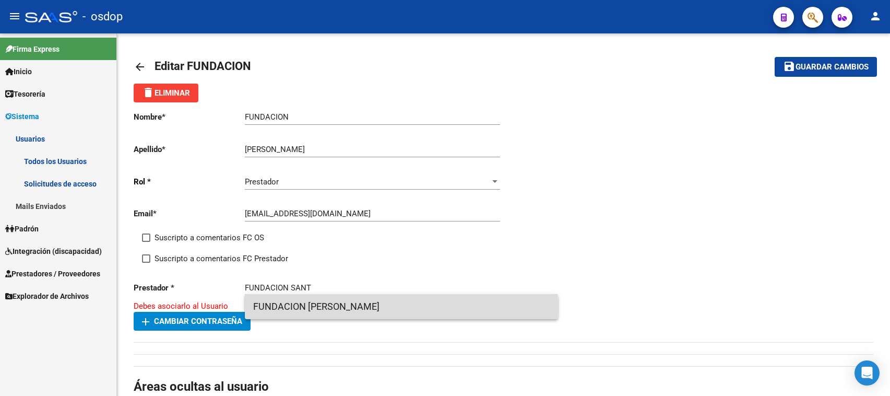
click at [308, 307] on span "FUNDACION [PERSON_NAME]" at bounding box center [401, 306] width 296 height 25
type input "FUNDACION [PERSON_NAME]"
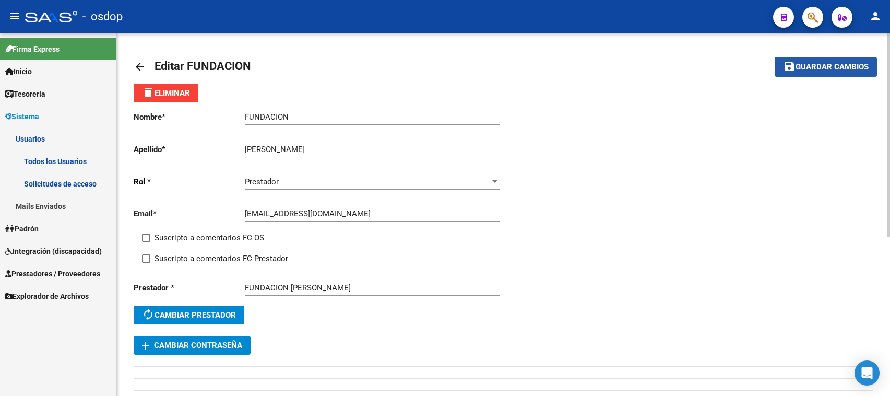
click at [821, 65] on span "Guardar cambios" at bounding box center [831, 67] width 73 height 9
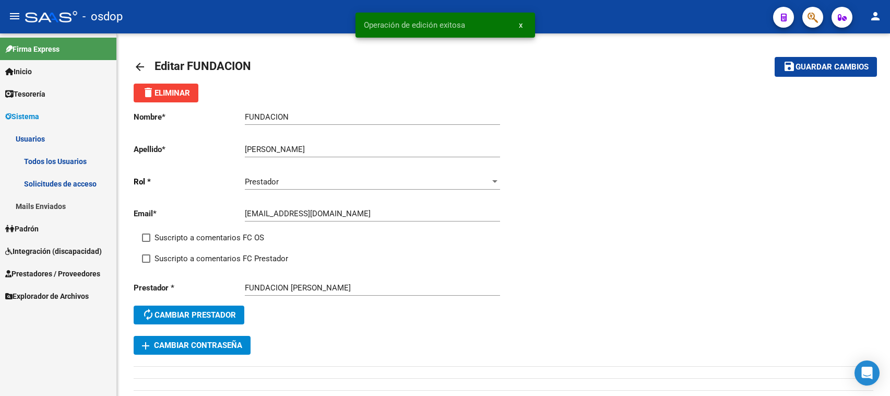
drag, startPoint x: 473, startPoint y: 26, endPoint x: 350, endPoint y: 27, distance: 123.7
click at [350, 27] on div "Operación de edición exitosa x" at bounding box center [445, 25] width 205 height 50
copy span "Operación de edición exitosa"
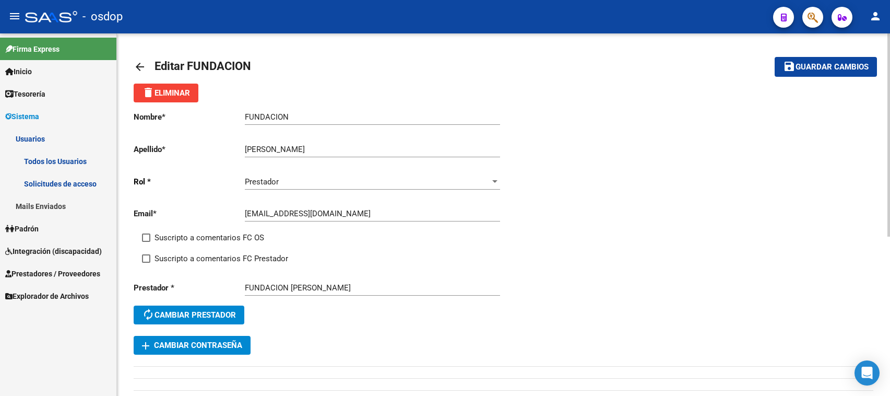
click at [137, 63] on mat-icon "arrow_back" at bounding box center [140, 67] width 13 height 13
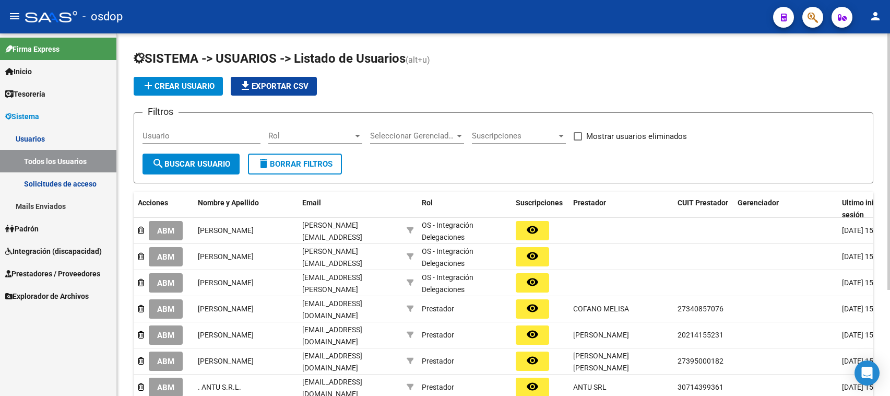
click at [145, 135] on input "Usuario" at bounding box center [201, 135] width 118 height 9
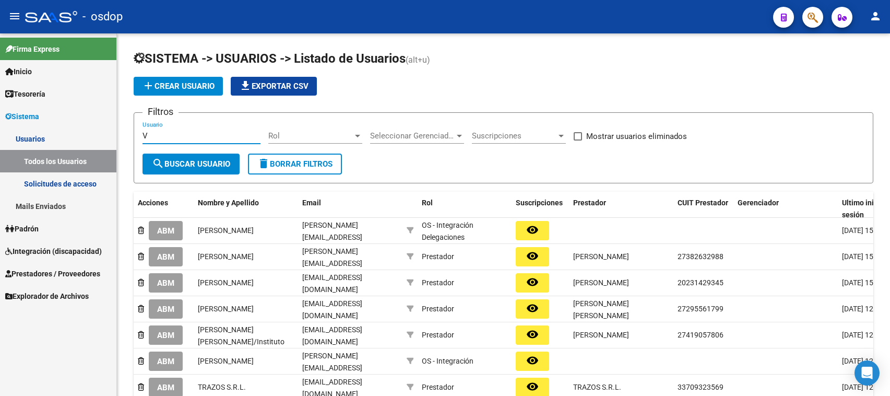
click at [105, 134] on mat-sidenav-container "Firma Express Inicio Calendario SSS Instructivos Contacto OS Tesorería Extracto…" at bounding box center [445, 214] width 890 height 362
paste input "27-29560972-4"
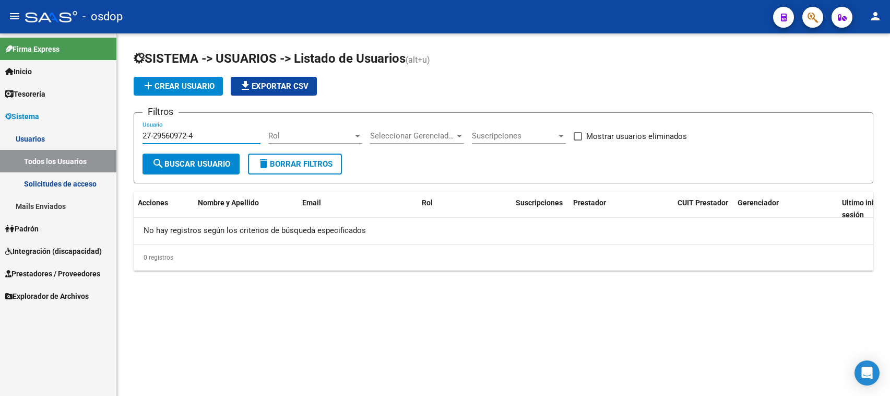
drag, startPoint x: 205, startPoint y: 132, endPoint x: 25, endPoint y: 131, distance: 179.5
click at [25, 132] on mat-sidenav-container "Firma Express Inicio Calendario SSS Instructivos Contacto OS Tesorería Extracto…" at bounding box center [445, 214] width 890 height 362
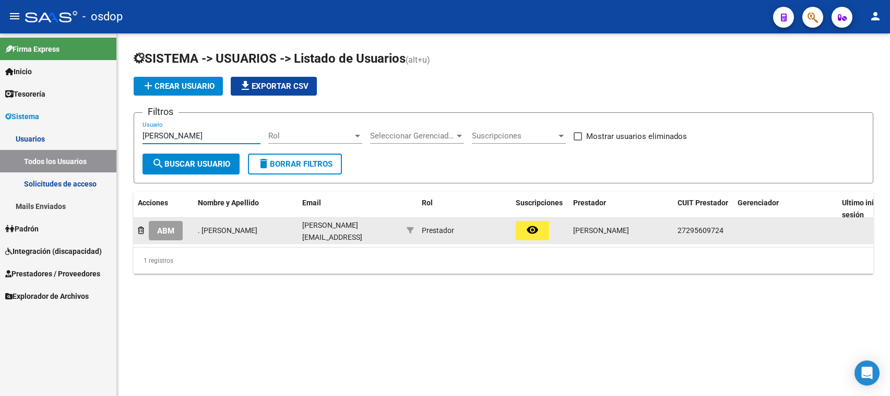
type input "[PERSON_NAME]"
click at [163, 232] on span "ABM" at bounding box center [165, 230] width 17 height 9
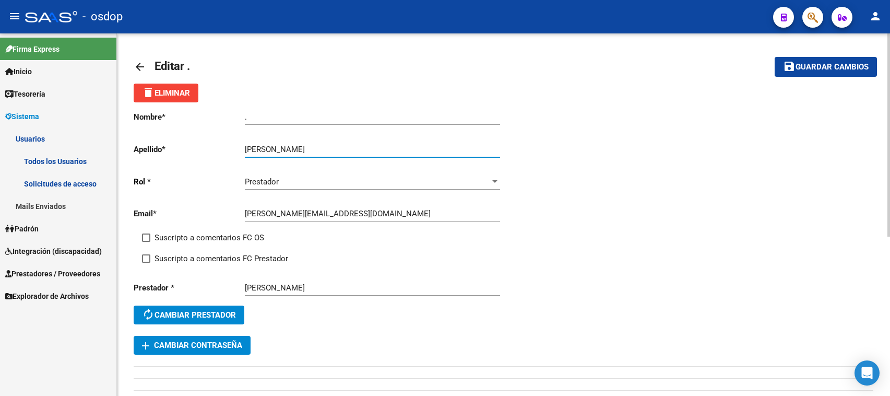
drag, startPoint x: 278, startPoint y: 146, endPoint x: 355, endPoint y: 144, distance: 77.8
click at [355, 145] on input "[PERSON_NAME]" at bounding box center [372, 149] width 255 height 9
type input "[PERSON_NAME]"
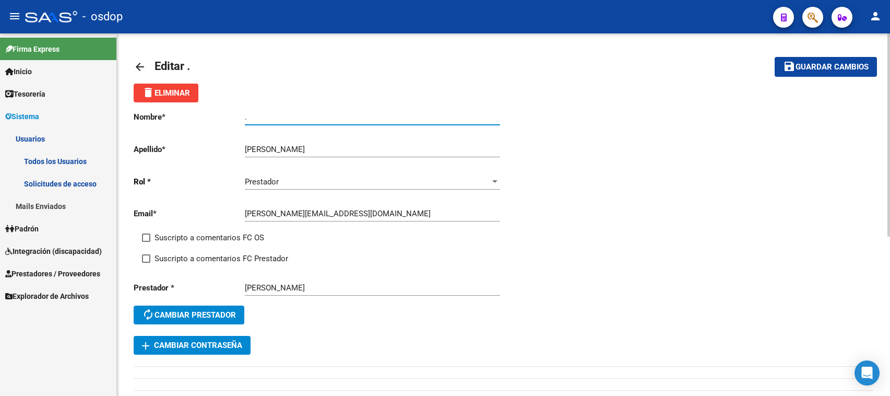
drag, startPoint x: 251, startPoint y: 119, endPoint x: 223, endPoint y: 118, distance: 27.7
click at [223, 118] on app-form-text-field "Nombre * . Ingresar nombre" at bounding box center [317, 116] width 366 height 9
paste input "[PERSON_NAME]"
type input "[PERSON_NAME]"
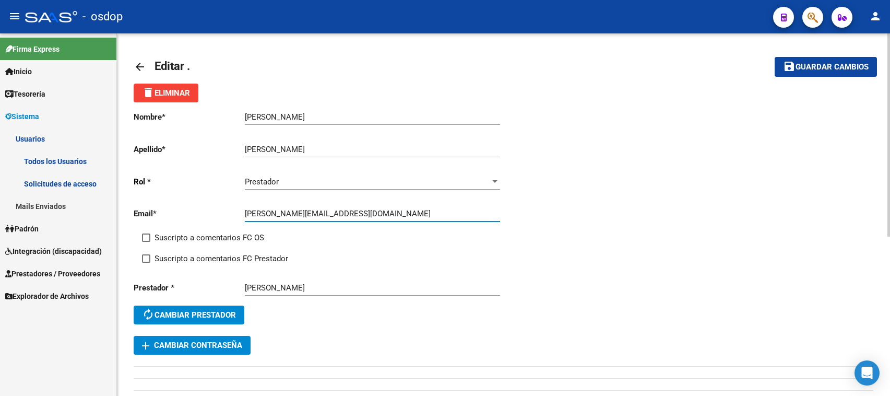
drag, startPoint x: 343, startPoint y: 214, endPoint x: 228, endPoint y: 212, distance: 114.8
click at [228, 212] on app-form-text-field "Email * [PERSON_NAME][EMAIL_ADDRESS][DOMAIN_NAME] Ingresar email" at bounding box center [317, 213] width 366 height 9
click at [810, 67] on span "Guardar cambios" at bounding box center [831, 67] width 73 height 9
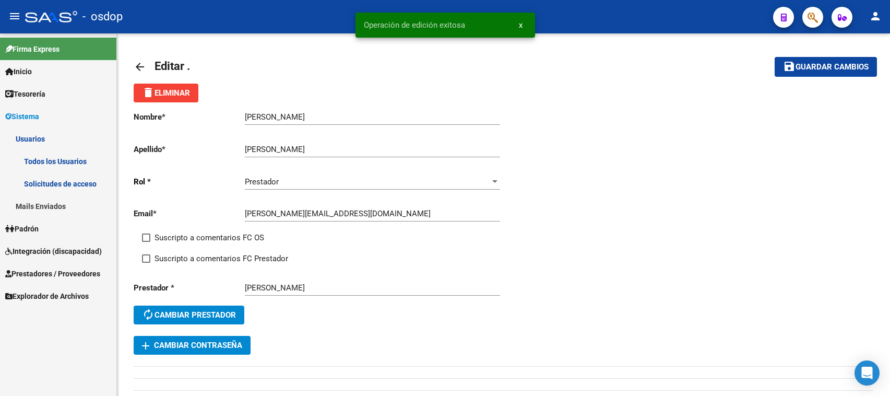
drag, startPoint x: 363, startPoint y: 25, endPoint x: 465, endPoint y: 26, distance: 102.3
click at [466, 25] on snack-bar-container "Operación de edición exitosa x" at bounding box center [445, 25] width 180 height 25
copy span "Operación de edición exitosa"
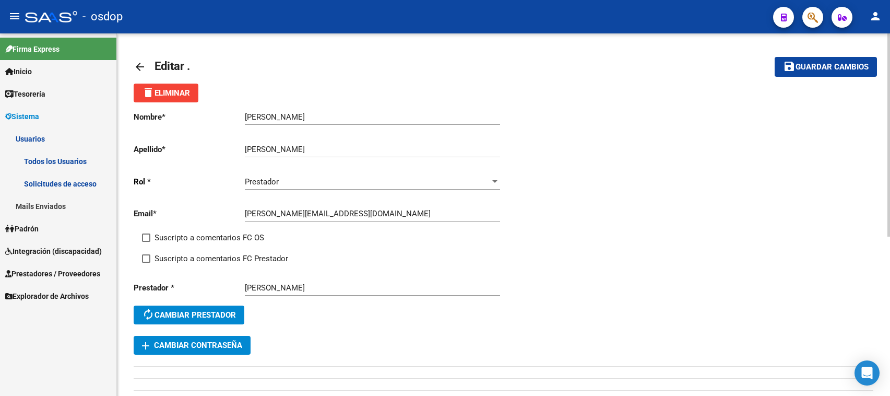
click at [137, 65] on mat-icon "arrow_back" at bounding box center [140, 67] width 13 height 13
